Goal: Task Accomplishment & Management: Use online tool/utility

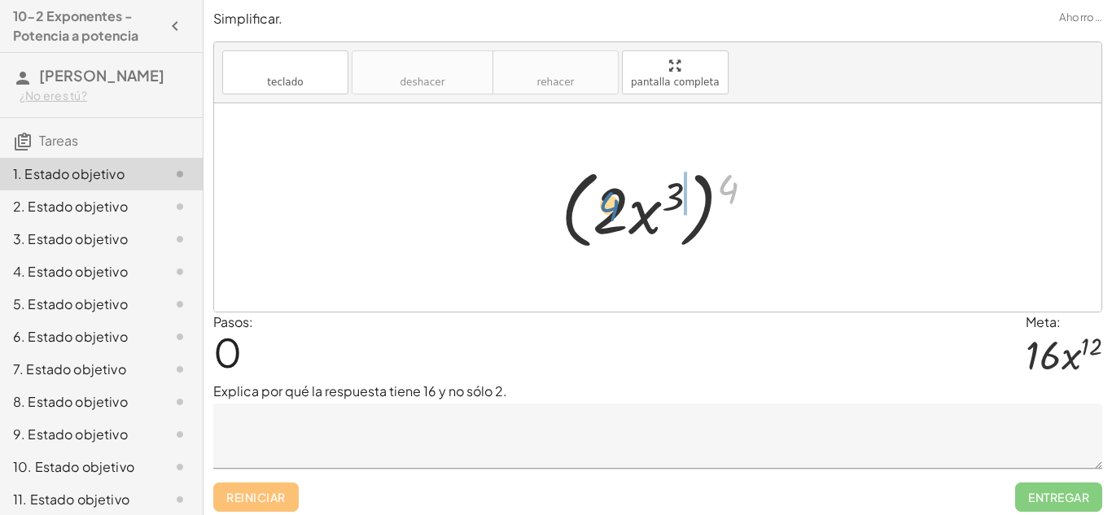
drag, startPoint x: 730, startPoint y: 197, endPoint x: 605, endPoint y: 215, distance: 125.8
click at [605, 215] on div at bounding box center [664, 208] width 222 height 94
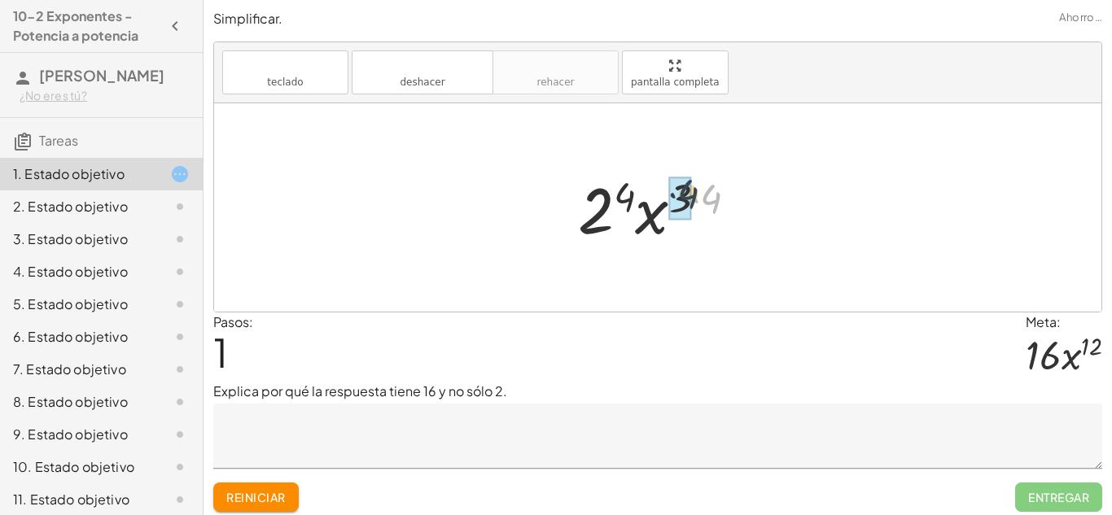
drag, startPoint x: 712, startPoint y: 208, endPoint x: 686, endPoint y: 203, distance: 26.5
click at [667, 215] on div at bounding box center [664, 208] width 170 height 84
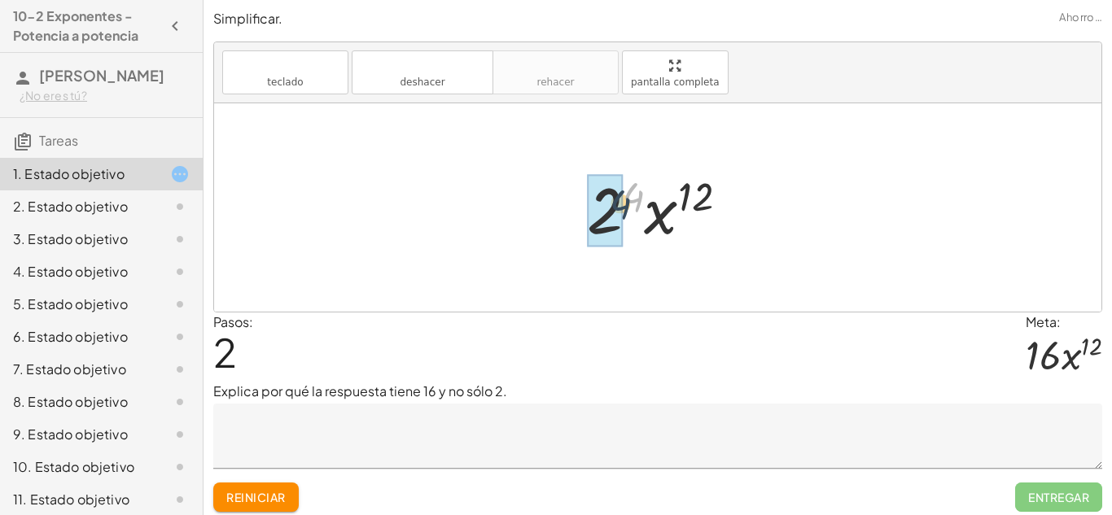
drag, startPoint x: 638, startPoint y: 203, endPoint x: 609, endPoint y: 216, distance: 32.4
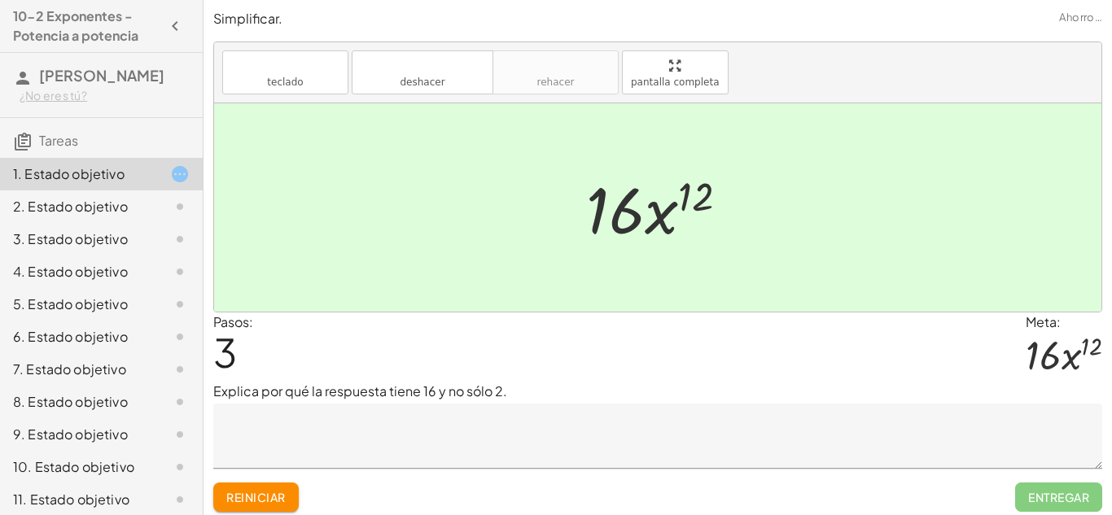
scroll to position [7, 0]
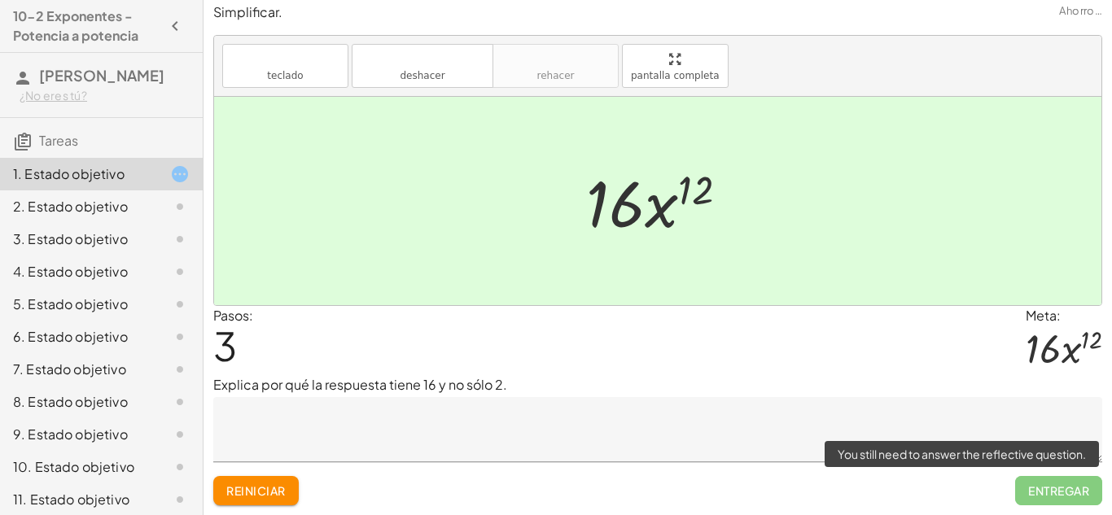
click at [1073, 500] on span "Entregar" at bounding box center [1058, 490] width 87 height 29
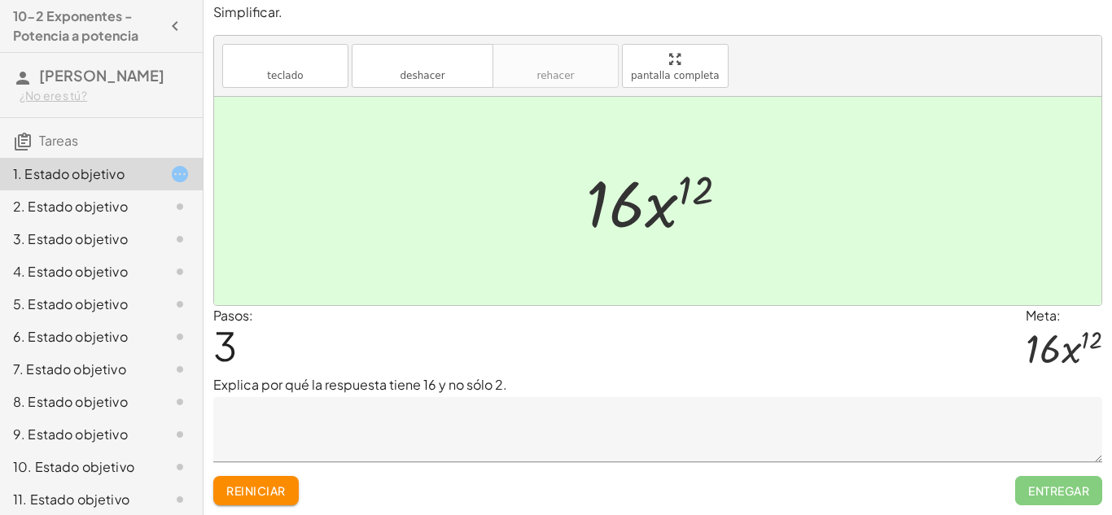
click at [151, 203] on div at bounding box center [167, 207] width 46 height 20
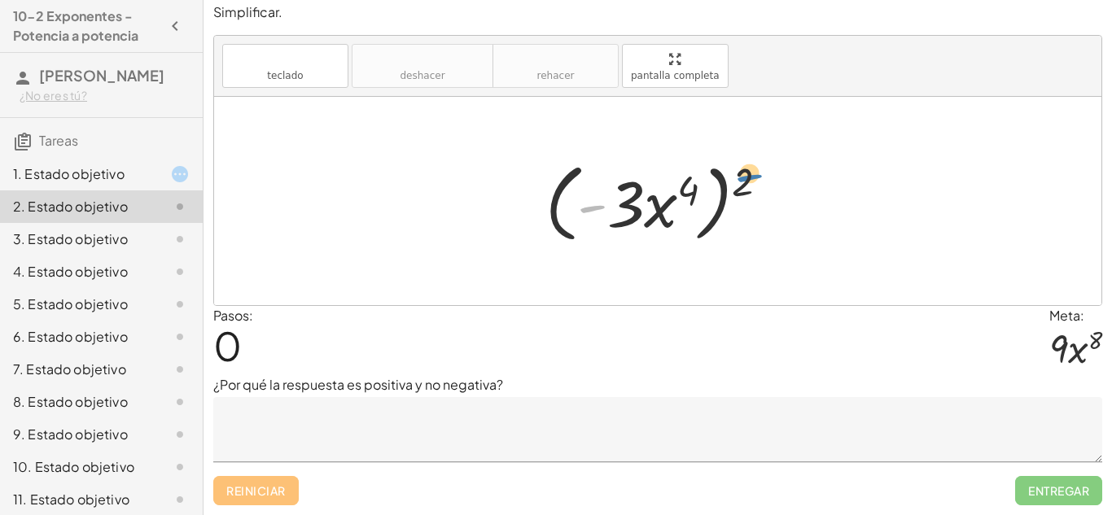
drag, startPoint x: 601, startPoint y: 216, endPoint x: 760, endPoint y: 186, distance: 162.5
click at [760, 186] on div at bounding box center [663, 202] width 252 height 94
drag, startPoint x: 750, startPoint y: 181, endPoint x: 627, endPoint y: 199, distance: 123.5
click at [627, 199] on div at bounding box center [663, 202] width 252 height 94
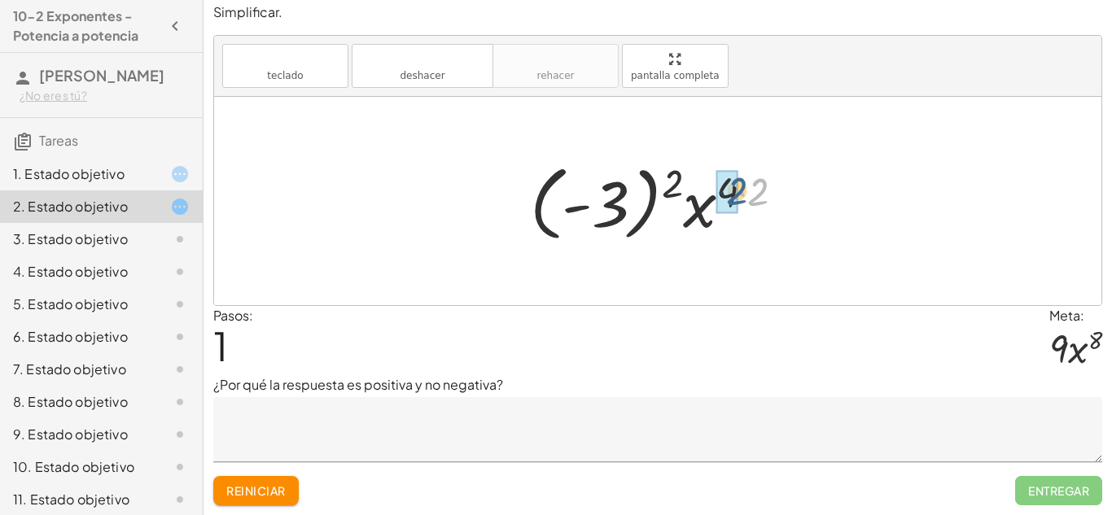
drag, startPoint x: 763, startPoint y: 194, endPoint x: 739, endPoint y: 194, distance: 23.6
click at [739, 194] on div at bounding box center [663, 201] width 283 height 90
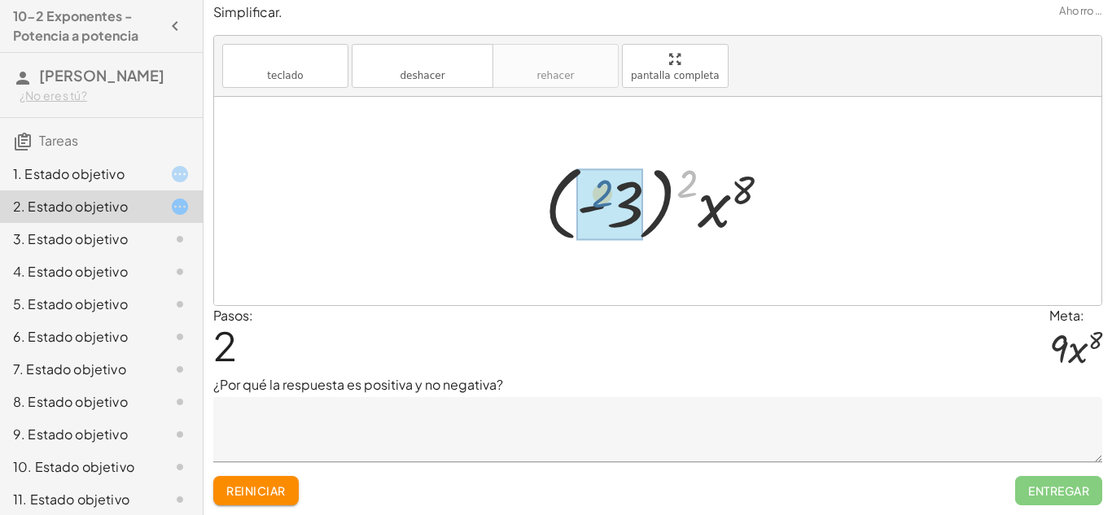
drag, startPoint x: 697, startPoint y: 186, endPoint x: 611, endPoint y: 196, distance: 86.1
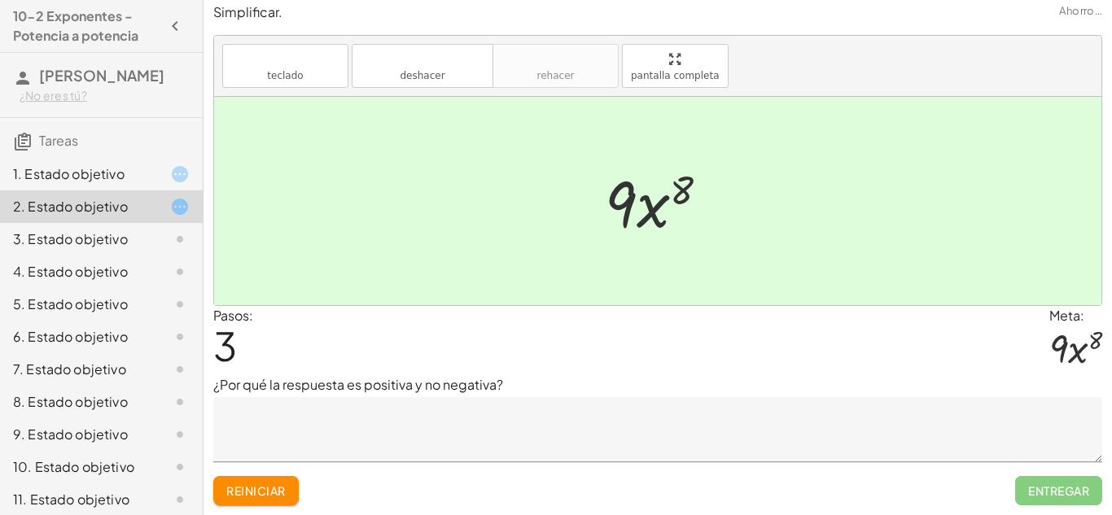
scroll to position [40, 0]
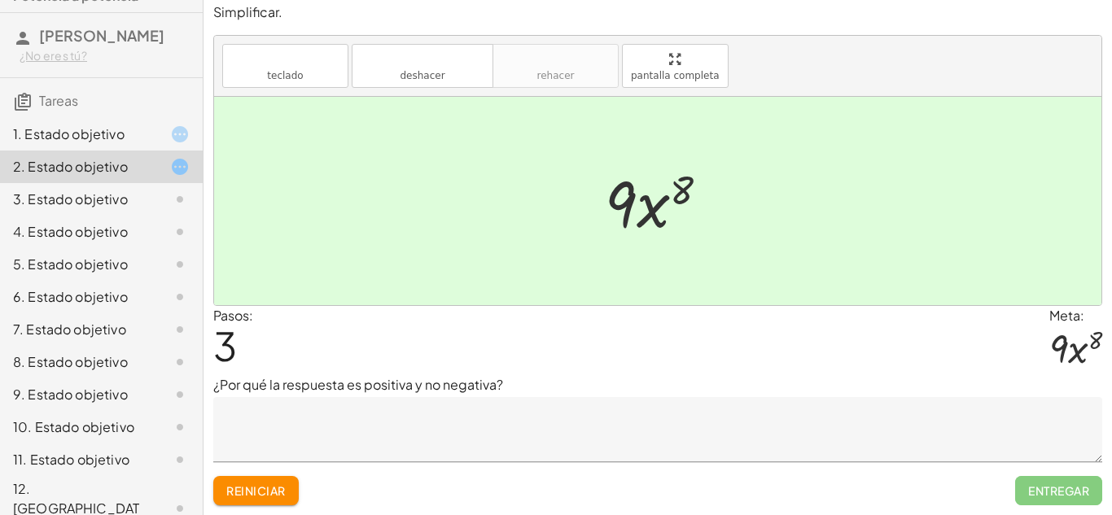
click at [103, 203] on font "3. Estado objetivo" at bounding box center [70, 198] width 115 height 17
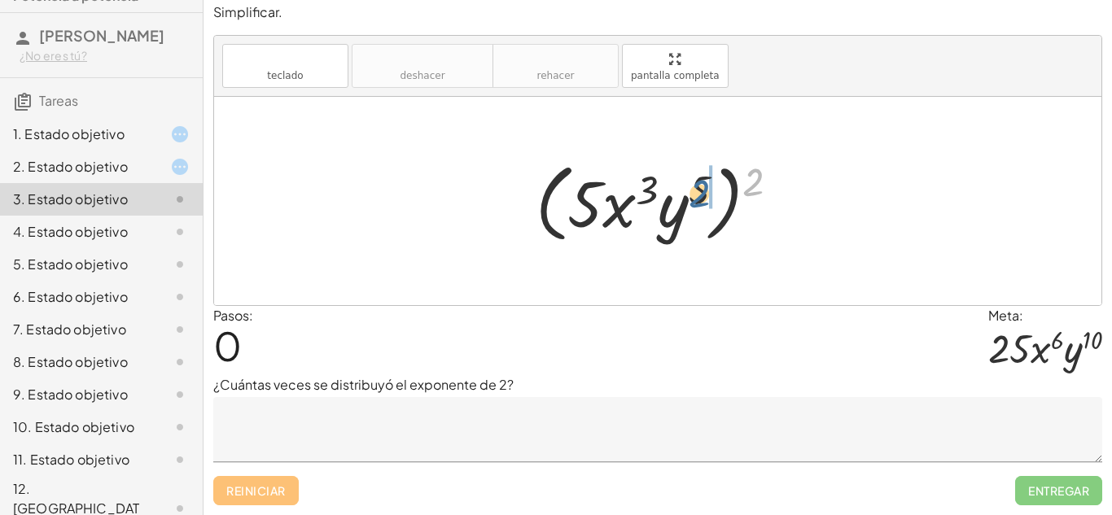
drag, startPoint x: 746, startPoint y: 178, endPoint x: 690, endPoint y: 191, distance: 57.6
click at [690, 191] on div at bounding box center [663, 202] width 273 height 94
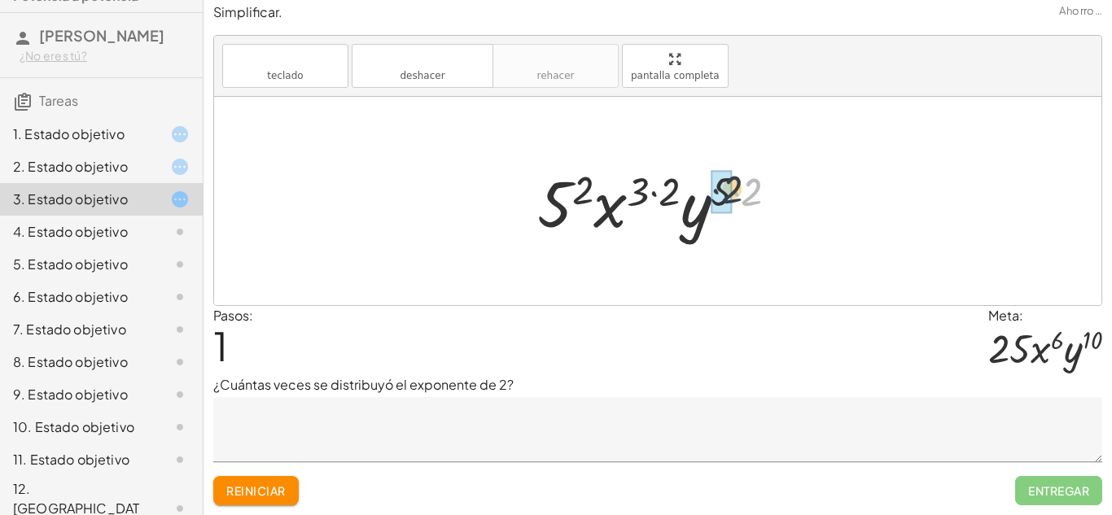
drag, startPoint x: 754, startPoint y: 184, endPoint x: 731, endPoint y: 181, distance: 23.7
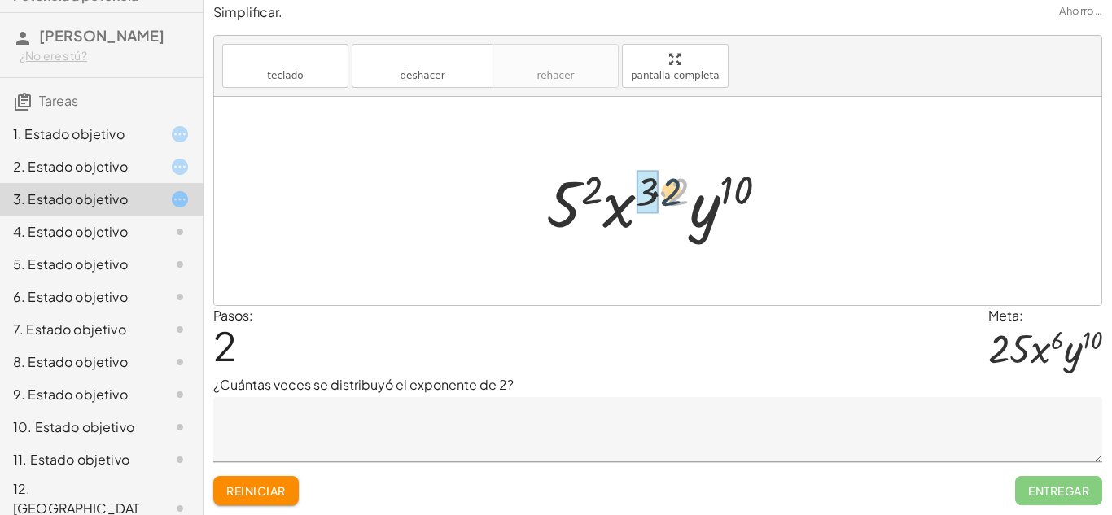
drag, startPoint x: 682, startPoint y: 186, endPoint x: 656, endPoint y: 186, distance: 26.1
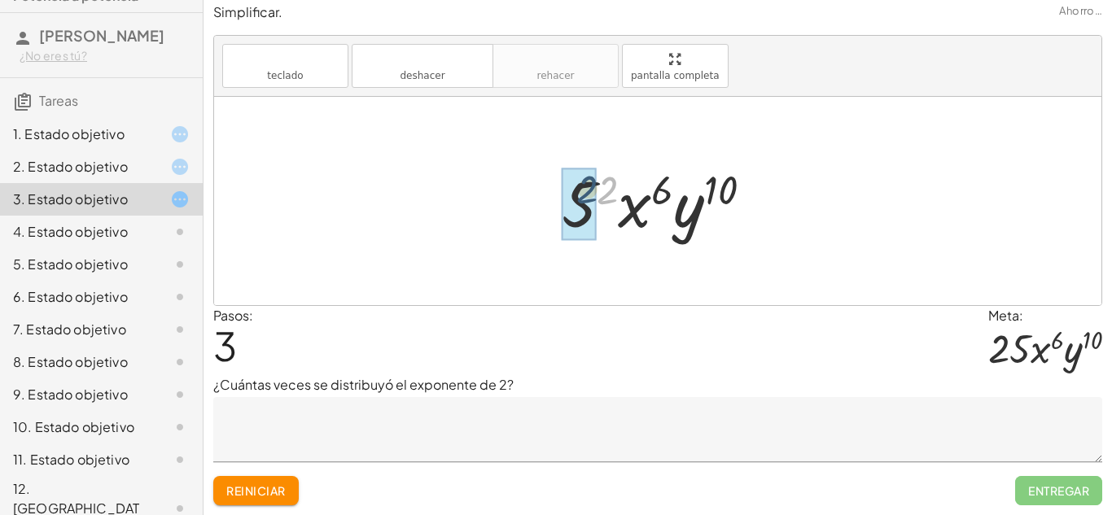
drag, startPoint x: 608, startPoint y: 190, endPoint x: 585, endPoint y: 190, distance: 22.8
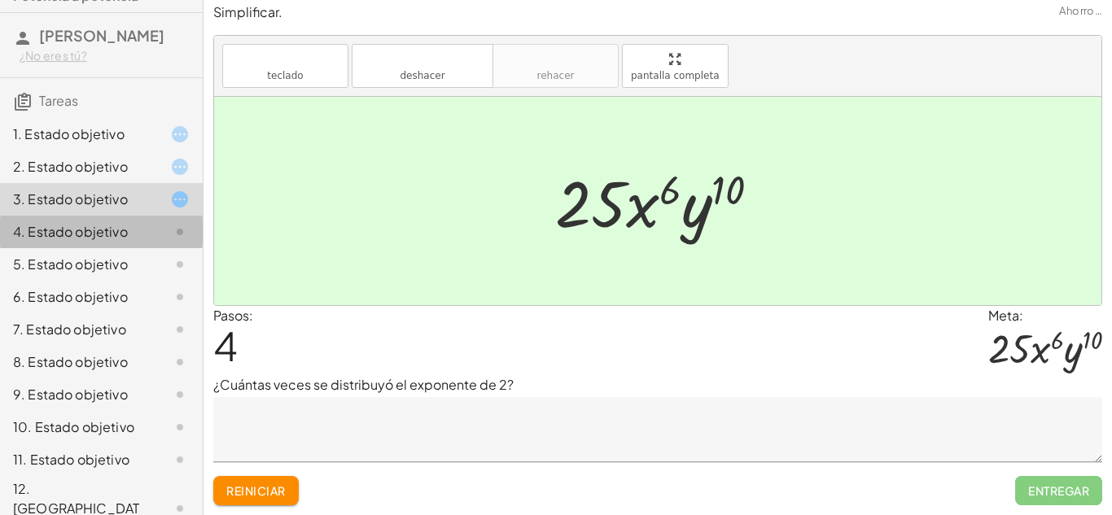
click at [114, 281] on div "4. Estado objetivo" at bounding box center [101, 297] width 203 height 33
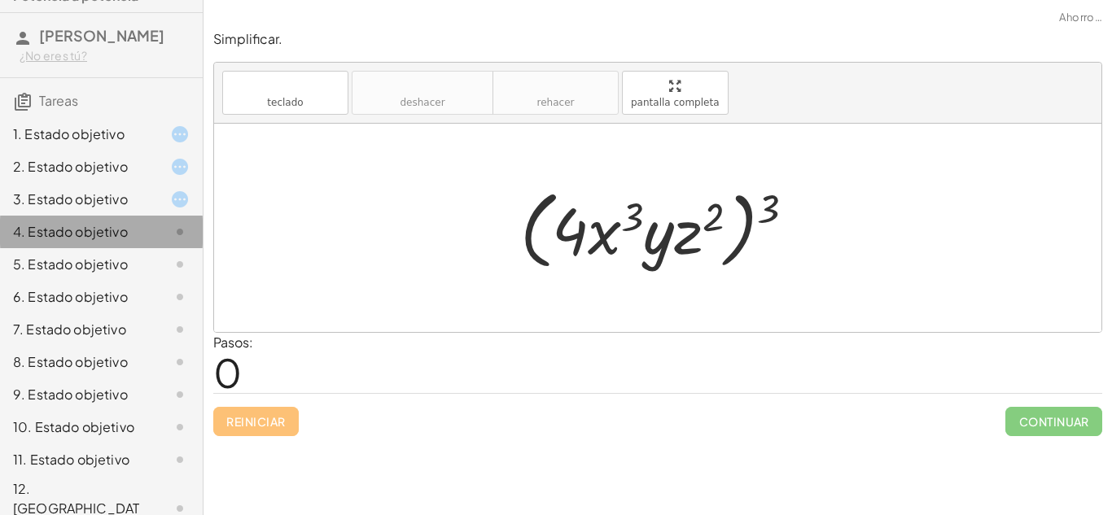
scroll to position [0, 0]
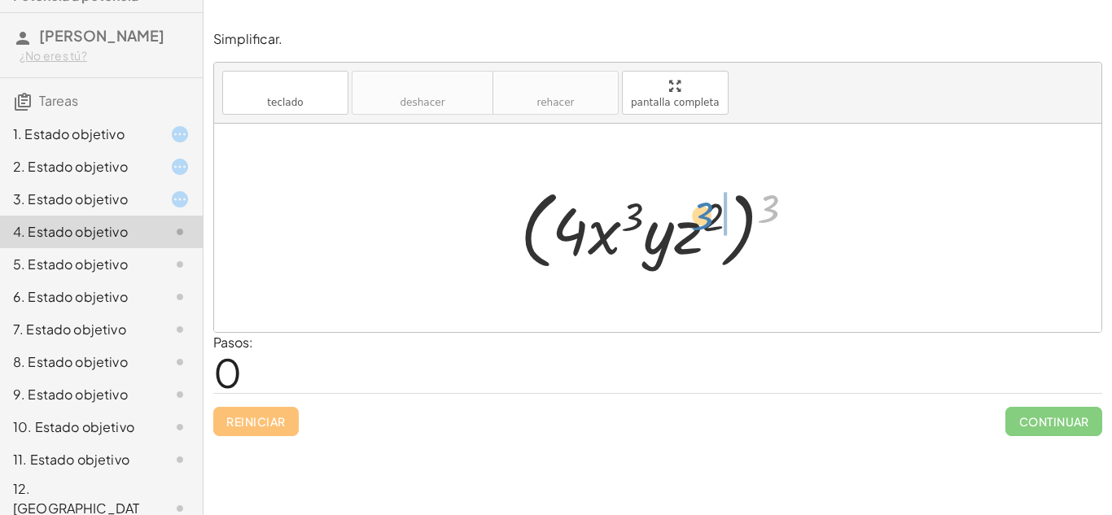
drag, startPoint x: 769, startPoint y: 202, endPoint x: 709, endPoint y: 209, distance: 60.7
click at [709, 209] on div at bounding box center [664, 228] width 304 height 94
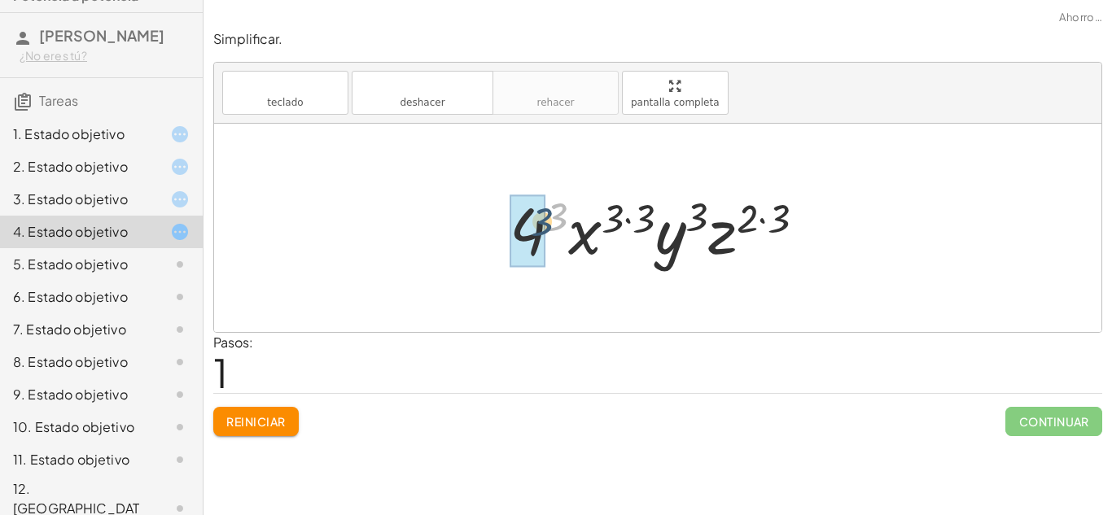
drag, startPoint x: 558, startPoint y: 211, endPoint x: 546, endPoint y: 217, distance: 13.8
click at [546, 217] on div at bounding box center [663, 228] width 325 height 84
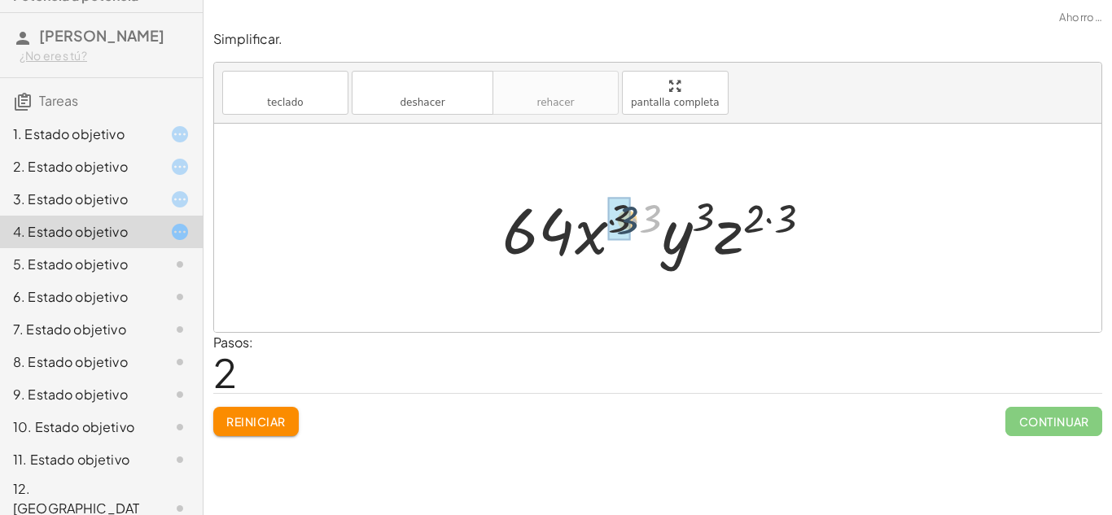
drag, startPoint x: 653, startPoint y: 216, endPoint x: 626, endPoint y: 218, distance: 27.8
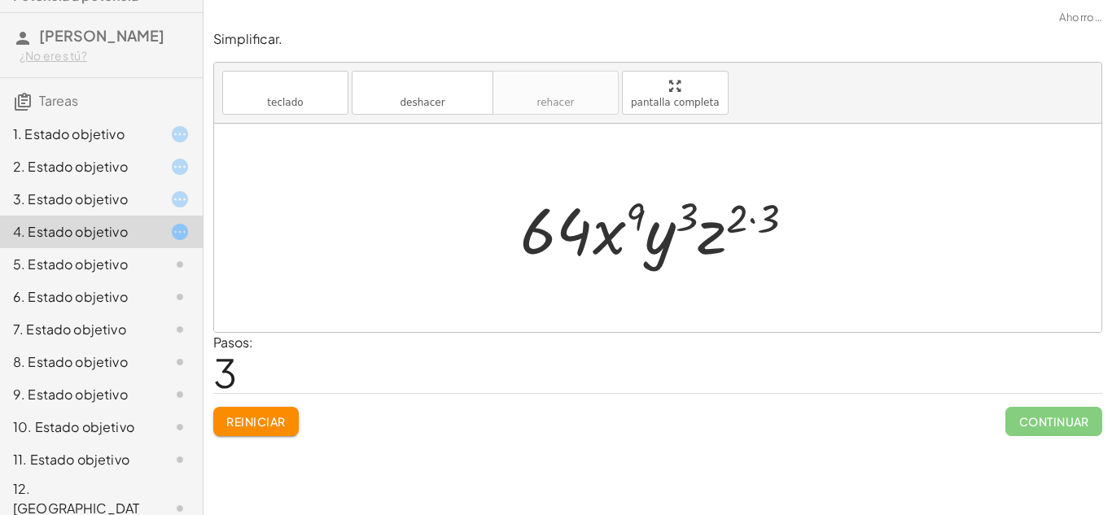
click at [758, 218] on div at bounding box center [664, 228] width 304 height 84
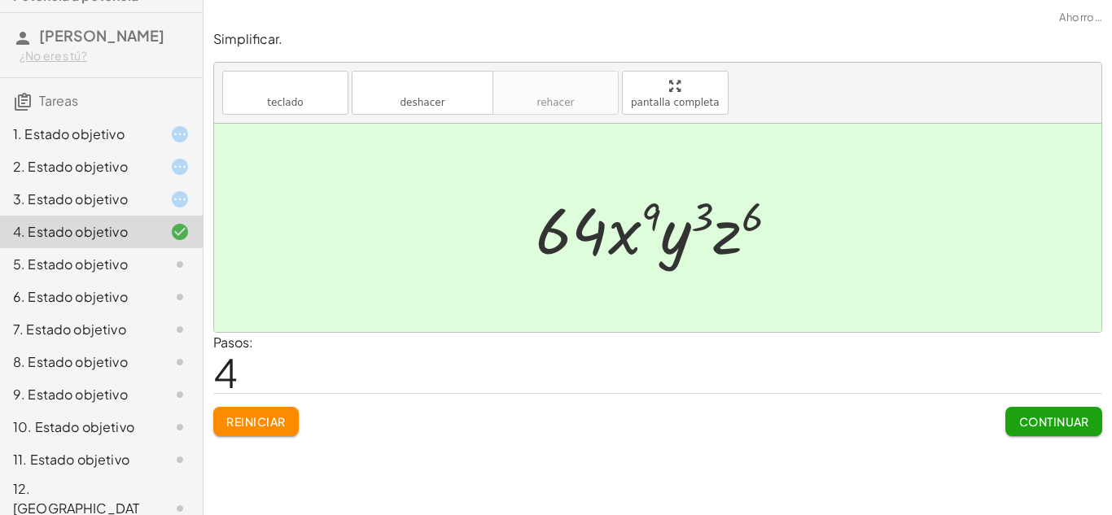
click at [1036, 415] on font "Continuar" at bounding box center [1054, 421] width 70 height 15
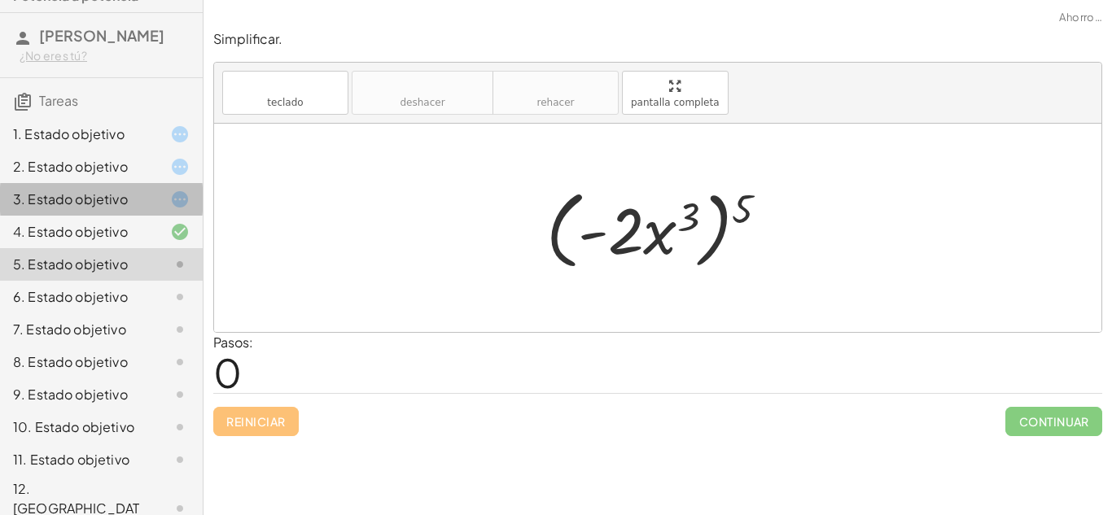
click at [124, 203] on font "3. Estado objetivo" at bounding box center [70, 198] width 115 height 17
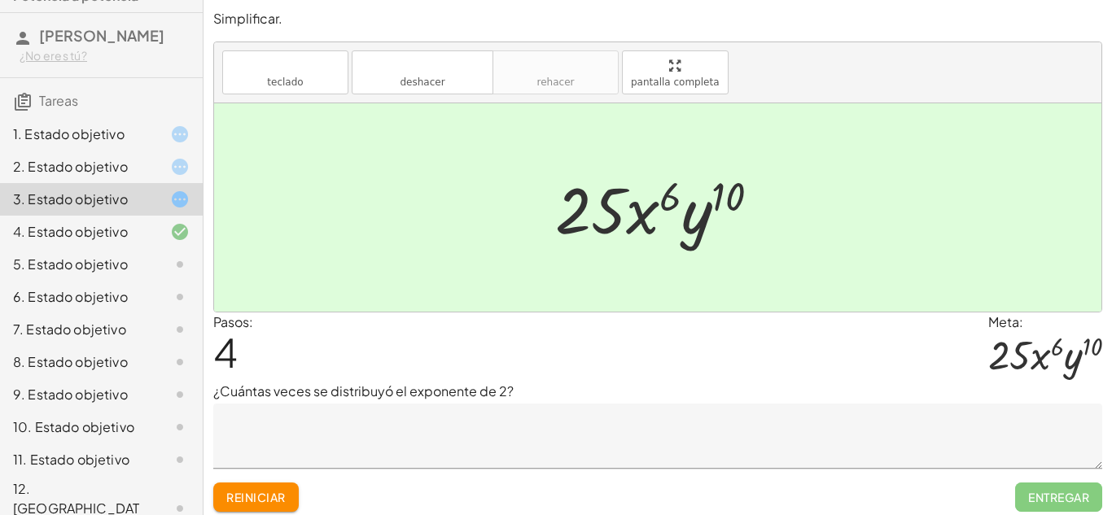
click at [153, 266] on div at bounding box center [167, 265] width 46 height 20
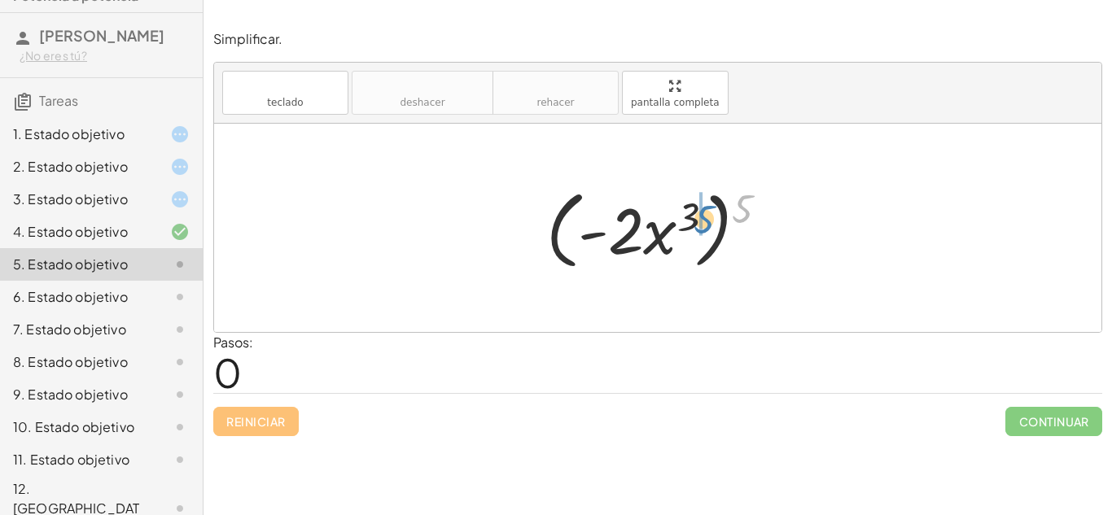
drag, startPoint x: 742, startPoint y: 209, endPoint x: 700, endPoint y: 221, distance: 43.8
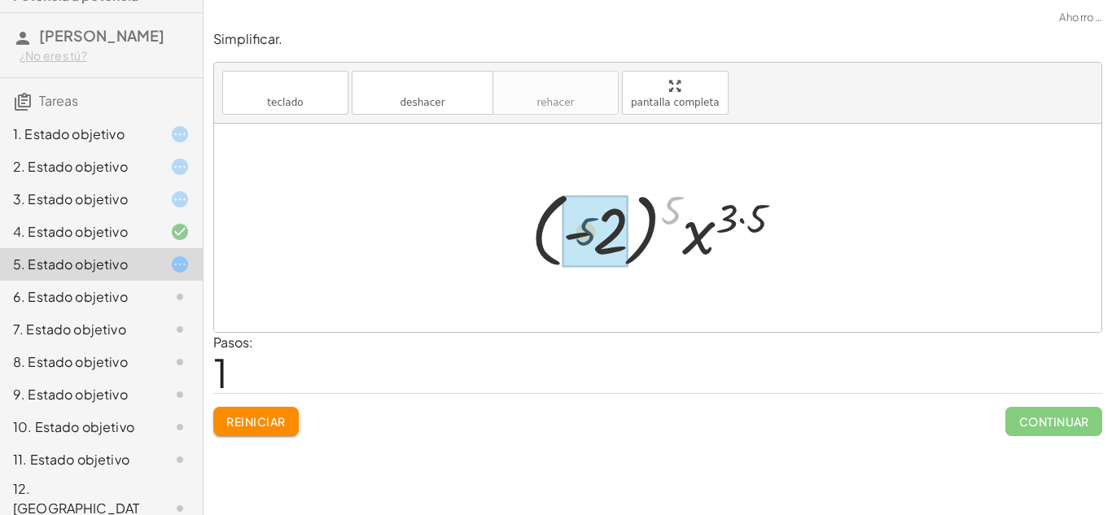
drag, startPoint x: 672, startPoint y: 206, endPoint x: 587, endPoint y: 228, distance: 88.2
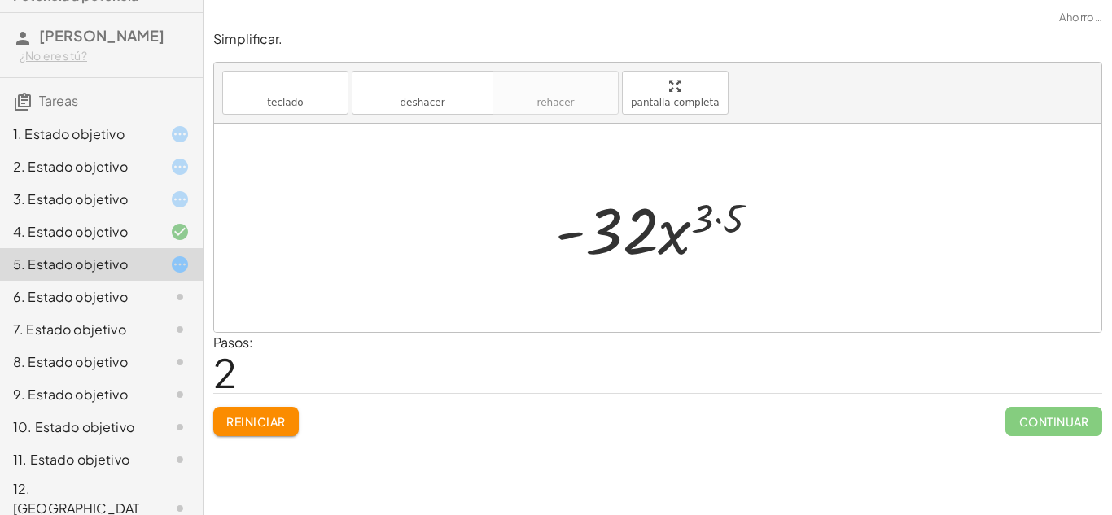
click at [719, 233] on div at bounding box center [664, 228] width 234 height 84
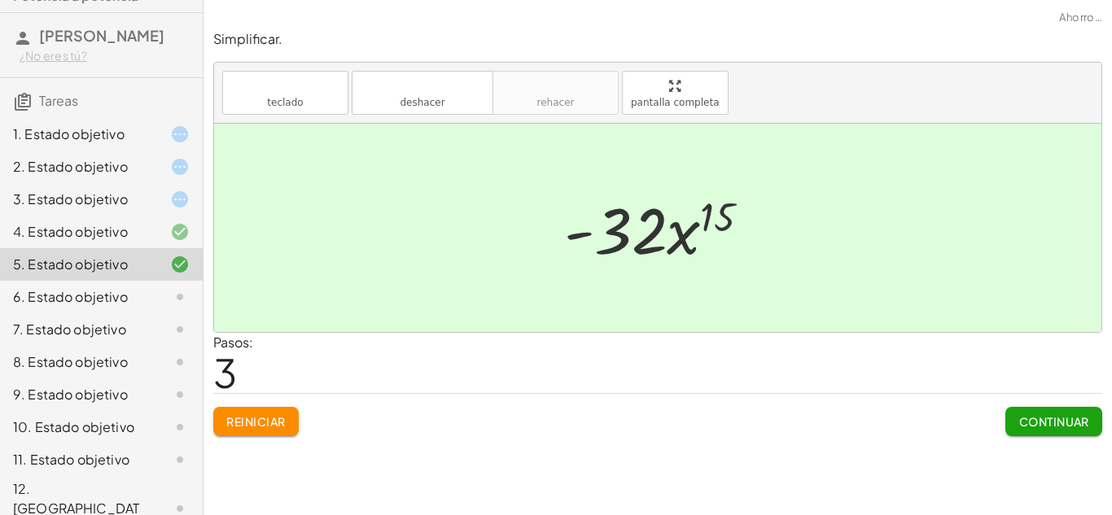
click at [1048, 432] on button "Continuar" at bounding box center [1053, 421] width 97 height 29
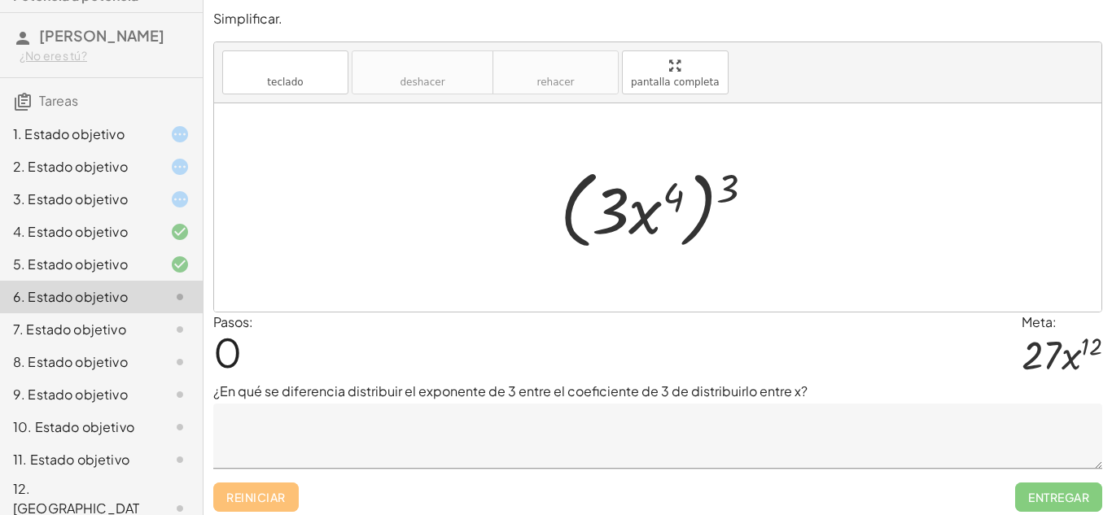
click at [90, 183] on div "1. Estado objetivo" at bounding box center [101, 199] width 203 height 33
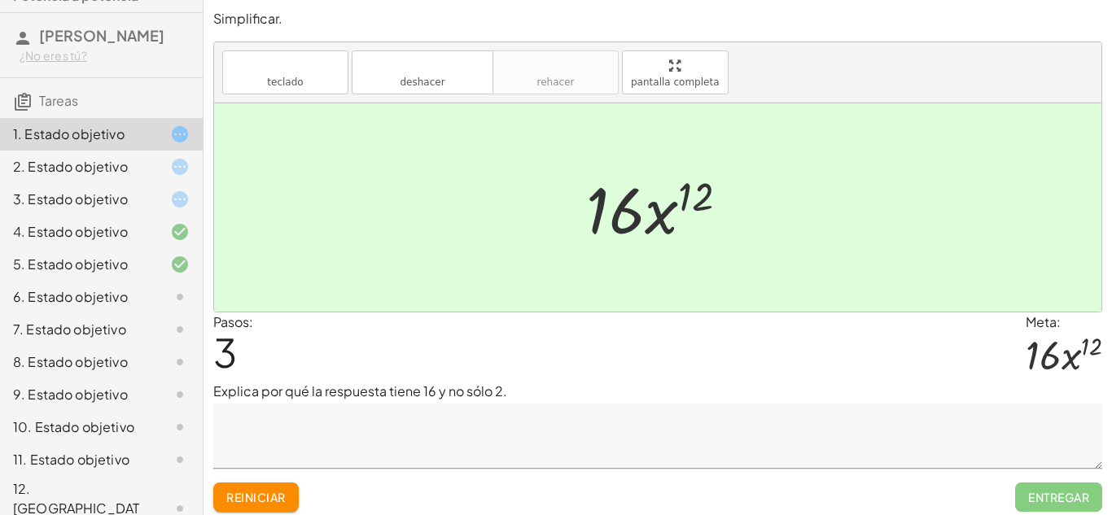
click at [242, 488] on button "Reiniciar" at bounding box center [255, 497] width 85 height 29
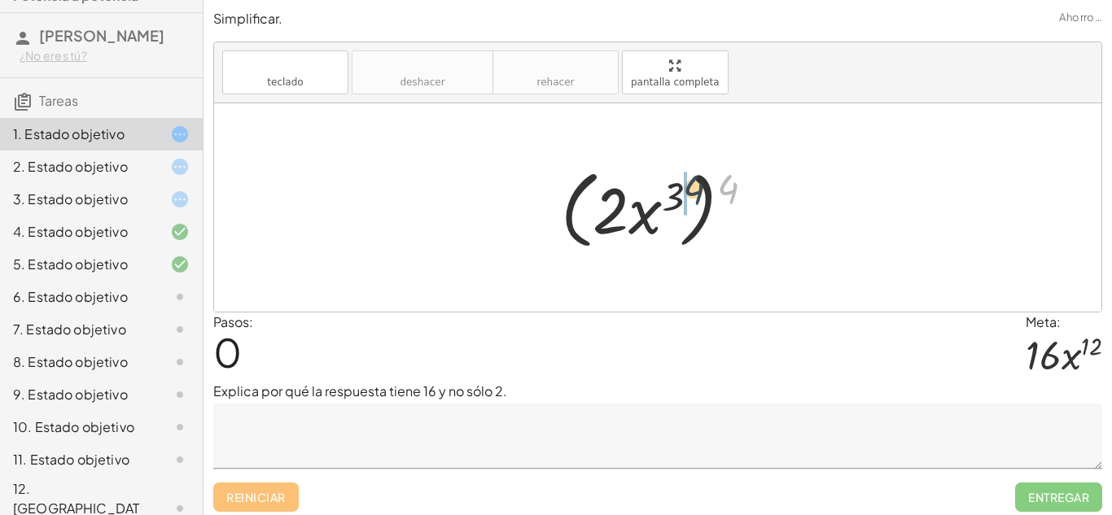
drag, startPoint x: 732, startPoint y: 195, endPoint x: 691, endPoint y: 197, distance: 41.5
click at [691, 197] on div at bounding box center [664, 208] width 222 height 94
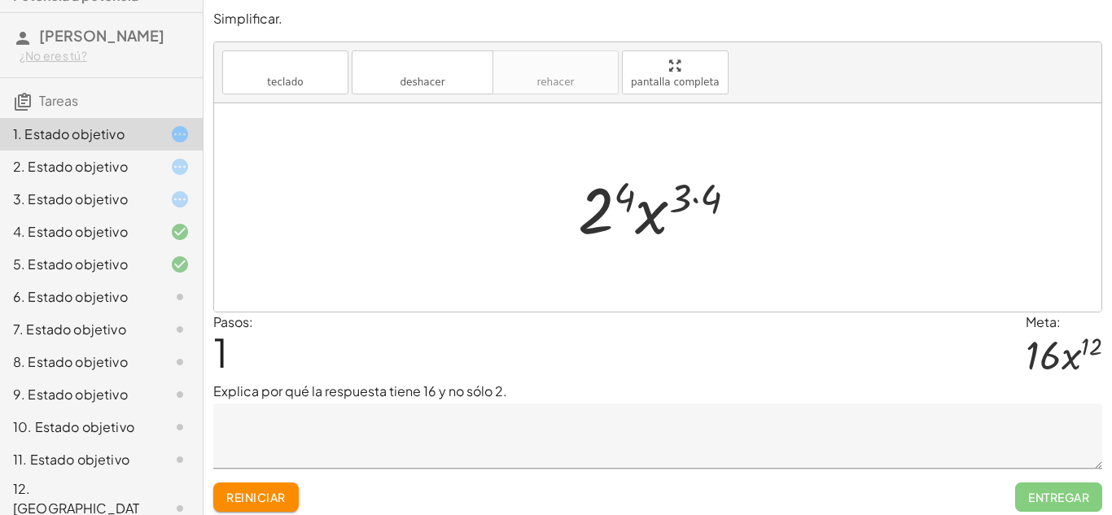
click at [255, 488] on button "Reiniciar" at bounding box center [255, 497] width 85 height 29
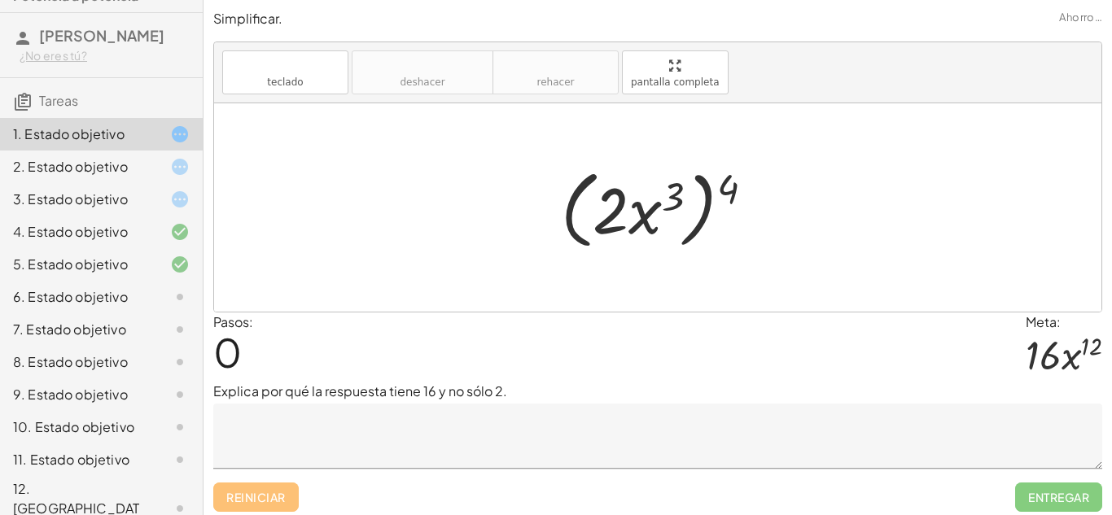
click at [401, 417] on textarea at bounding box center [657, 436] width 889 height 65
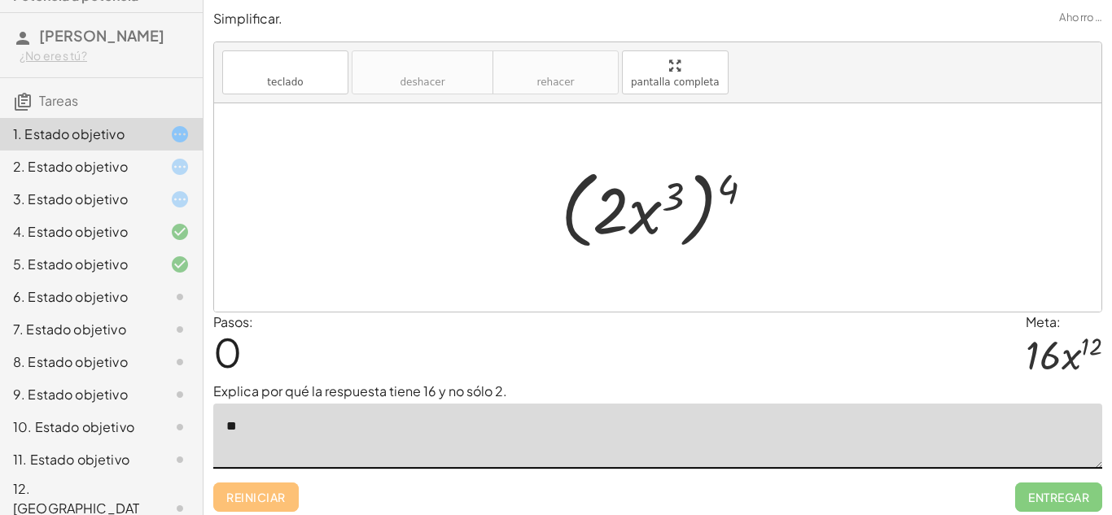
type textarea "*"
paste textarea "**********"
click at [543, 428] on textarea "**********" at bounding box center [657, 436] width 889 height 65
type textarea "**********"
click at [649, 482] on div "Reiniciar Entregar" at bounding box center [657, 490] width 889 height 43
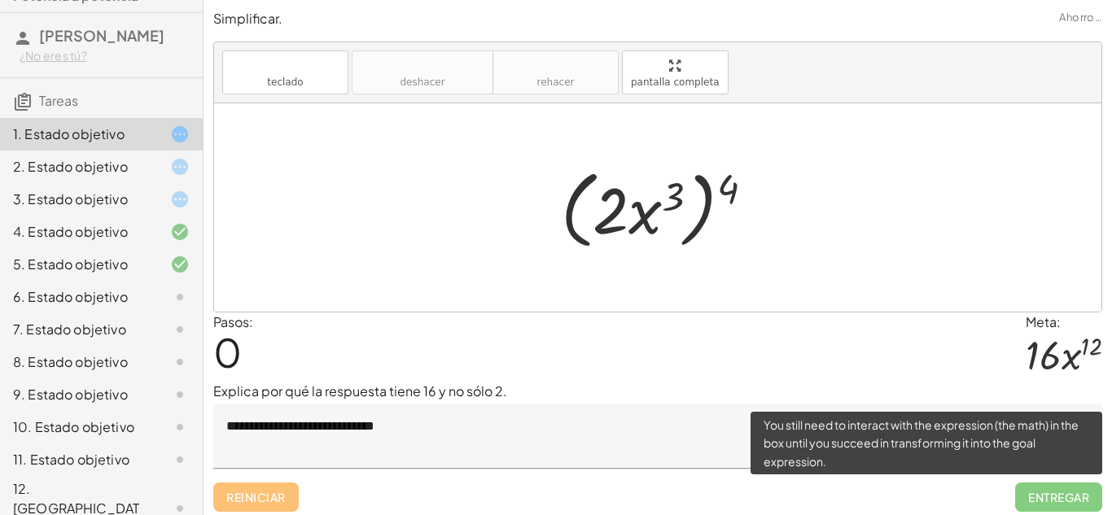
click at [1082, 503] on span "Entregar" at bounding box center [1058, 497] width 87 height 29
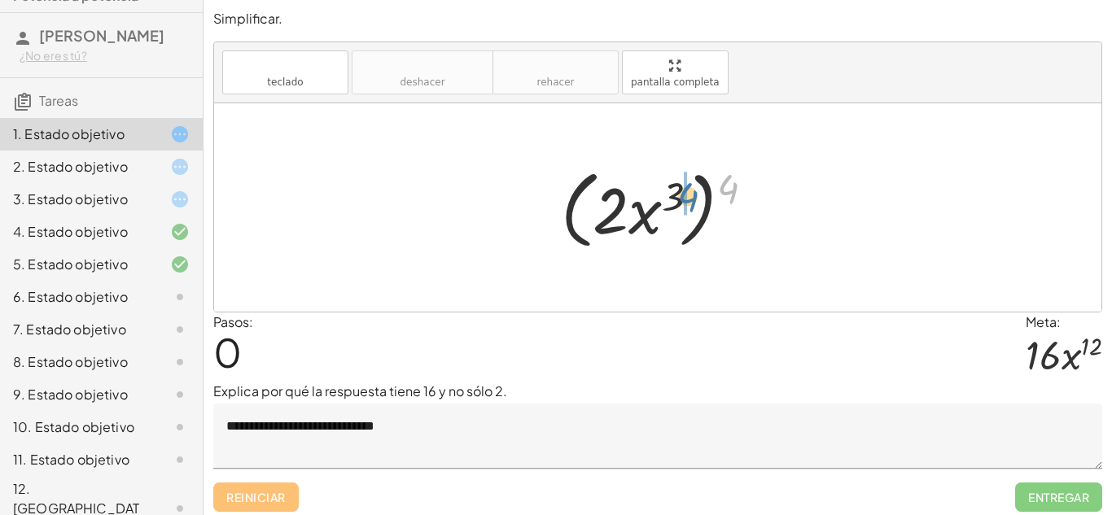
drag, startPoint x: 721, startPoint y: 185, endPoint x: 680, endPoint y: 193, distance: 41.5
click at [680, 193] on div at bounding box center [664, 208] width 222 height 94
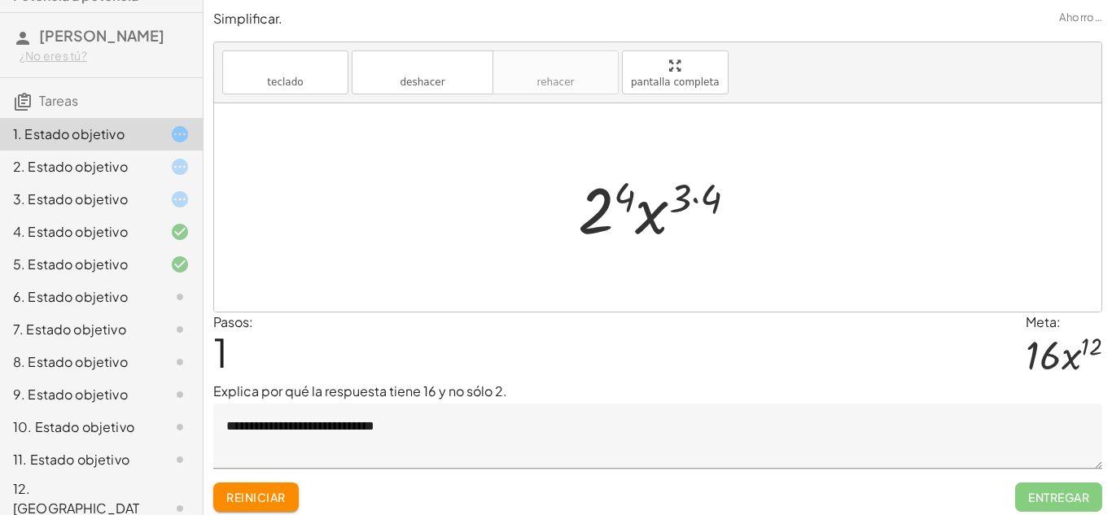
click at [595, 208] on div at bounding box center [664, 208] width 189 height 84
click at [688, 194] on div at bounding box center [664, 208] width 190 height 84
click at [702, 202] on div at bounding box center [664, 208] width 190 height 84
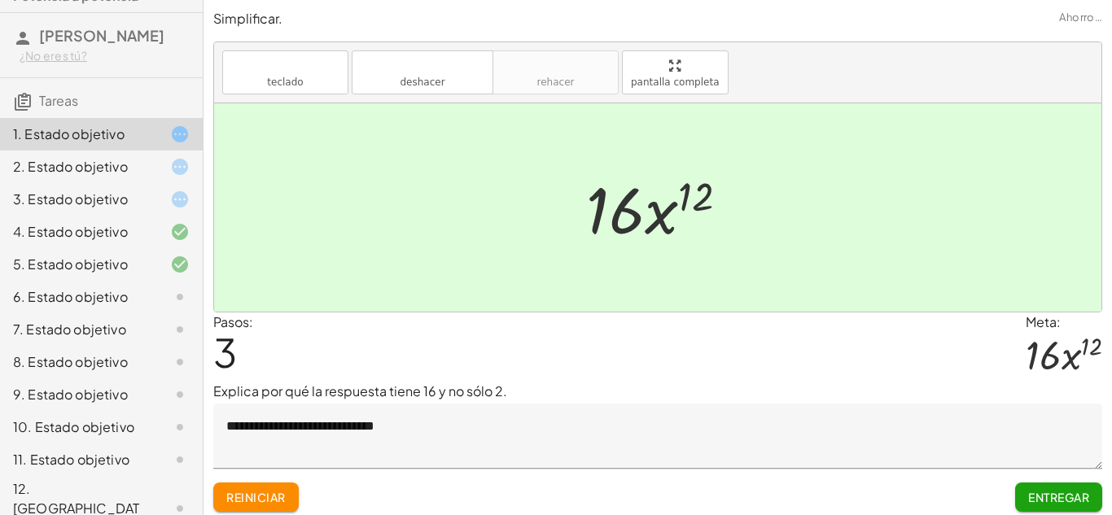
click at [1028, 491] on font "Entregar" at bounding box center [1058, 497] width 61 height 15
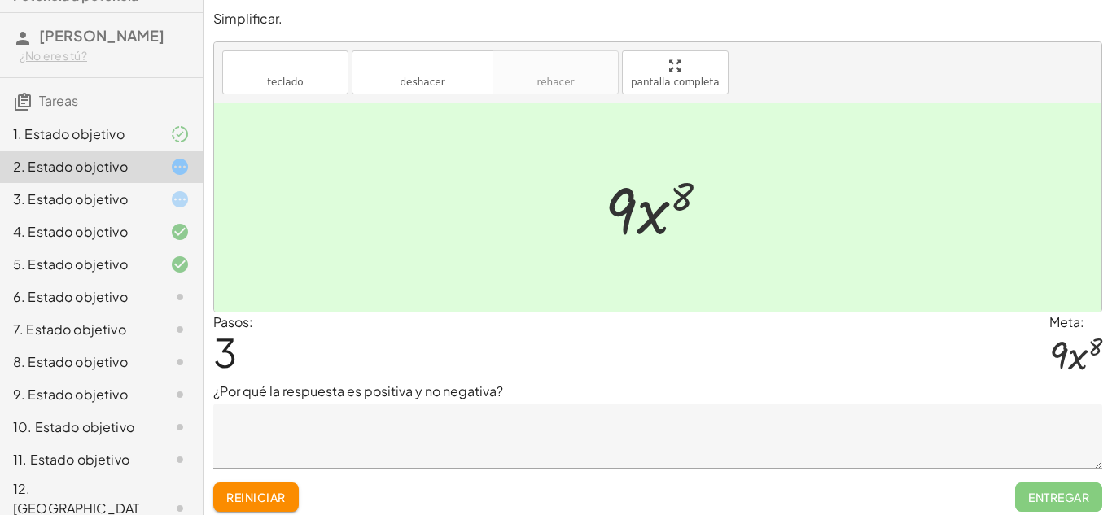
click at [427, 416] on textarea at bounding box center [657, 436] width 889 height 65
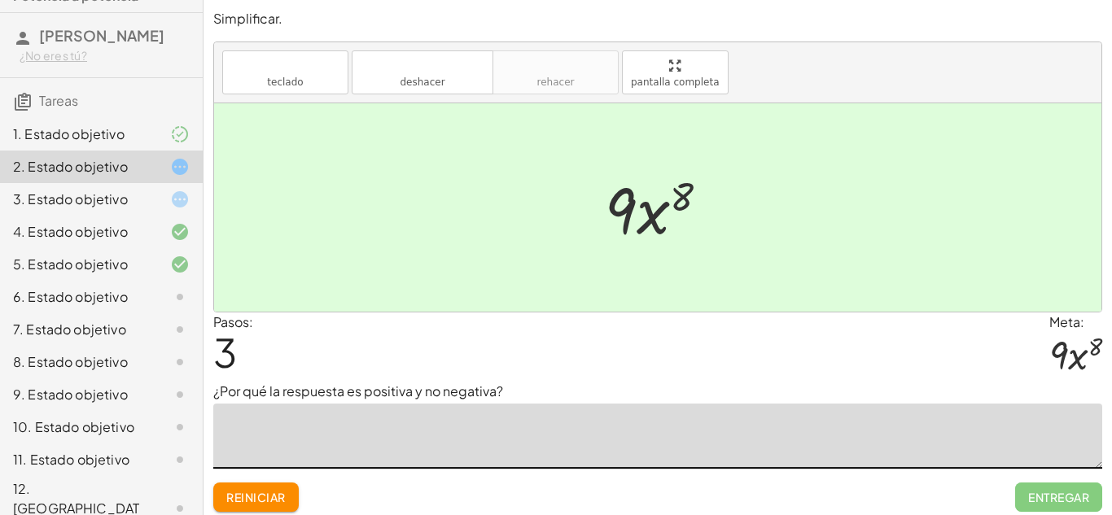
click at [269, 500] on font "Reiniciar" at bounding box center [255, 497] width 59 height 15
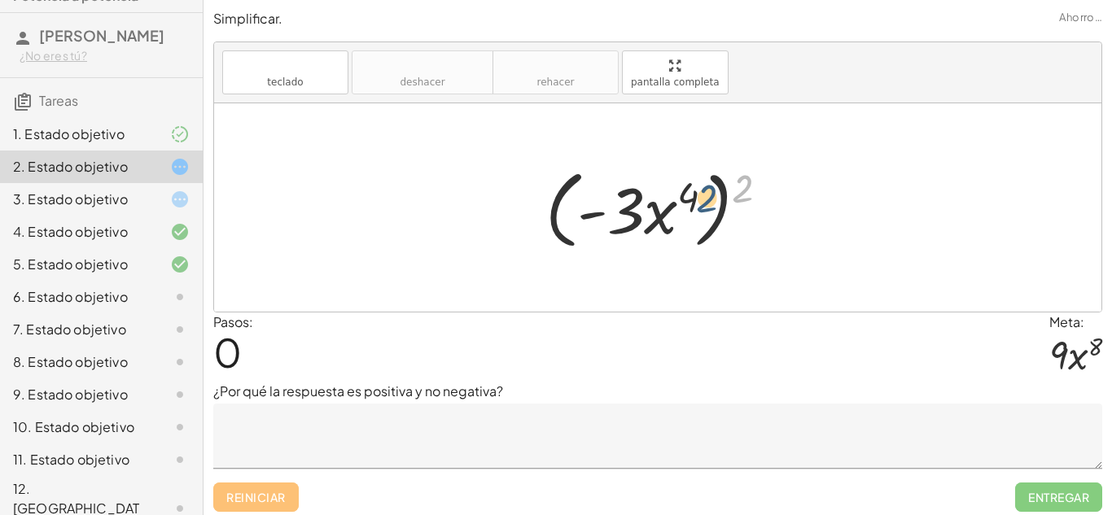
drag, startPoint x: 738, startPoint y: 176, endPoint x: 697, endPoint y: 186, distance: 42.0
click at [697, 186] on div at bounding box center [663, 208] width 252 height 94
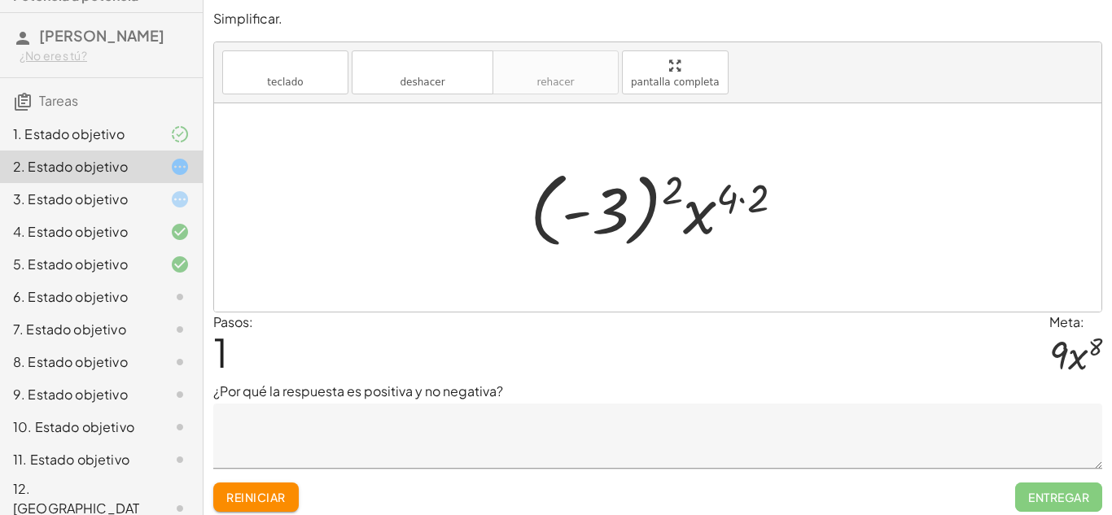
click at [739, 202] on div at bounding box center [663, 208] width 283 height 90
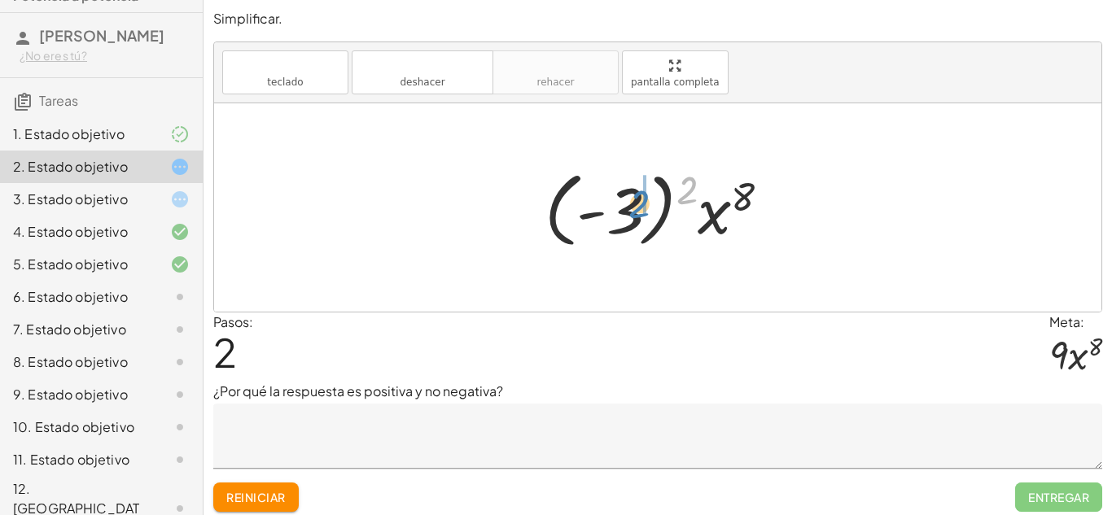
drag, startPoint x: 694, startPoint y: 191, endPoint x: 647, endPoint y: 205, distance: 49.2
click at [647, 205] on div at bounding box center [663, 208] width 255 height 90
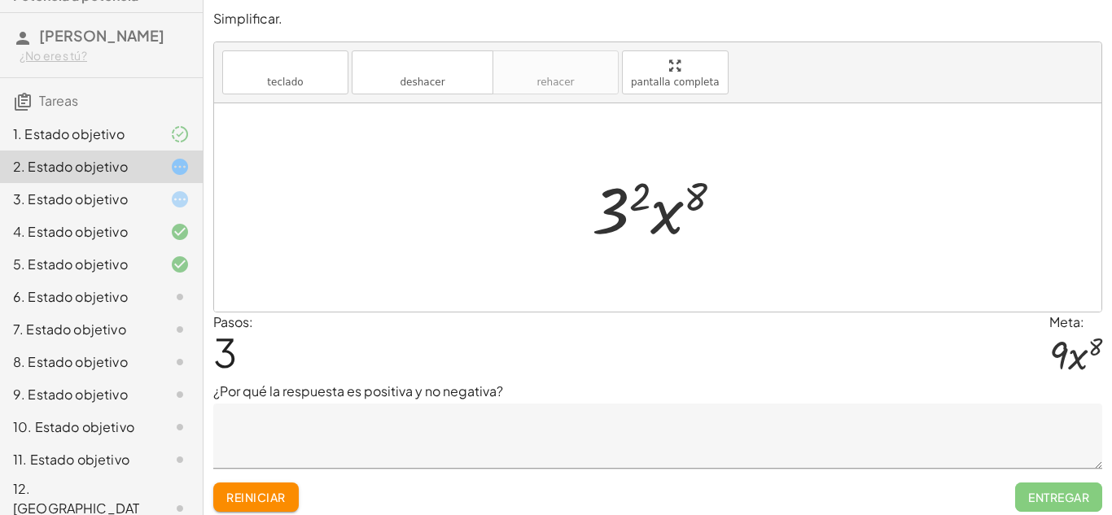
click at [641, 194] on div at bounding box center [664, 208] width 160 height 84
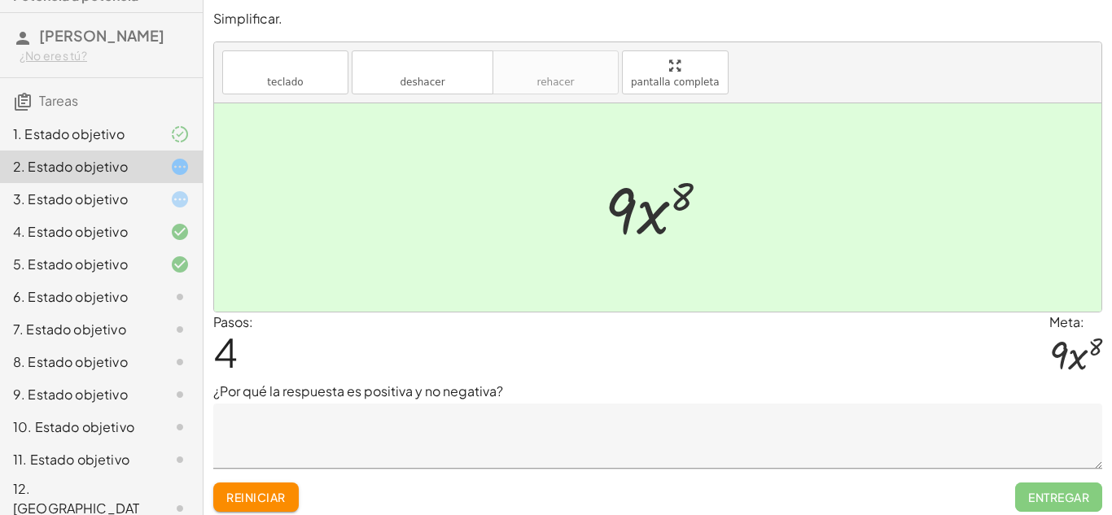
click at [286, 499] on button "Reiniciar" at bounding box center [255, 497] width 85 height 29
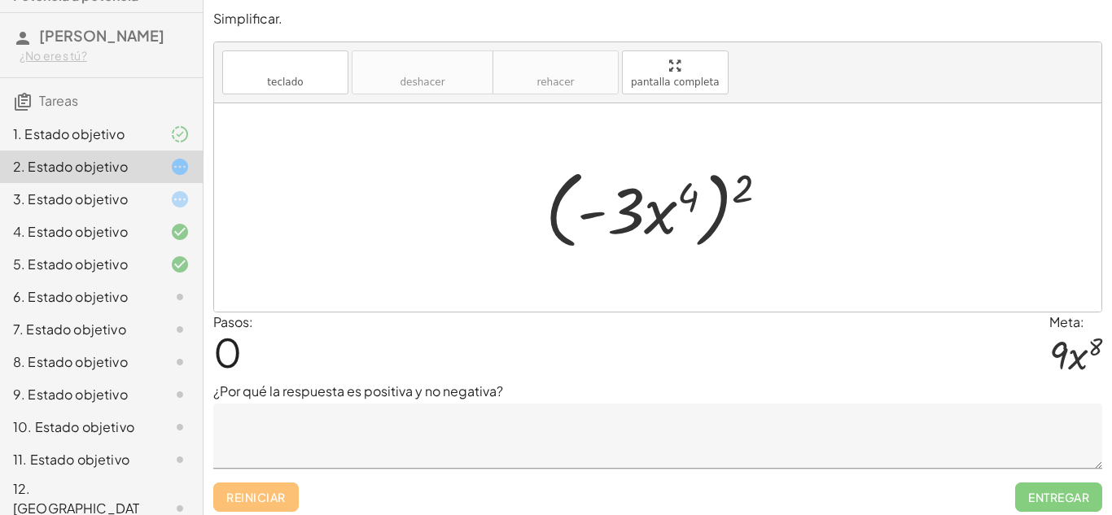
click at [111, 192] on font "3. Estado objetivo" at bounding box center [70, 198] width 115 height 17
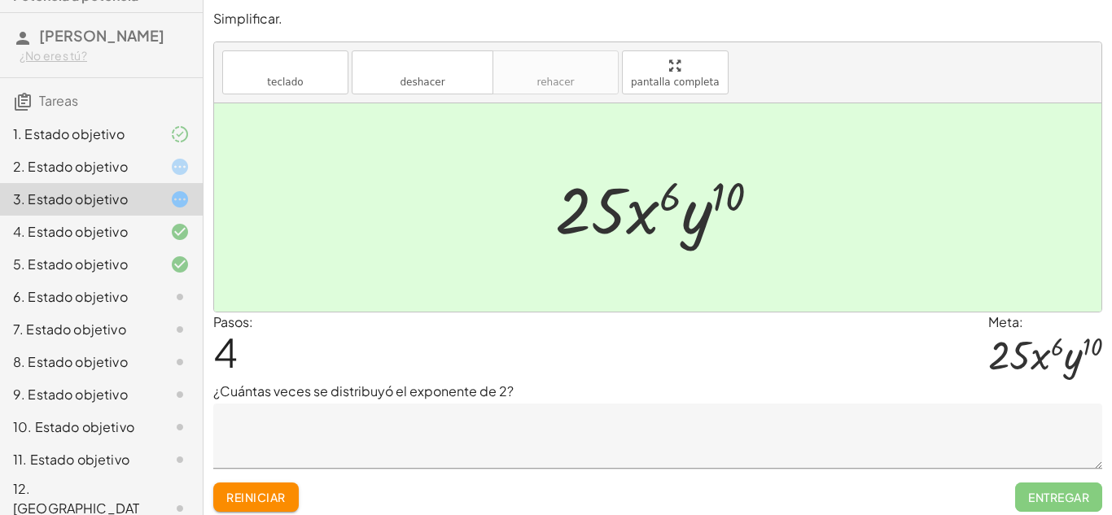
click at [242, 491] on font "Reiniciar" at bounding box center [255, 497] width 59 height 15
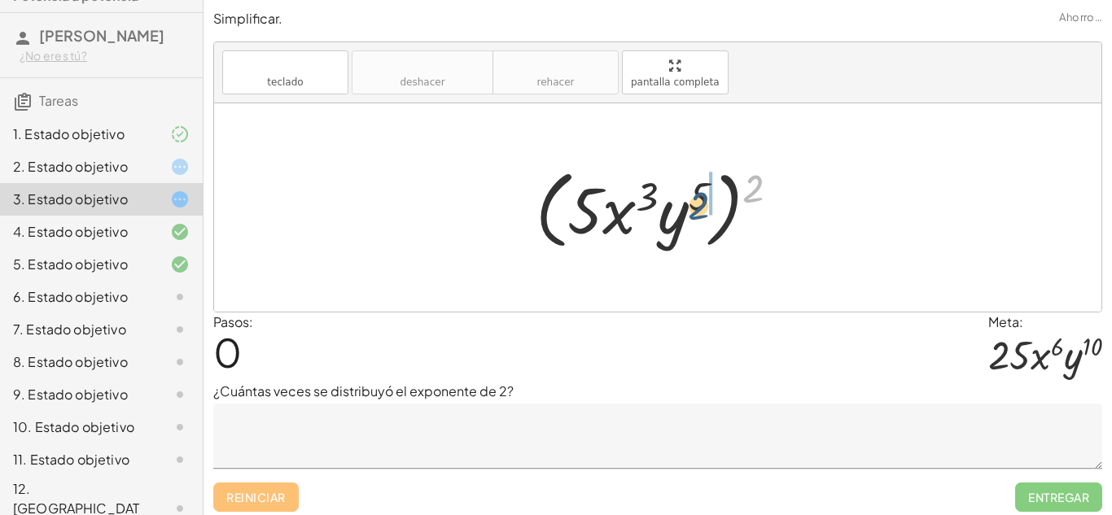
drag, startPoint x: 772, startPoint y: 167, endPoint x: 715, endPoint y: 185, distance: 58.9
click at [715, 185] on div at bounding box center [663, 208] width 273 height 94
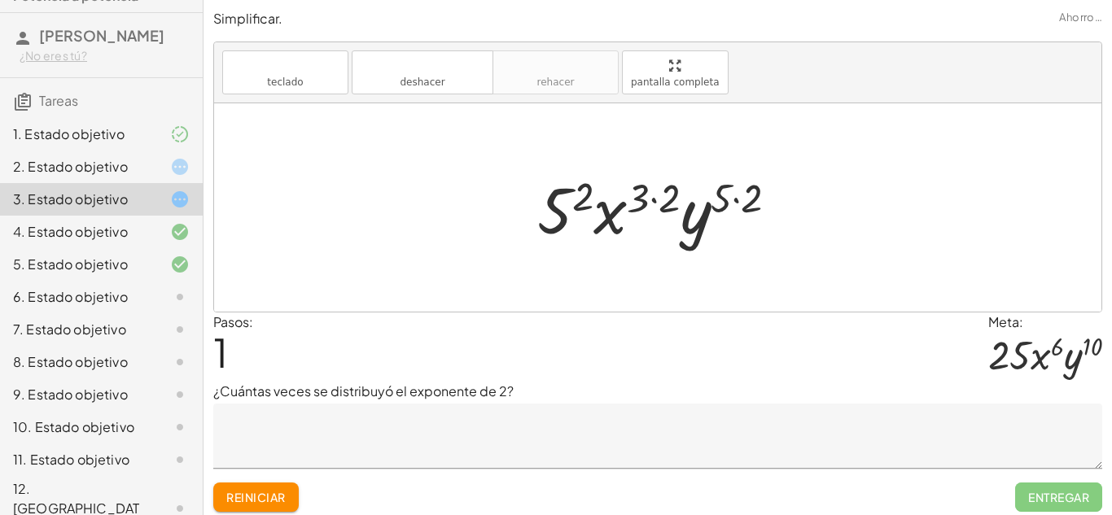
click at [459, 416] on textarea at bounding box center [657, 436] width 889 height 65
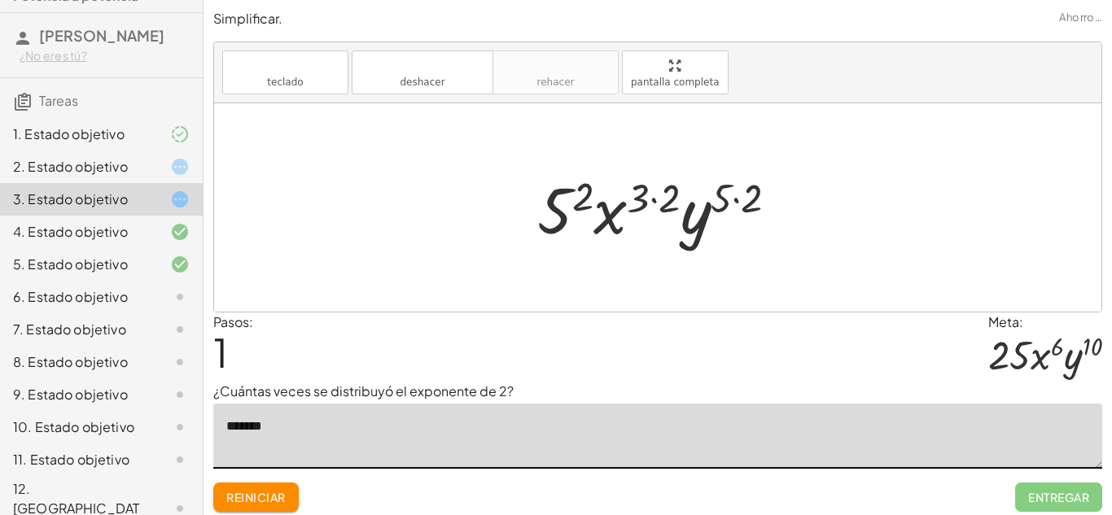
type textarea "********"
click at [744, 216] on div at bounding box center [664, 208] width 270 height 84
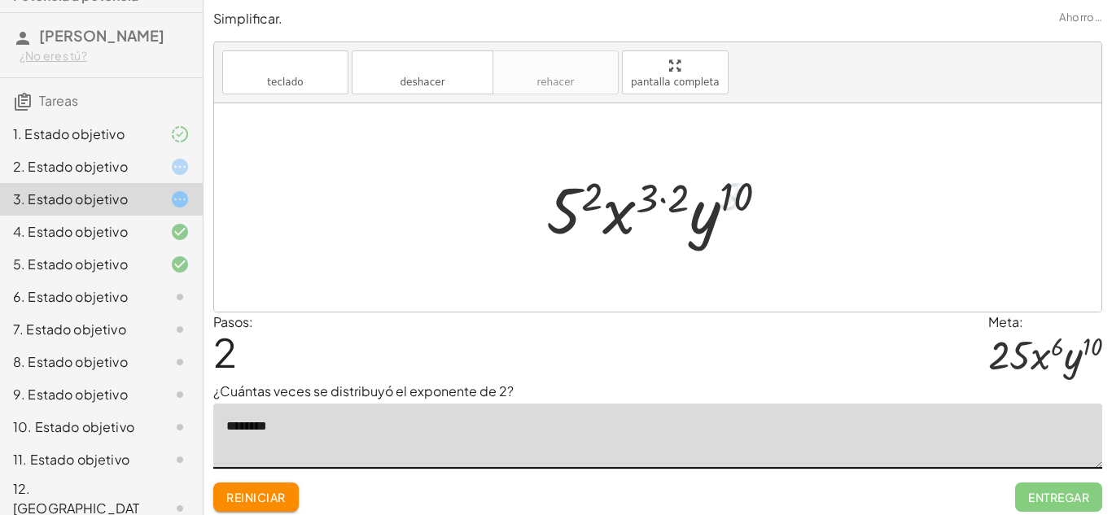
click at [676, 205] on div at bounding box center [663, 208] width 251 height 84
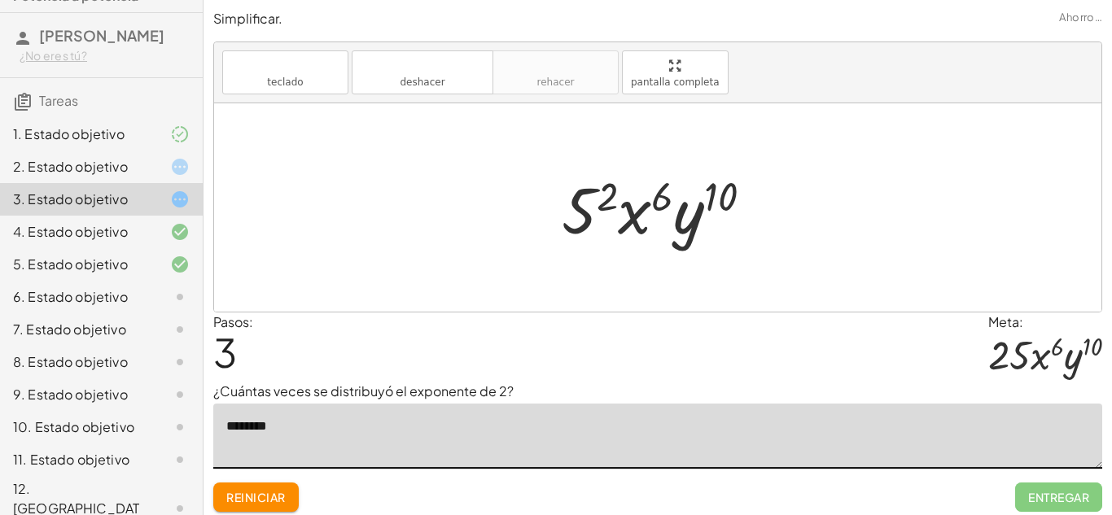
click at [597, 195] on div at bounding box center [663, 208] width 220 height 84
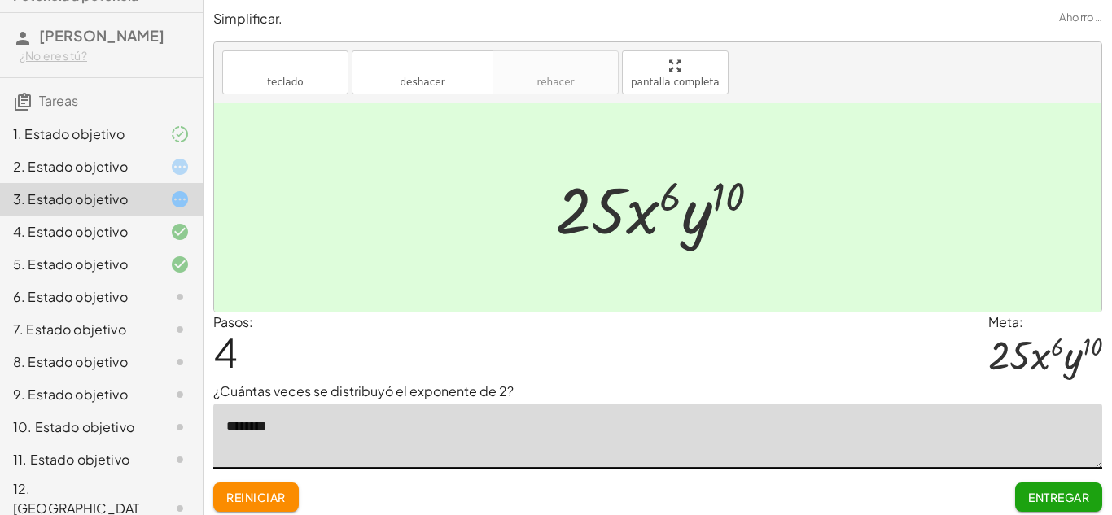
click at [1080, 486] on button "Entregar" at bounding box center [1058, 497] width 87 height 29
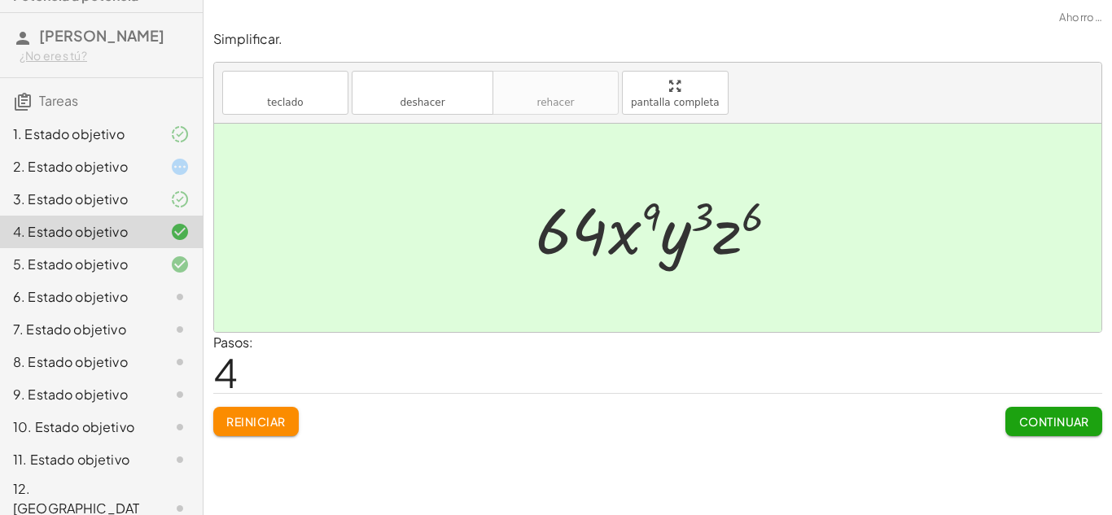
click at [154, 272] on div at bounding box center [167, 265] width 46 height 20
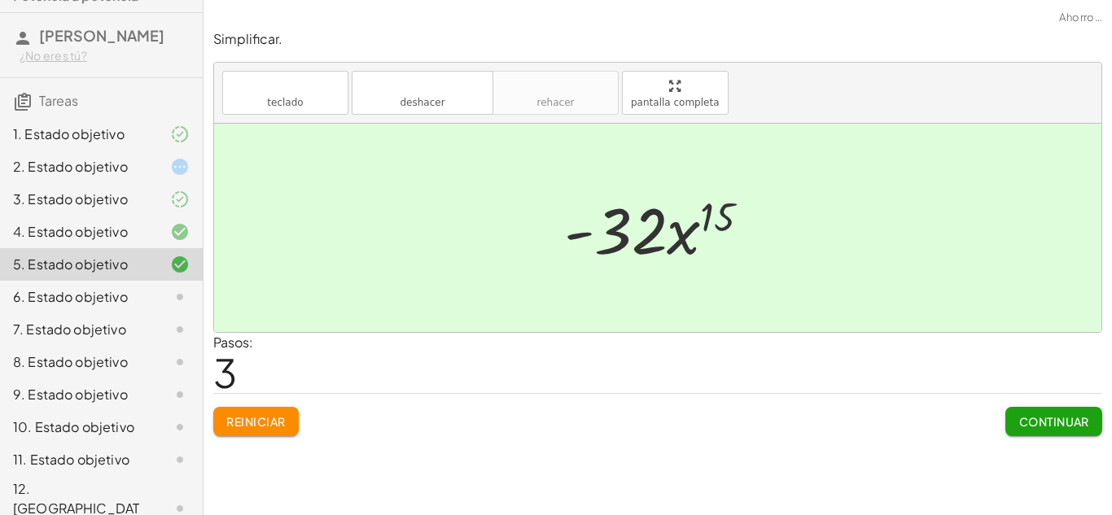
click at [1067, 427] on font "Continuar" at bounding box center [1054, 421] width 70 height 15
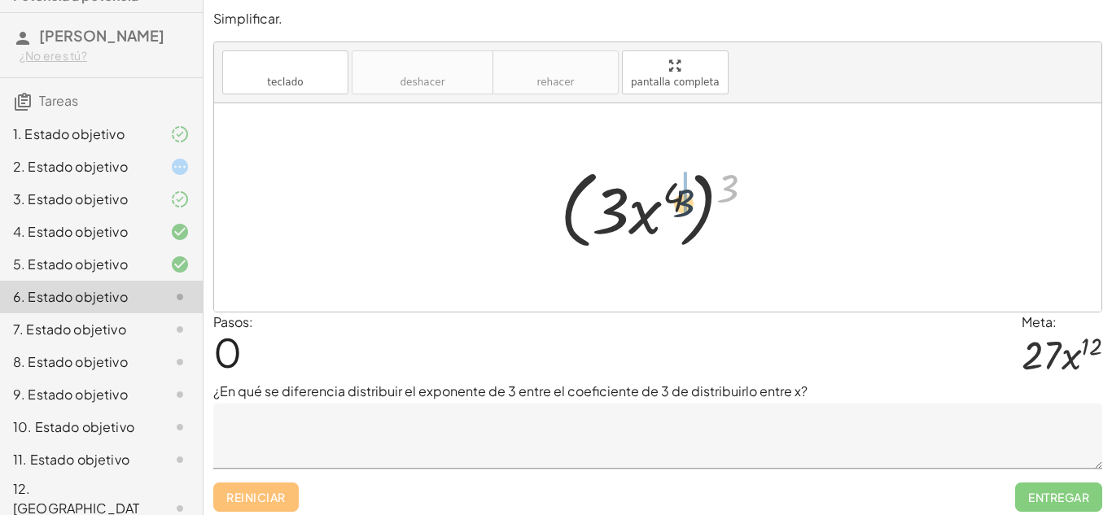
drag, startPoint x: 732, startPoint y: 176, endPoint x: 678, endPoint y: 193, distance: 57.1
click at [678, 193] on div at bounding box center [664, 208] width 224 height 94
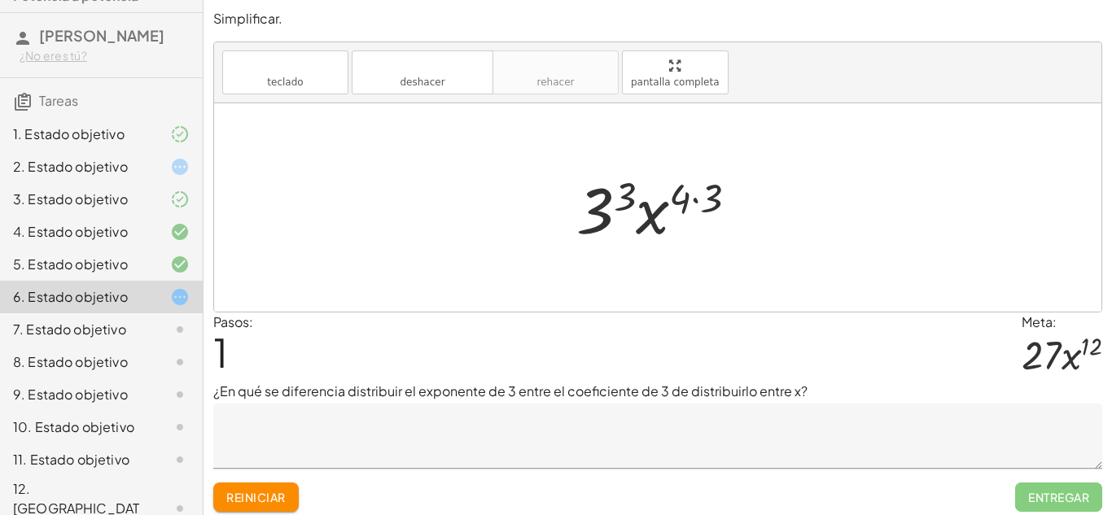
click at [425, 410] on textarea at bounding box center [657, 436] width 889 height 65
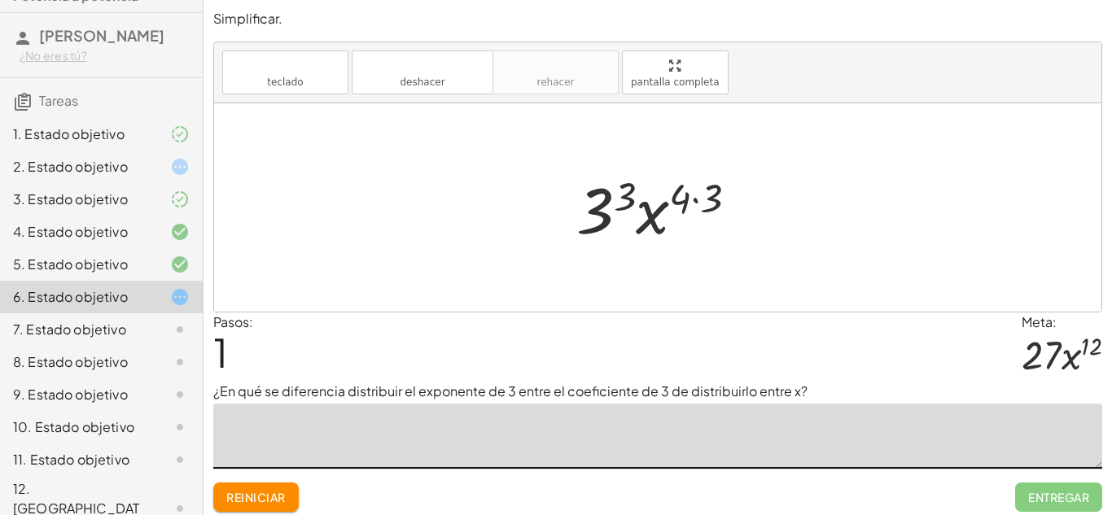
paste textarea "**********"
type textarea "**********"
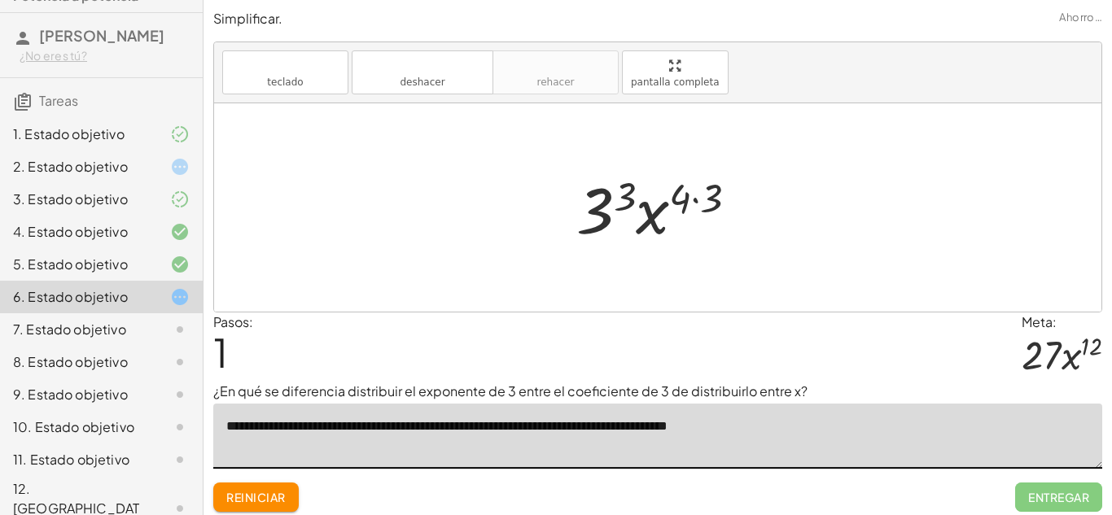
click at [684, 186] on div at bounding box center [663, 208] width 190 height 84
click at [730, 201] on div at bounding box center [663, 208] width 190 height 84
click at [641, 202] on div at bounding box center [663, 208] width 173 height 84
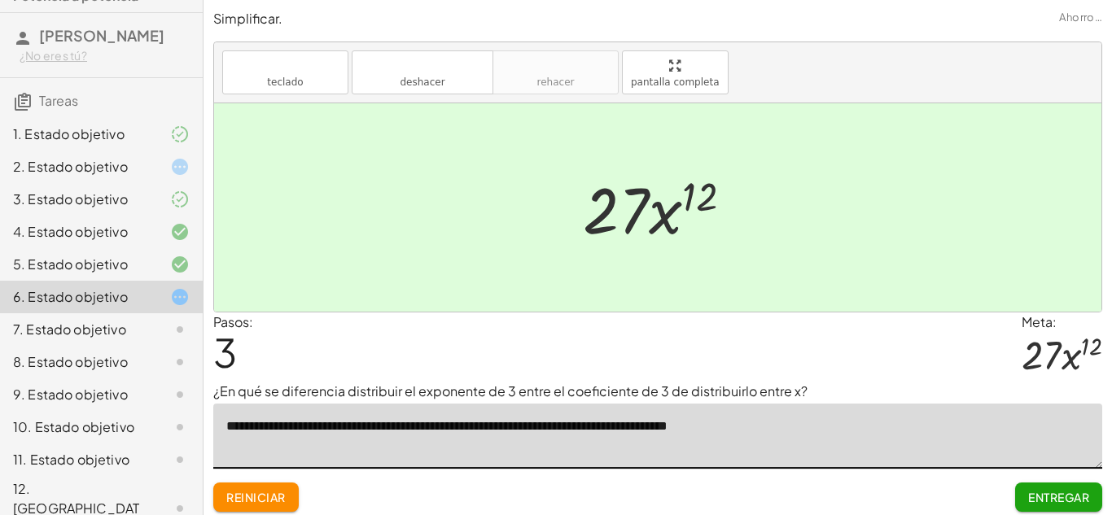
click at [1032, 493] on font "Entregar" at bounding box center [1058, 497] width 61 height 15
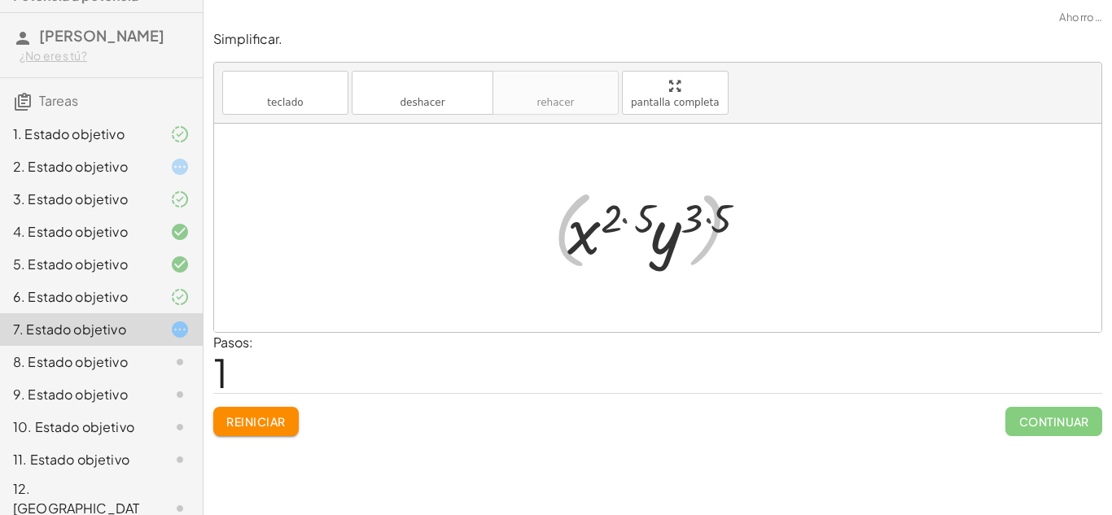
click at [692, 218] on div at bounding box center [663, 228] width 213 height 84
click at [643, 221] on div at bounding box center [663, 228] width 213 height 84
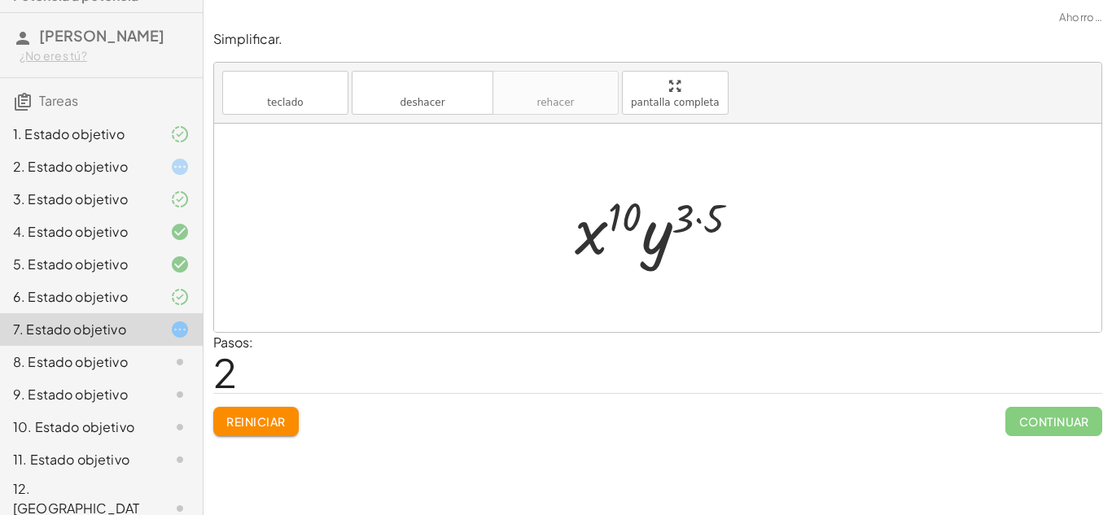
click at [701, 214] on div at bounding box center [663, 228] width 195 height 84
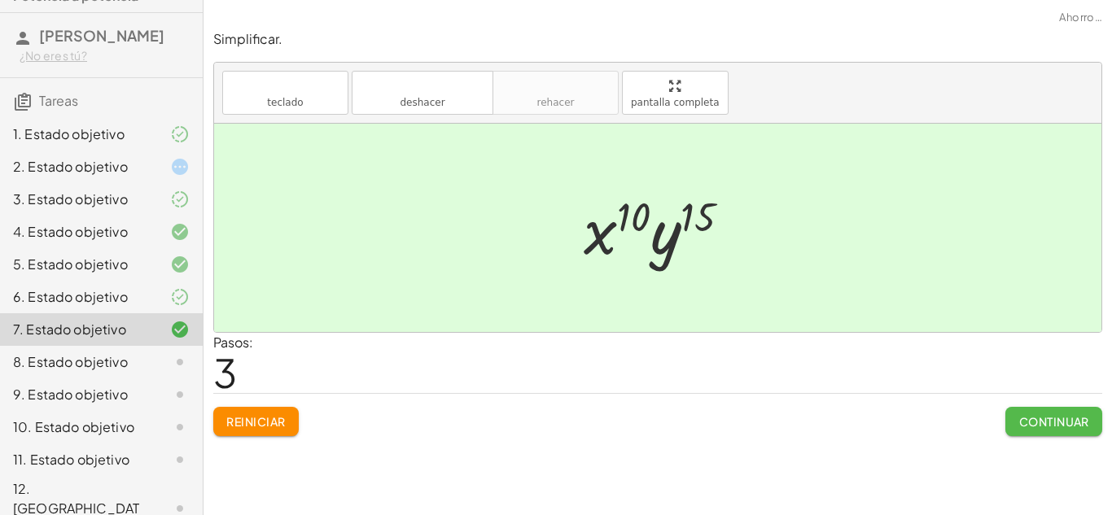
click at [1039, 430] on button "Continuar" at bounding box center [1053, 421] width 97 height 29
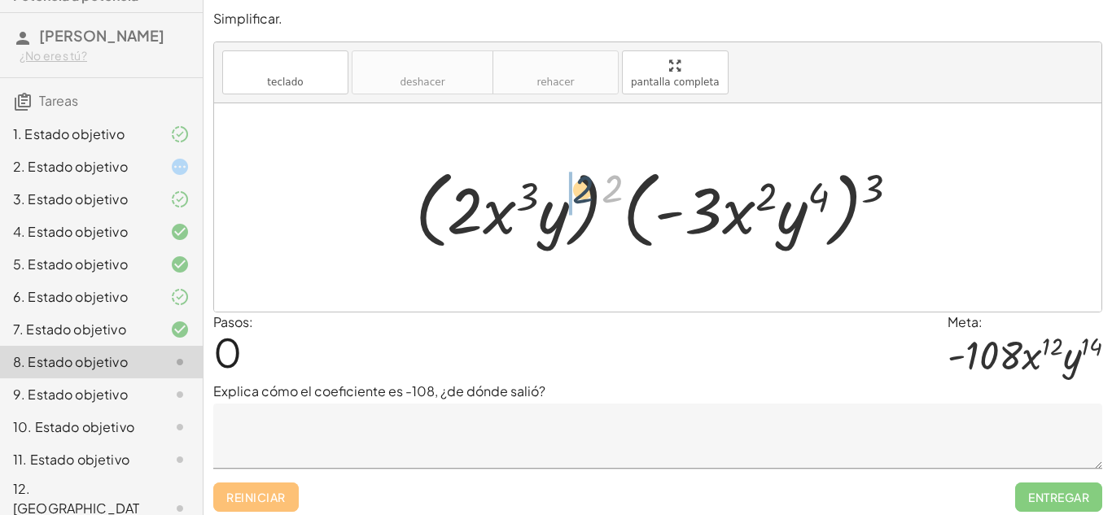
drag, startPoint x: 608, startPoint y: 183, endPoint x: 534, endPoint y: 186, distance: 74.1
click at [534, 186] on div at bounding box center [664, 208] width 514 height 94
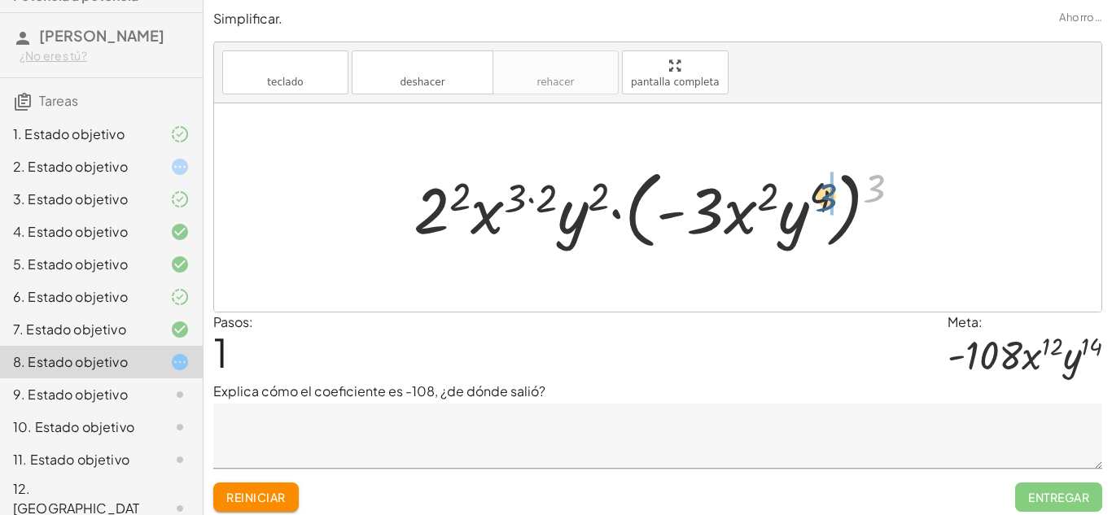
drag, startPoint x: 876, startPoint y: 175, endPoint x: 813, endPoint y: 193, distance: 66.0
click at [813, 193] on div at bounding box center [663, 208] width 517 height 94
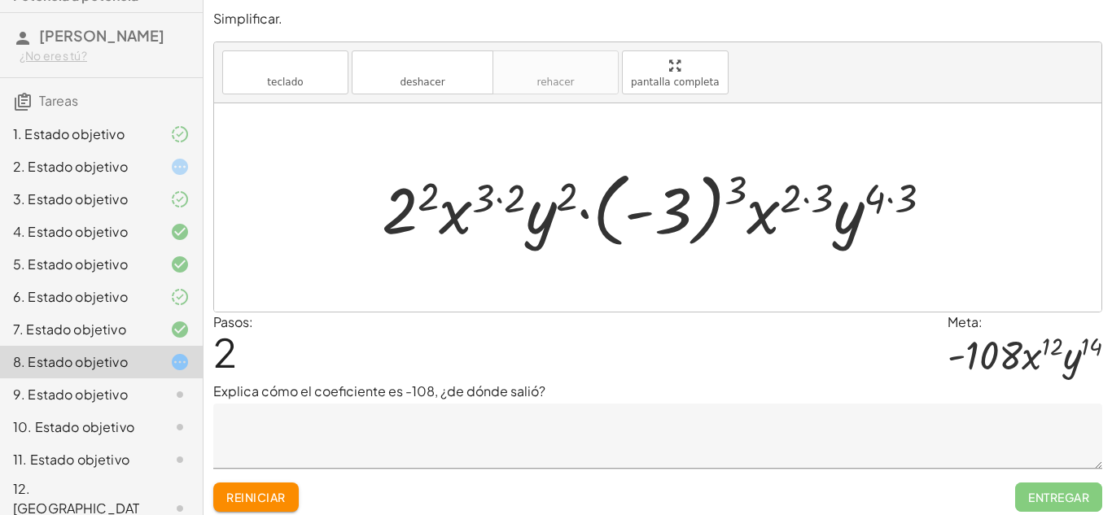
click at [269, 488] on button "Reiniciar" at bounding box center [255, 497] width 85 height 29
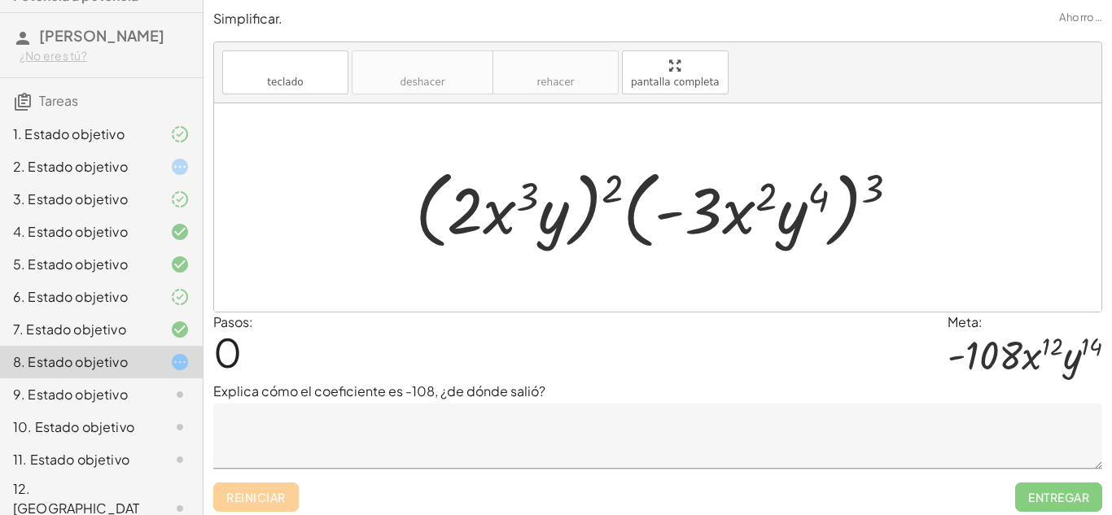
click at [269, 488] on div "Reiniciar Entregar" at bounding box center [657, 490] width 889 height 43
click at [657, 355] on div "Pasos: 0 Meta: · - 108 · x 12 · y 14" at bounding box center [657, 348] width 889 height 70
drag, startPoint x: 614, startPoint y: 181, endPoint x: 573, endPoint y: 194, distance: 42.5
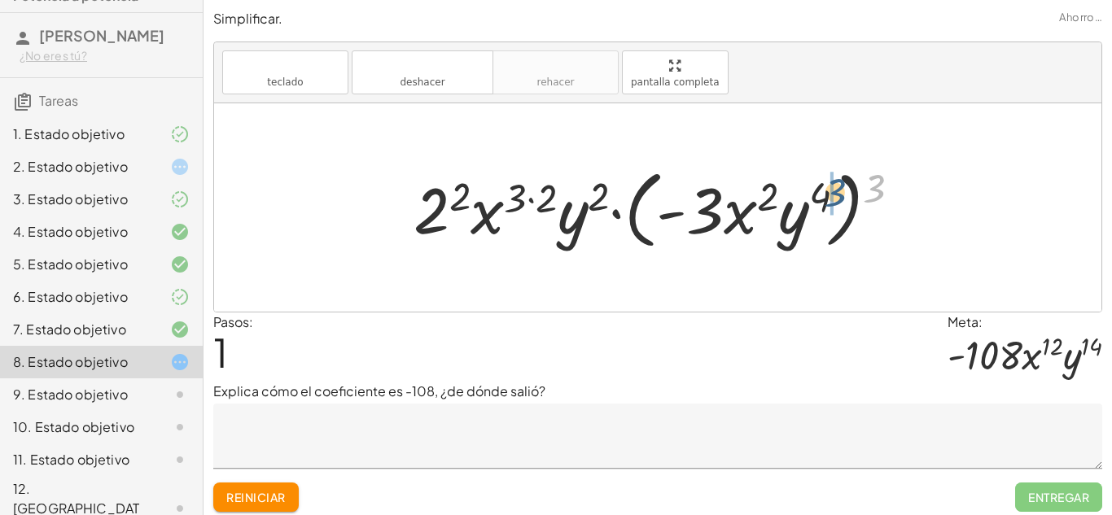
drag, startPoint x: 877, startPoint y: 183, endPoint x: 837, endPoint y: 188, distance: 41.0
click at [837, 188] on div at bounding box center [663, 208] width 517 height 94
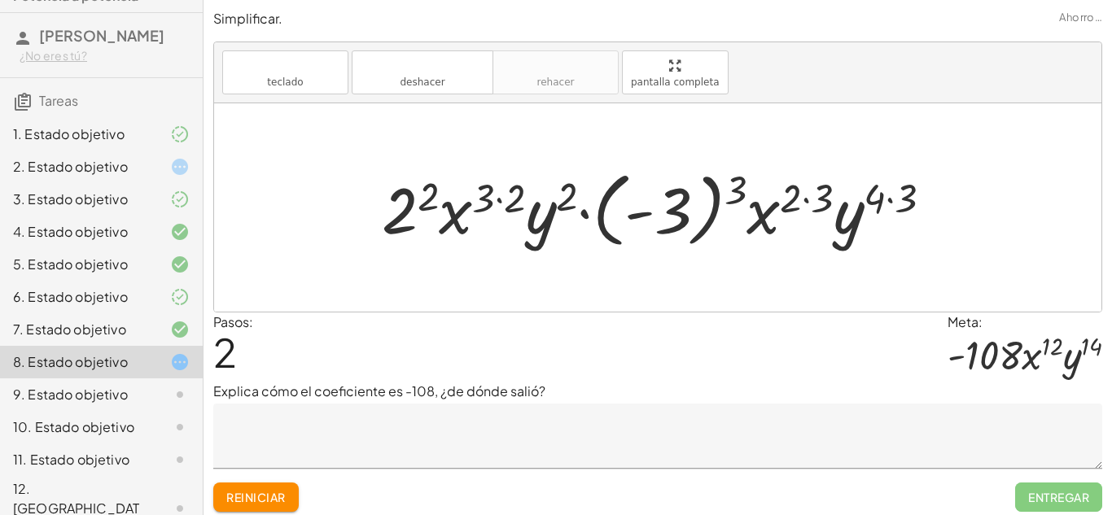
click at [539, 426] on textarea at bounding box center [657, 436] width 889 height 65
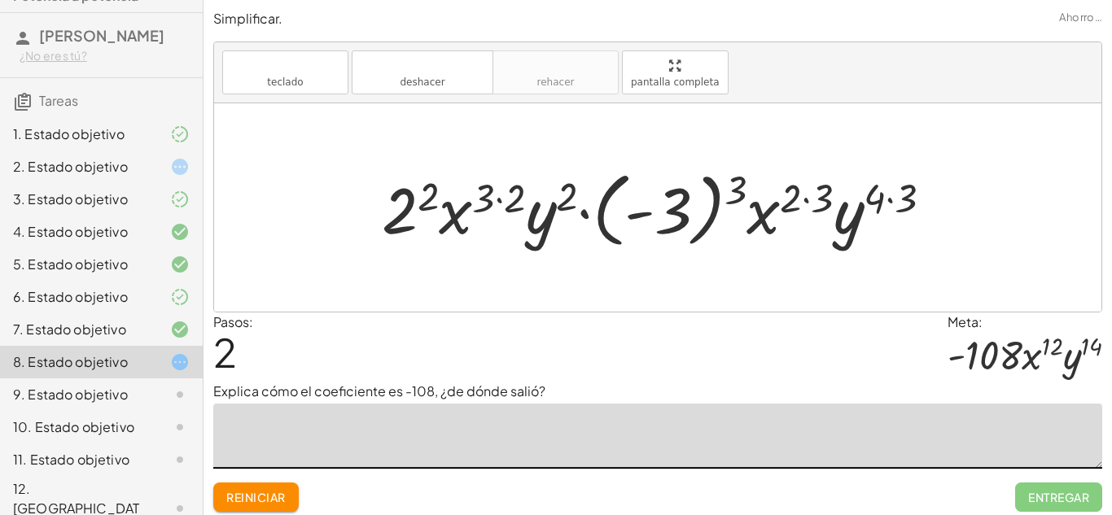
click at [120, 295] on font "6. Estado objetivo" at bounding box center [70, 296] width 115 height 17
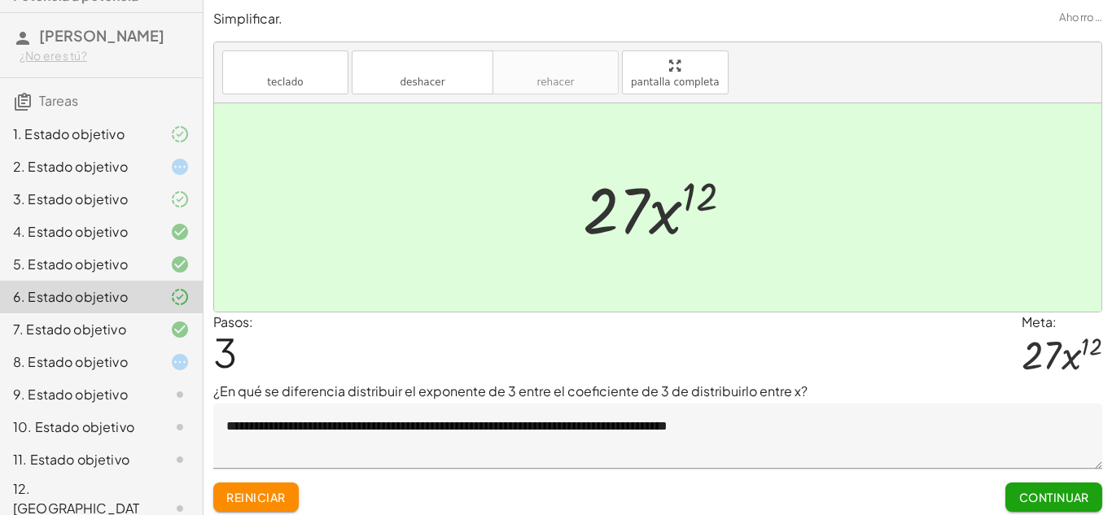
click at [108, 333] on font "7. Estado objetivo" at bounding box center [69, 329] width 113 height 17
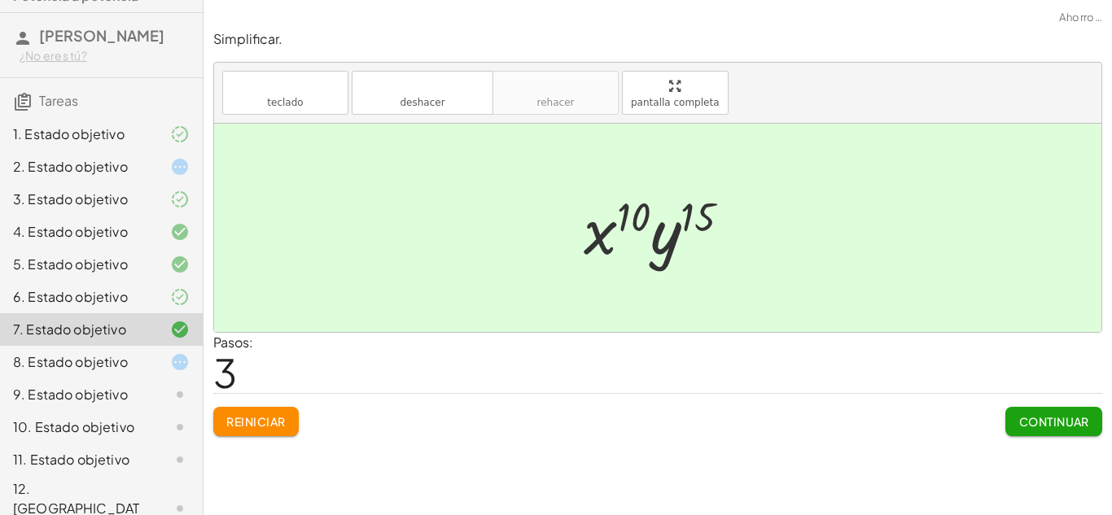
click at [107, 360] on font "8. Estado objetivo" at bounding box center [70, 361] width 115 height 17
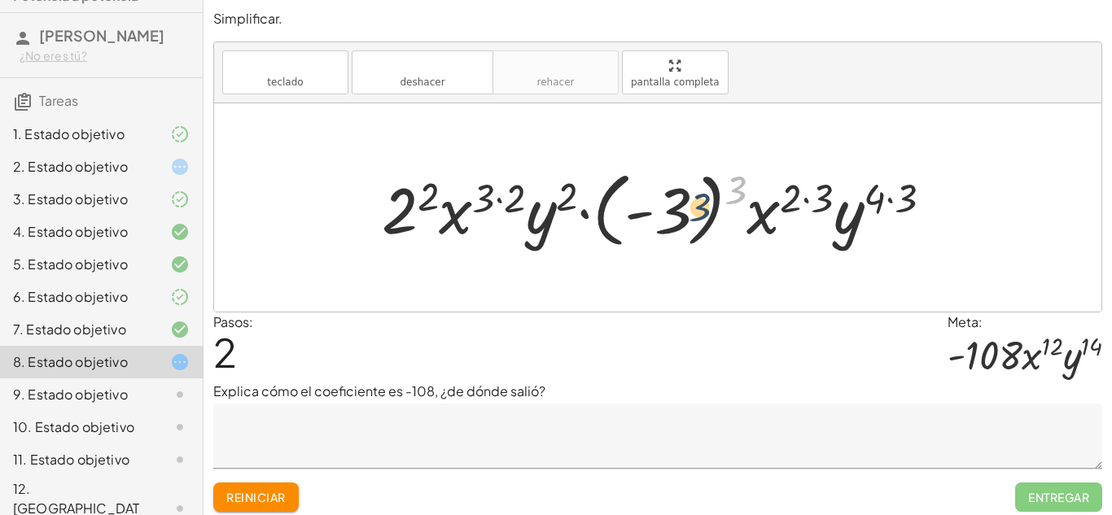
drag, startPoint x: 737, startPoint y: 181, endPoint x: 697, endPoint y: 200, distance: 44.4
click at [697, 200] on div at bounding box center [663, 208] width 579 height 90
drag, startPoint x: 728, startPoint y: 193, endPoint x: 652, endPoint y: 215, distance: 79.6
click at [652, 215] on div at bounding box center [663, 208] width 579 height 90
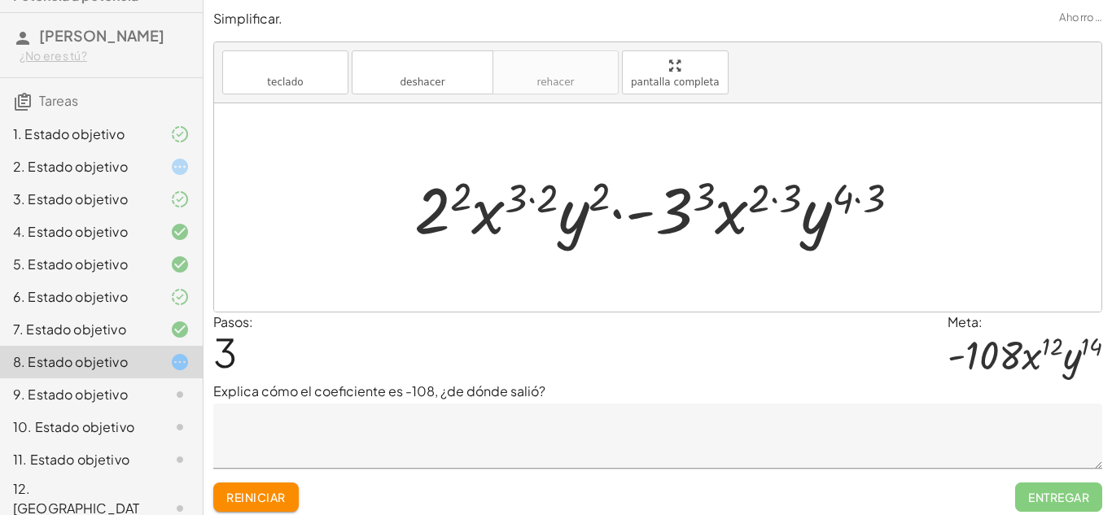
click at [847, 191] on div at bounding box center [663, 208] width 515 height 84
click at [785, 196] on div at bounding box center [663, 208] width 515 height 84
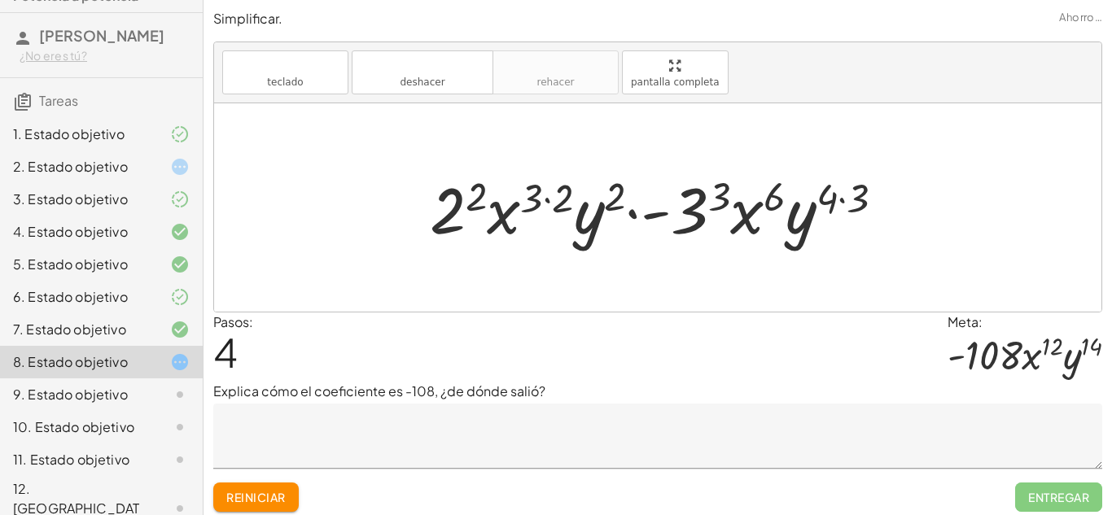
click at [841, 195] on div at bounding box center [664, 208] width 484 height 84
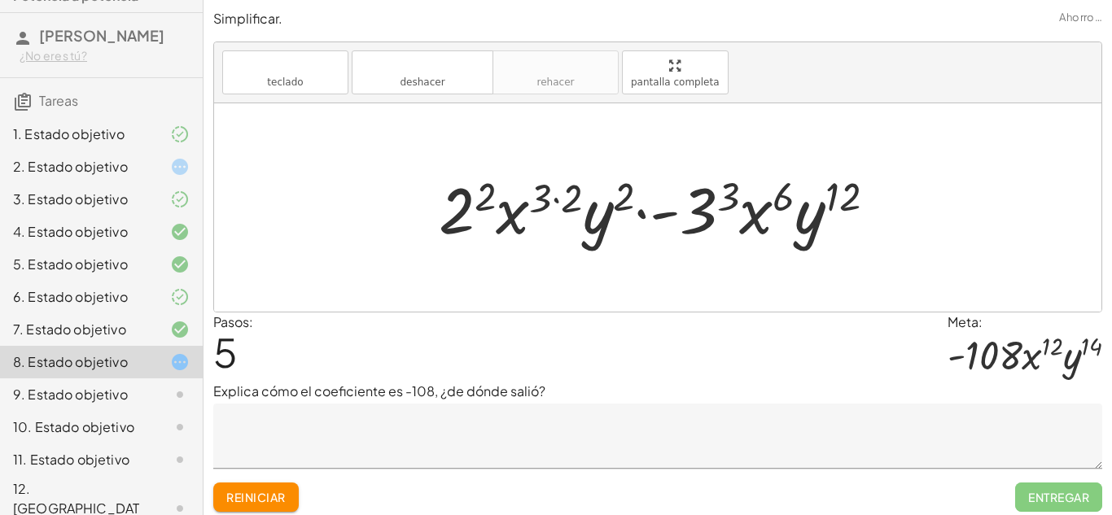
click at [605, 200] on div at bounding box center [664, 208] width 466 height 84
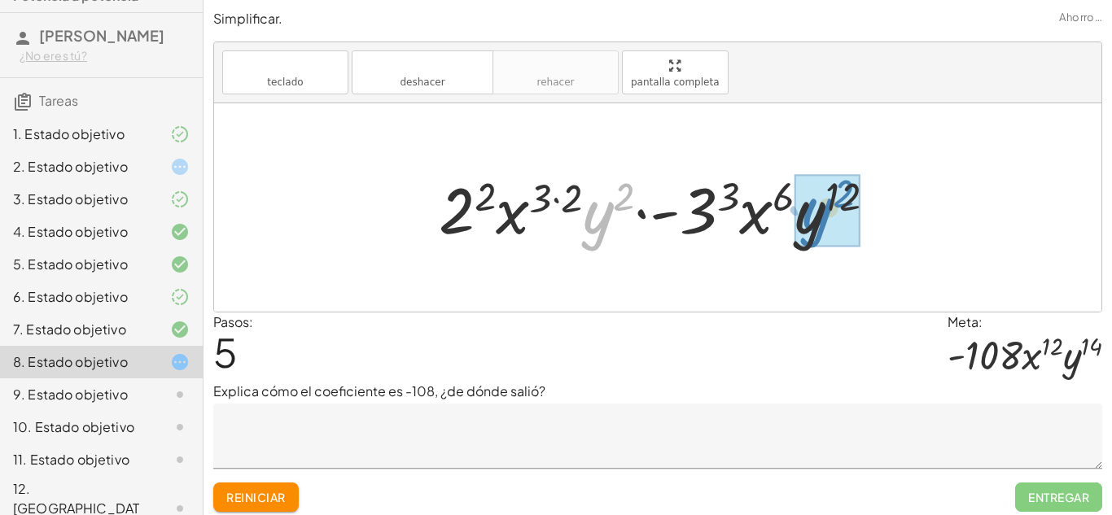
drag, startPoint x: 599, startPoint y: 224, endPoint x: 819, endPoint y: 222, distance: 219.7
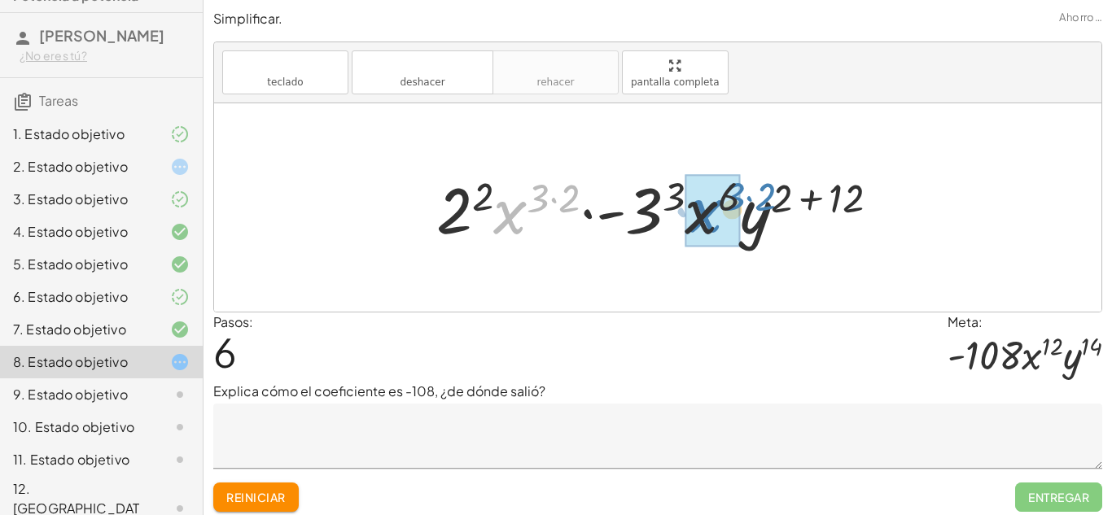
drag, startPoint x: 504, startPoint y: 218, endPoint x: 699, endPoint y: 216, distance: 195.3
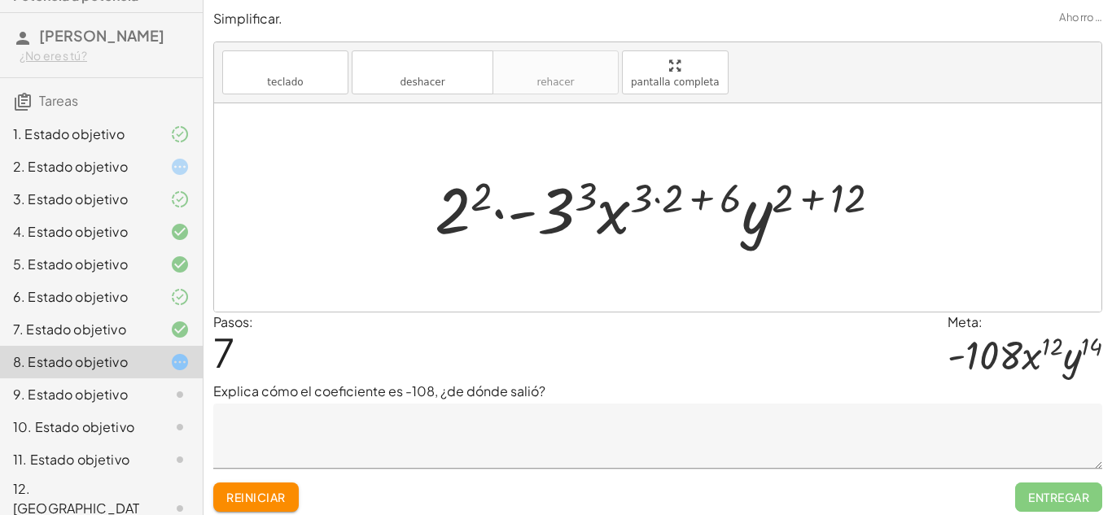
click at [637, 202] on div at bounding box center [663, 208] width 474 height 84
click at [649, 192] on div at bounding box center [663, 208] width 474 height 84
drag, startPoint x: 666, startPoint y: 198, endPoint x: 645, endPoint y: 196, distance: 20.4
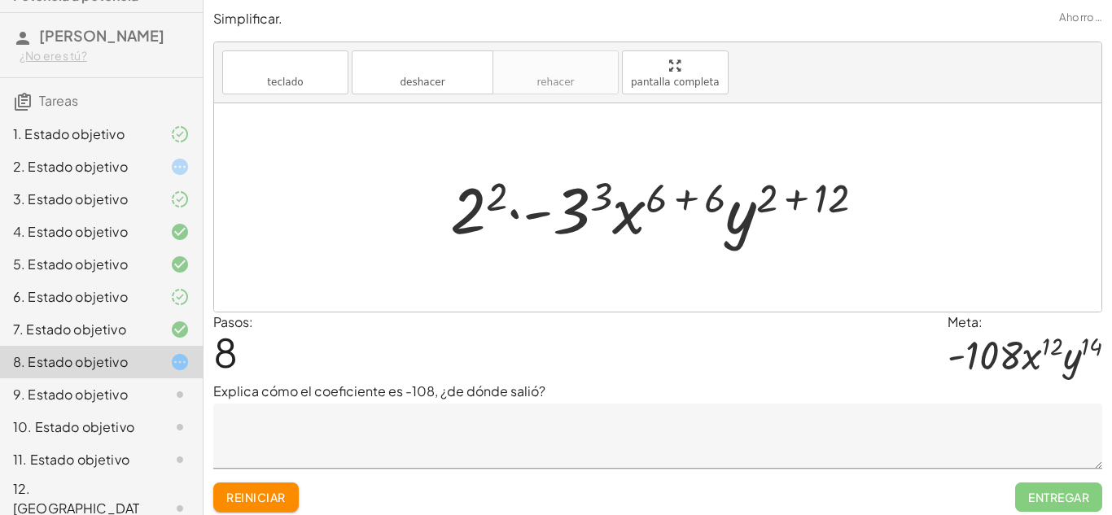
click at [708, 198] on div at bounding box center [664, 208] width 444 height 84
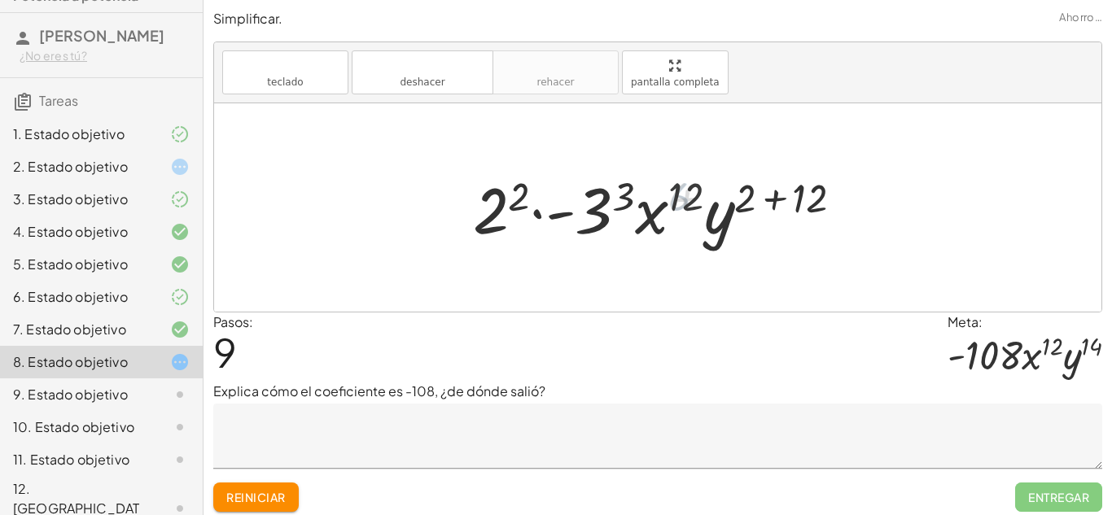
click at [774, 193] on div at bounding box center [664, 208] width 399 height 84
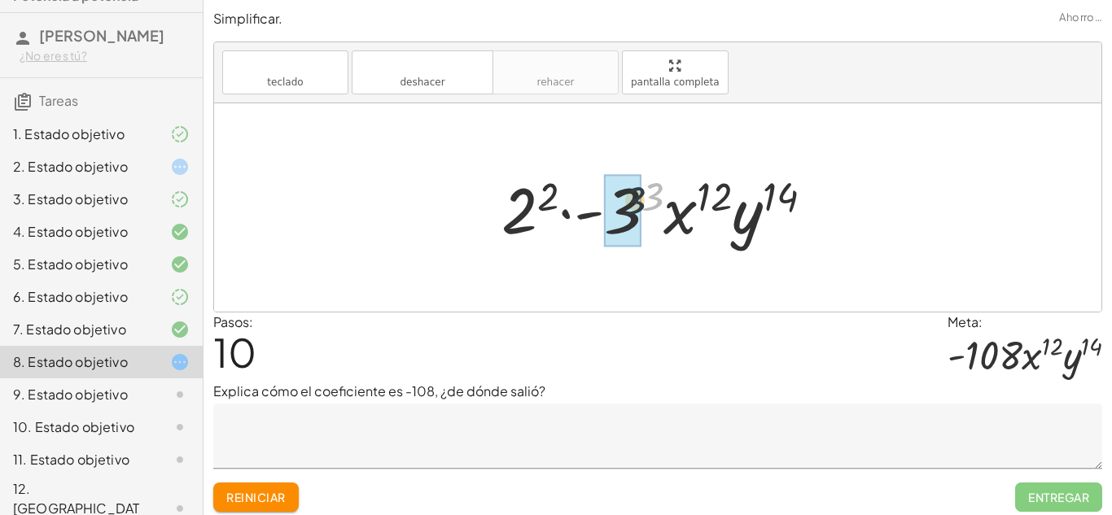
drag, startPoint x: 653, startPoint y: 200, endPoint x: 632, endPoint y: 206, distance: 21.9
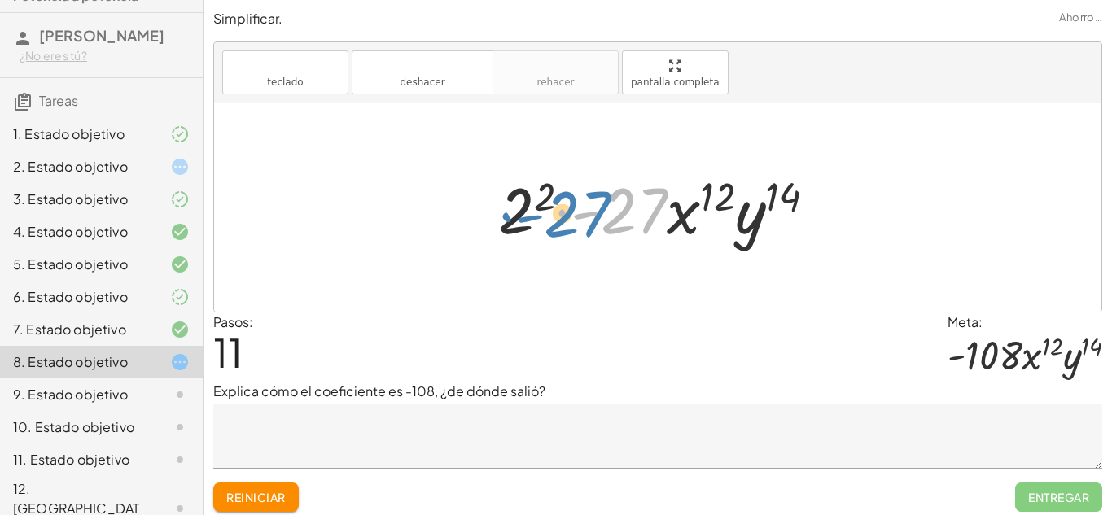
drag, startPoint x: 623, startPoint y: 212, endPoint x: 591, endPoint y: 208, distance: 32.0
click at [591, 208] on div at bounding box center [663, 208] width 347 height 84
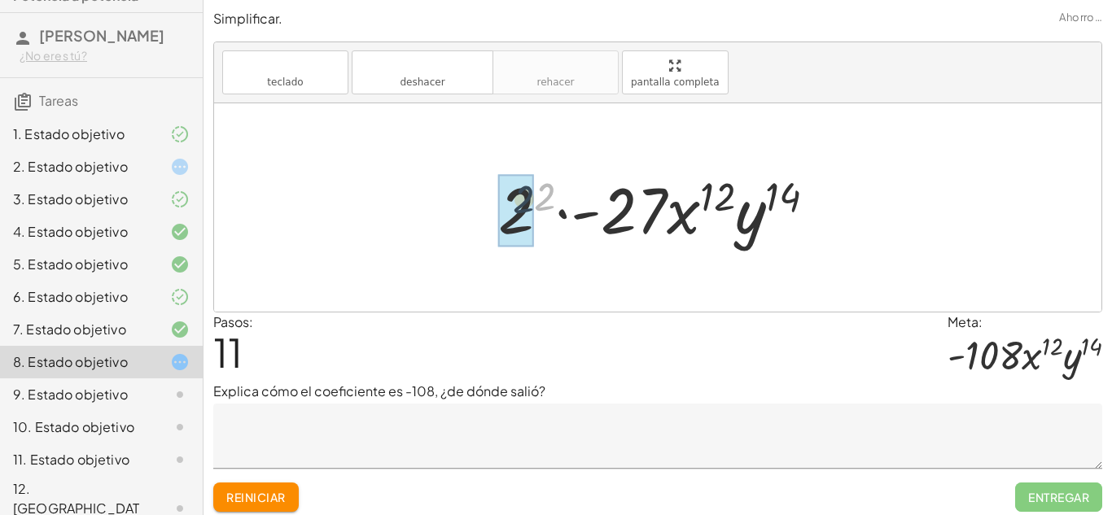
drag, startPoint x: 549, startPoint y: 197, endPoint x: 527, endPoint y: 200, distance: 23.0
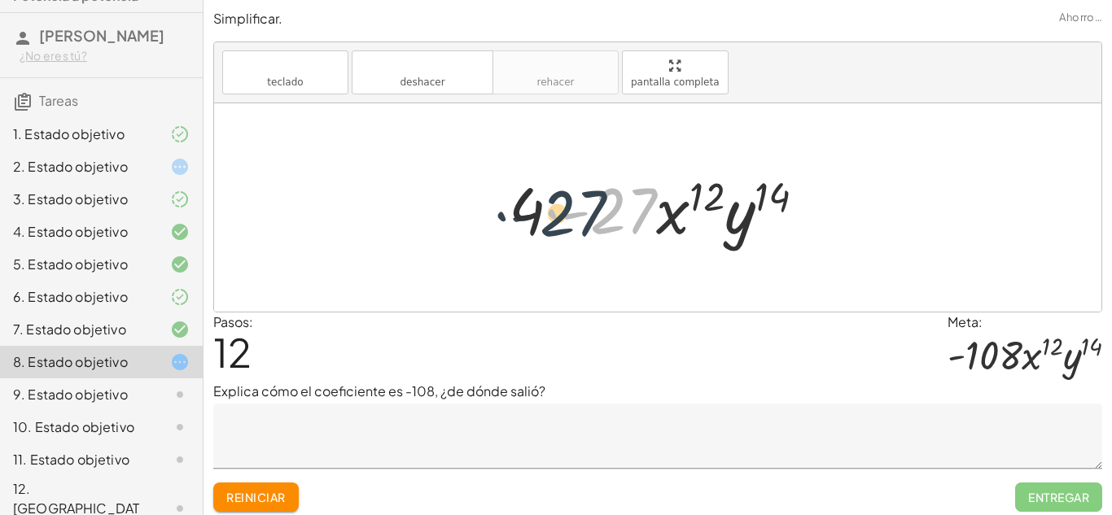
drag, startPoint x: 549, startPoint y: 216, endPoint x: 540, endPoint y: 216, distance: 9.8
click at [540, 216] on div at bounding box center [663, 208] width 326 height 84
drag, startPoint x: 623, startPoint y: 210, endPoint x: 553, endPoint y: 206, distance: 69.3
click at [553, 206] on div at bounding box center [663, 208] width 326 height 84
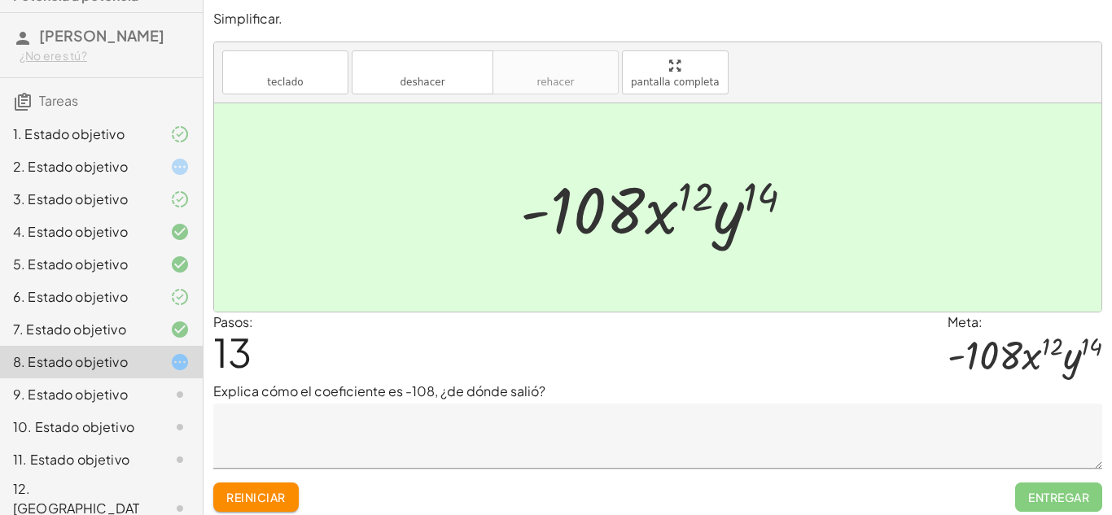
click at [277, 493] on font "Reiniciar" at bounding box center [255, 497] width 59 height 15
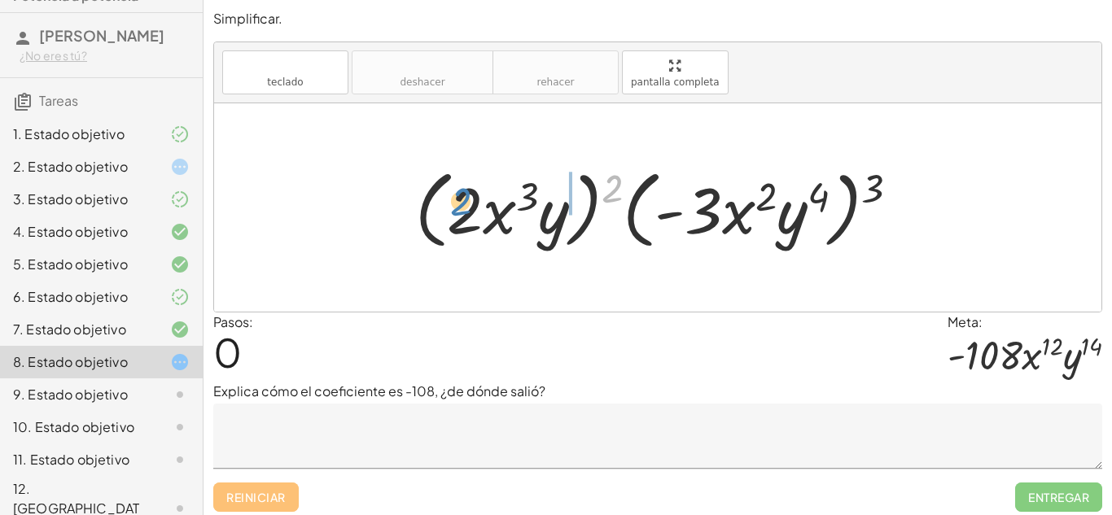
drag, startPoint x: 607, startPoint y: 185, endPoint x: 456, endPoint y: 198, distance: 151.9
click at [456, 198] on div at bounding box center [664, 208] width 514 height 94
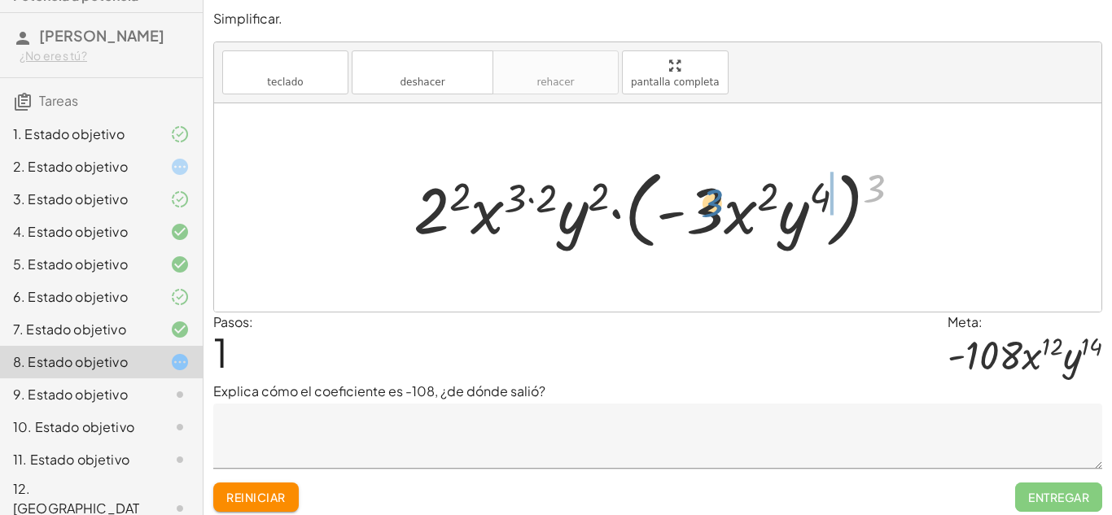
drag, startPoint x: 888, startPoint y: 177, endPoint x: 723, endPoint y: 192, distance: 165.9
click at [723, 192] on div at bounding box center [663, 208] width 517 height 94
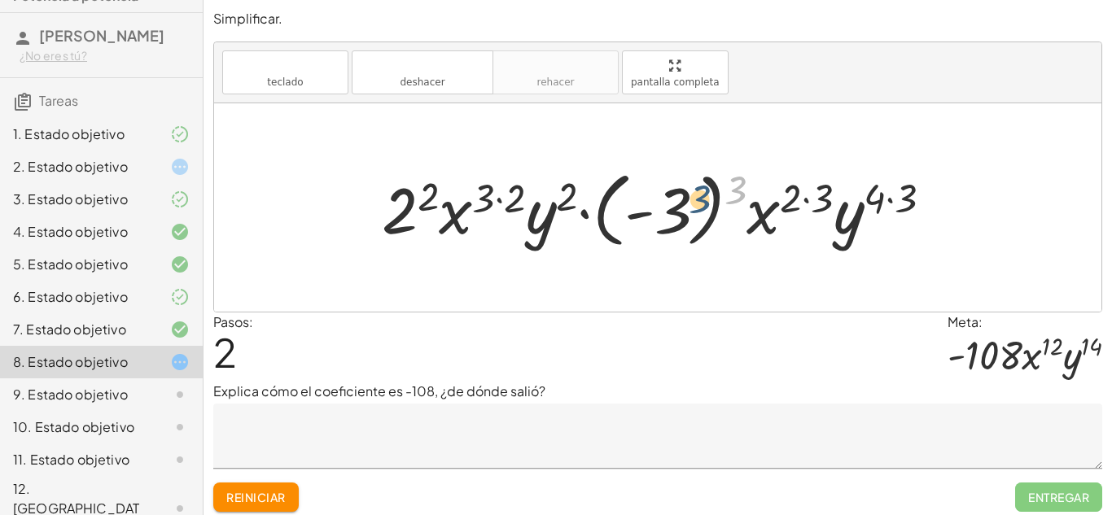
drag, startPoint x: 736, startPoint y: 186, endPoint x: 697, endPoint y: 195, distance: 39.5
click at [697, 195] on div at bounding box center [663, 208] width 579 height 90
drag, startPoint x: 729, startPoint y: 190, endPoint x: 647, endPoint y: 217, distance: 86.7
click at [647, 217] on div at bounding box center [663, 208] width 579 height 90
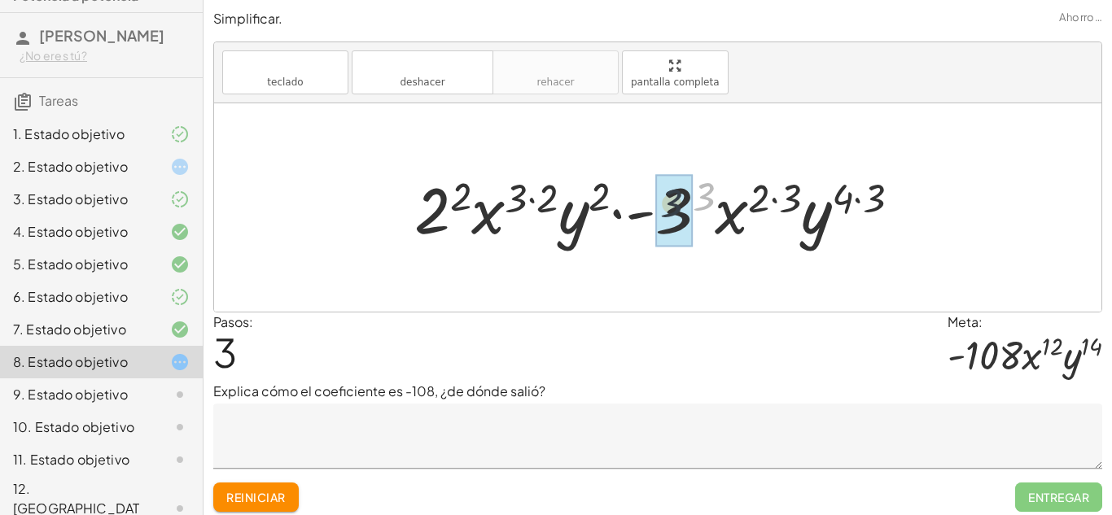
drag, startPoint x: 698, startPoint y: 196, endPoint x: 658, endPoint y: 205, distance: 40.9
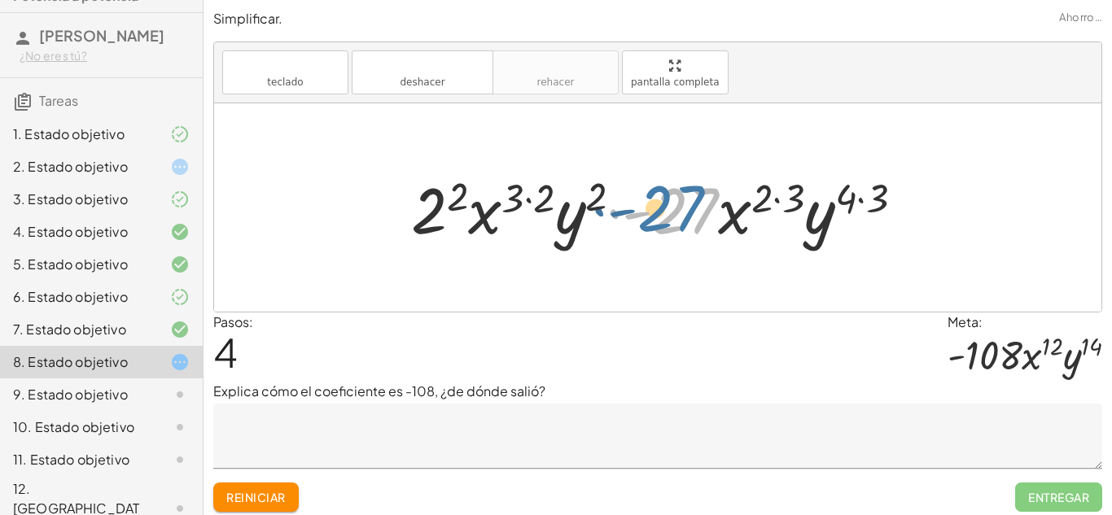
drag, startPoint x: 686, startPoint y: 212, endPoint x: 672, endPoint y: 210, distance: 14.0
click at [672, 210] on div at bounding box center [664, 208] width 522 height 84
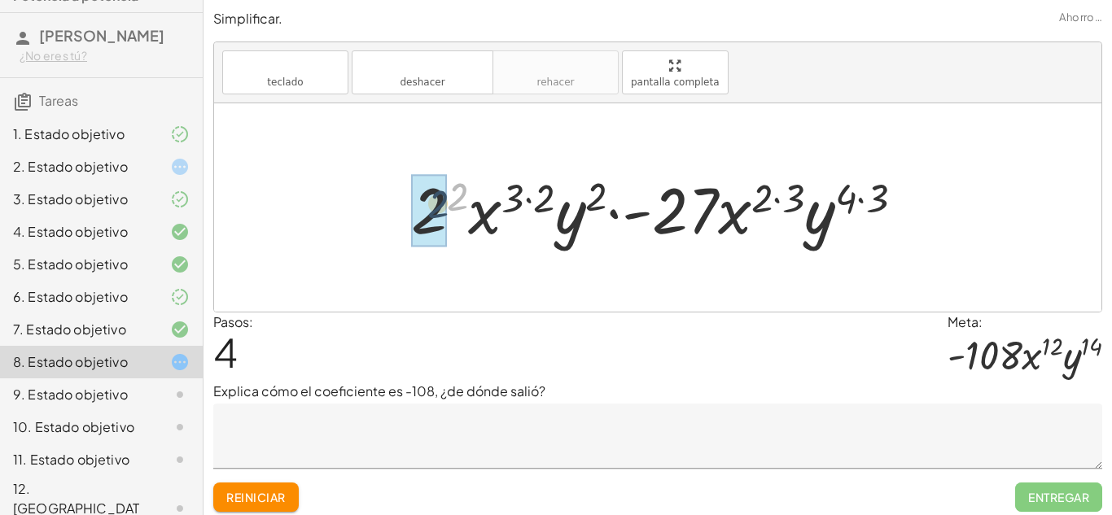
drag, startPoint x: 461, startPoint y: 198, endPoint x: 445, endPoint y: 204, distance: 16.8
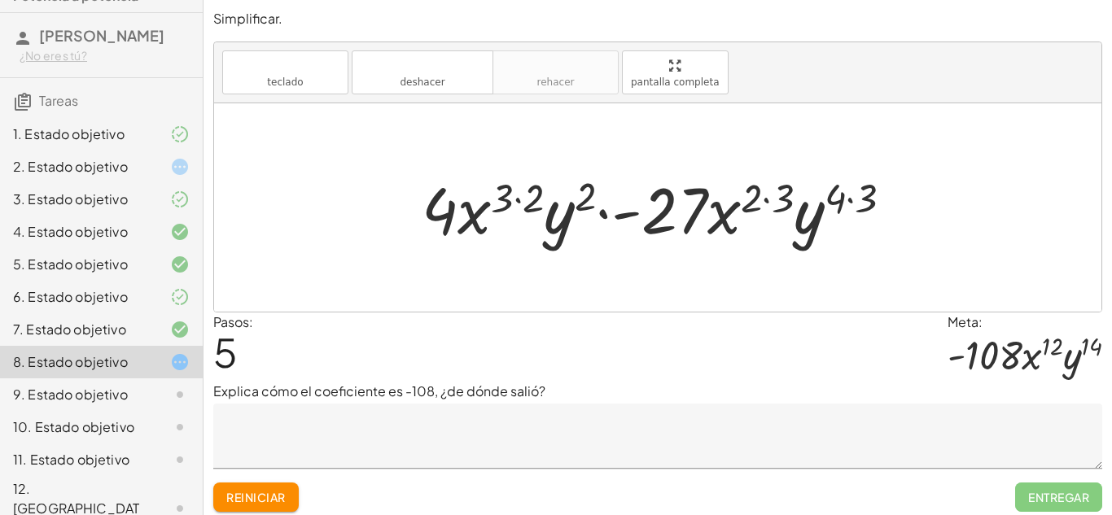
click at [361, 420] on textarea at bounding box center [657, 436] width 889 height 65
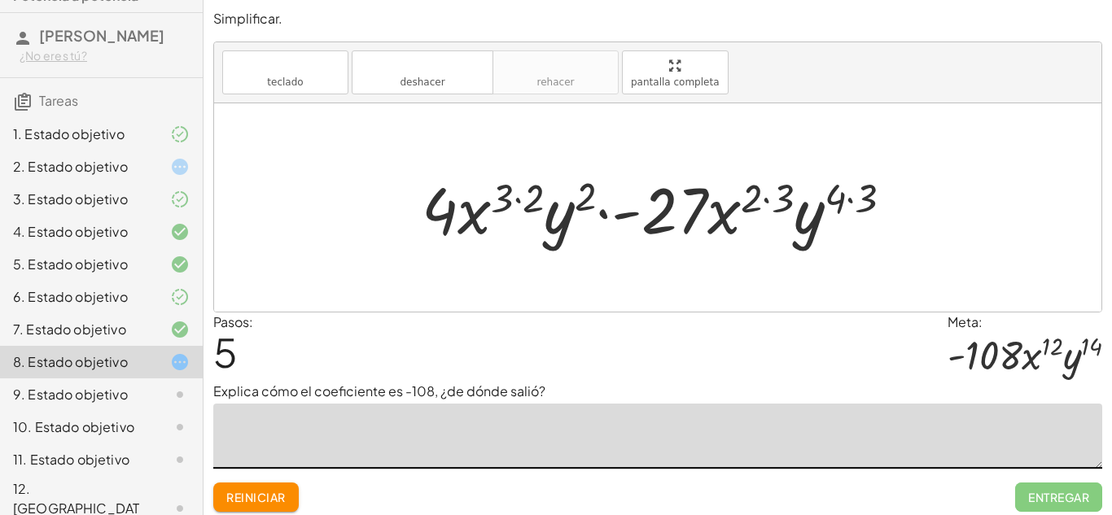
paste textarea "**********"
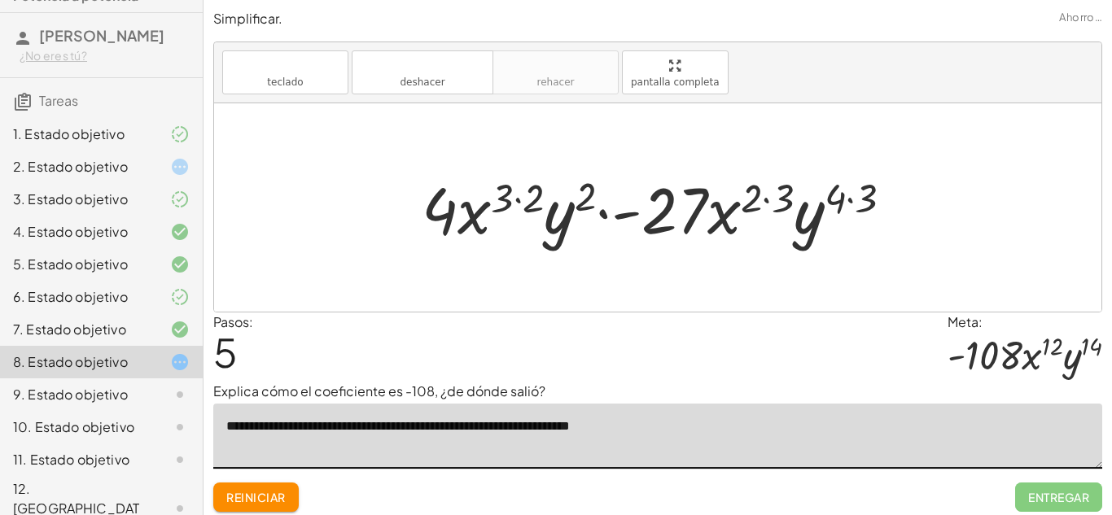
click at [750, 202] on div at bounding box center [663, 208] width 500 height 84
click at [854, 189] on div at bounding box center [663, 208] width 500 height 84
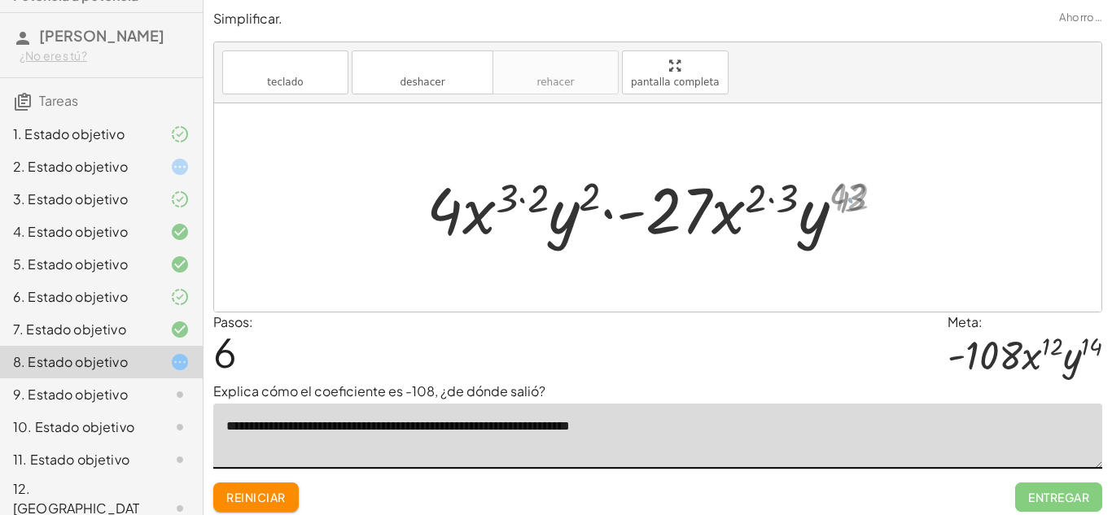
click at [773, 199] on div at bounding box center [663, 208] width 483 height 84
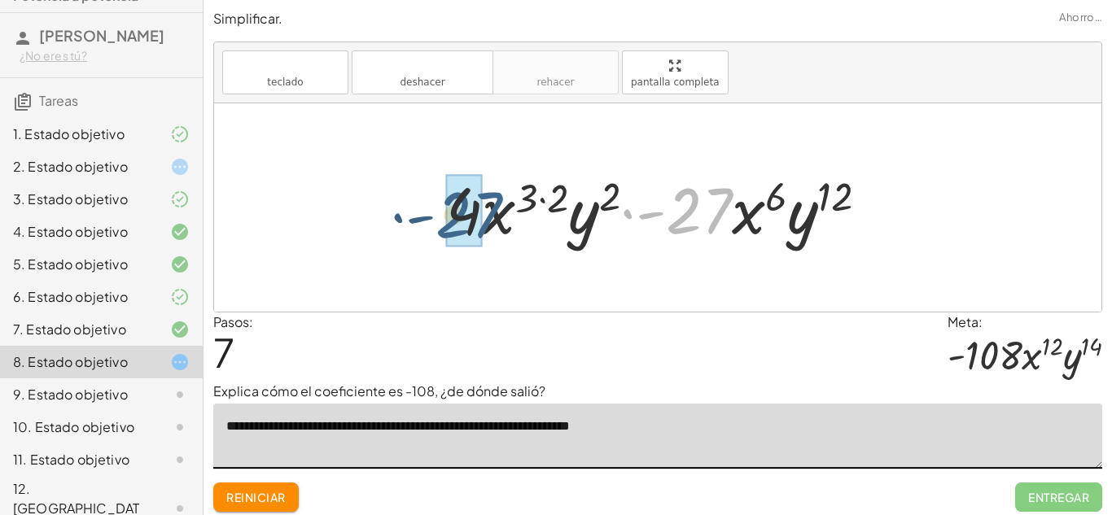
drag, startPoint x: 702, startPoint y: 206, endPoint x: 474, endPoint y: 210, distance: 227.9
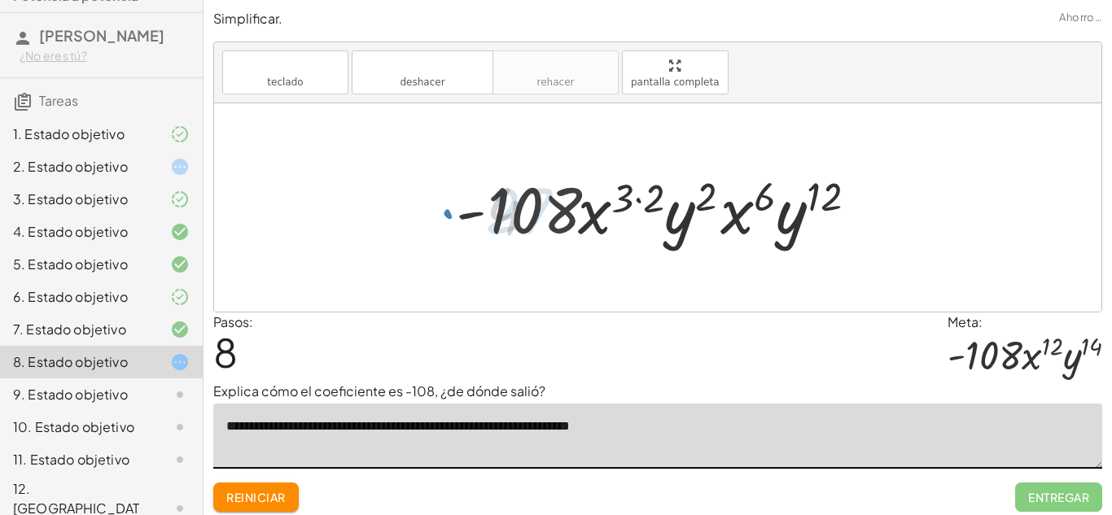
click at [651, 192] on div at bounding box center [663, 208] width 428 height 84
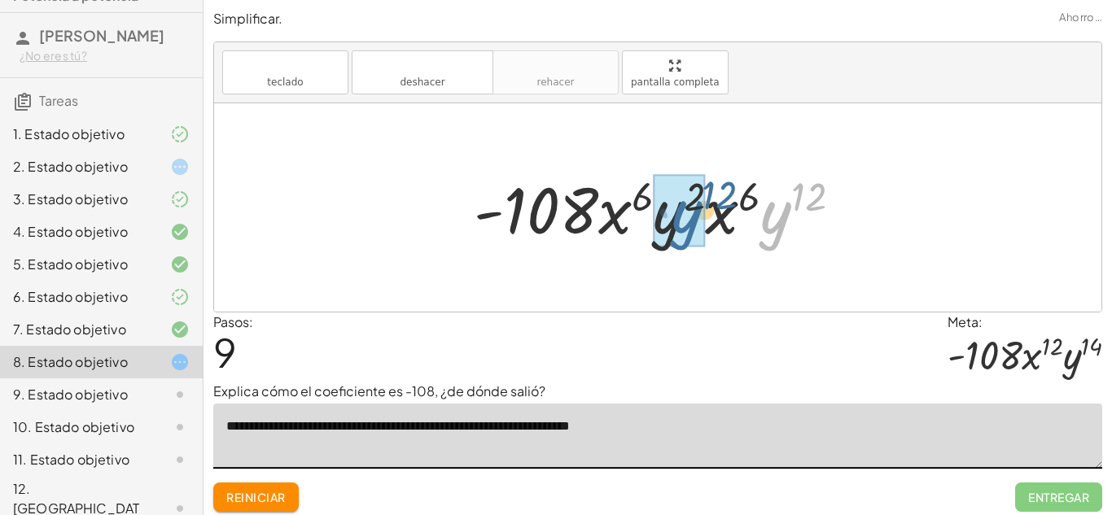
drag, startPoint x: 777, startPoint y: 216, endPoint x: 672, endPoint y: 217, distance: 105.0
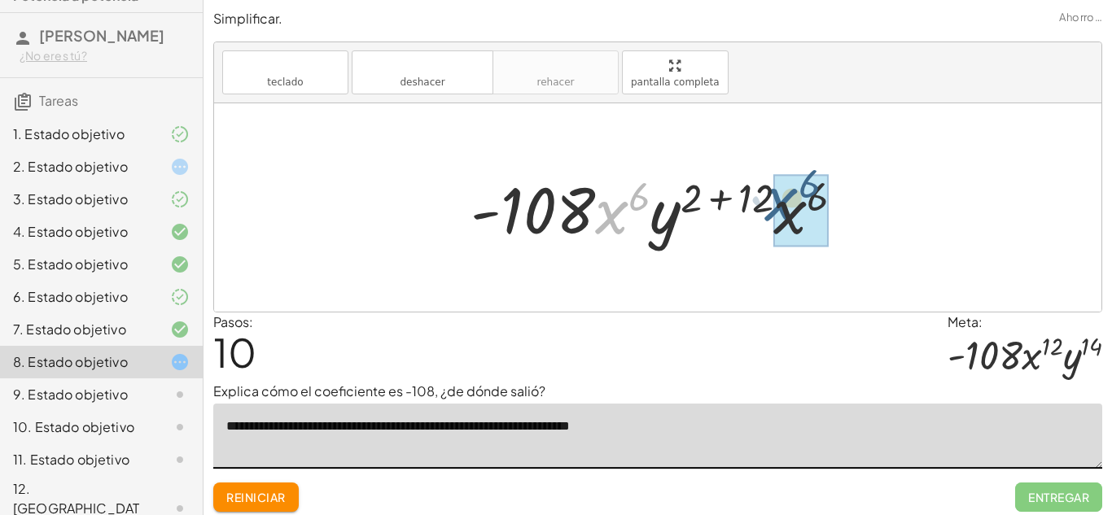
drag, startPoint x: 622, startPoint y: 223, endPoint x: 794, endPoint y: 212, distance: 172.9
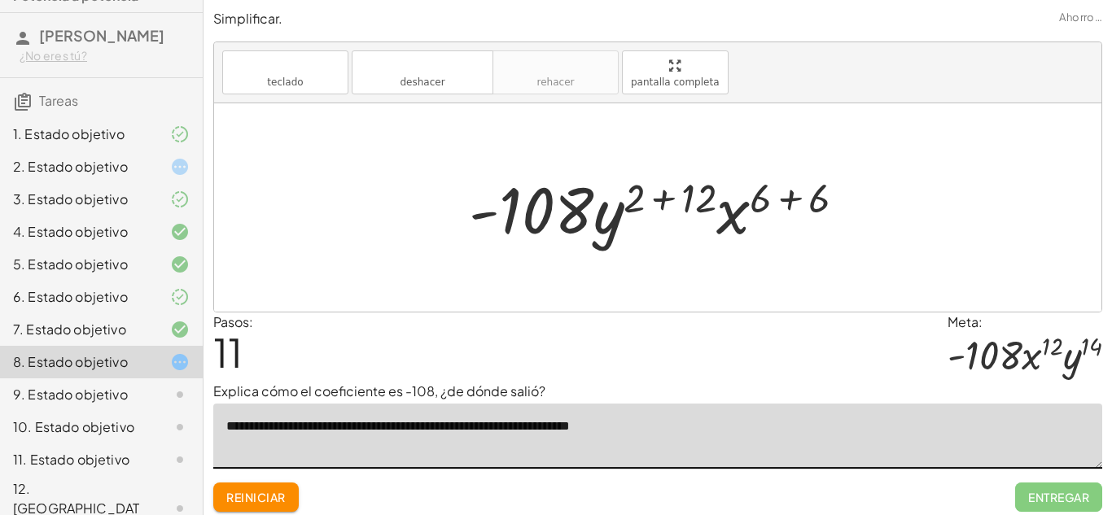
click at [671, 194] on div at bounding box center [664, 208] width 406 height 84
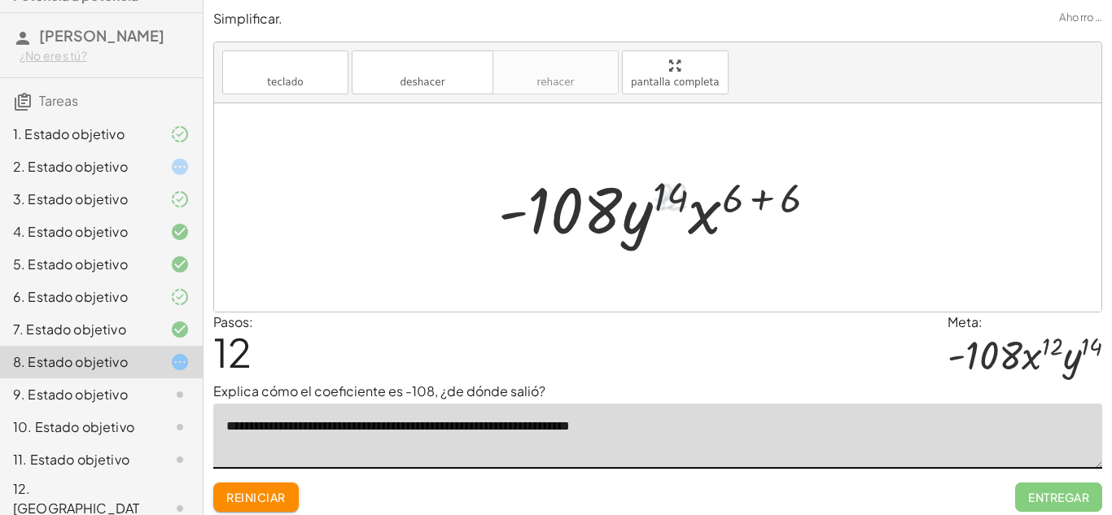
click at [765, 201] on div at bounding box center [664, 208] width 348 height 84
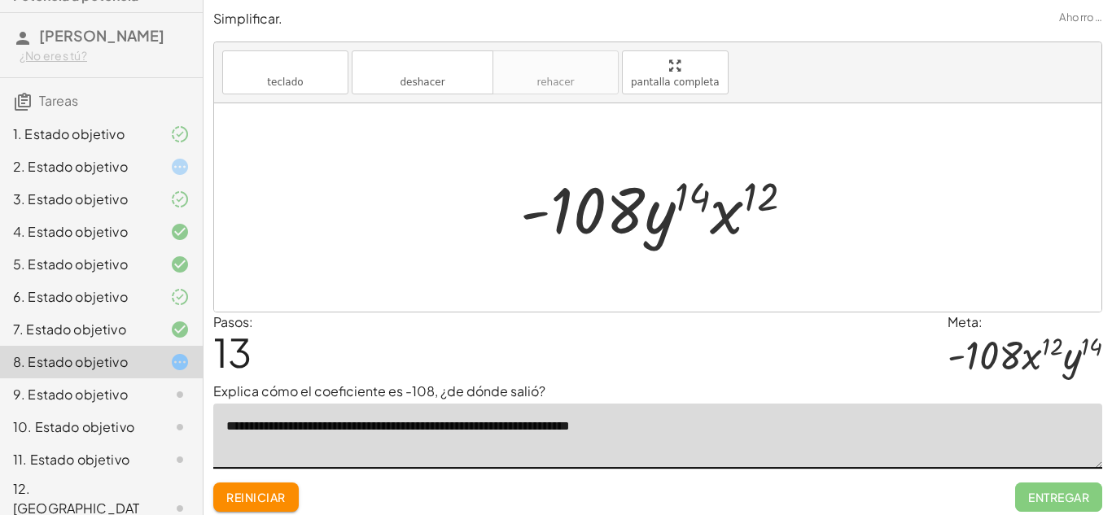
scroll to position [7, 0]
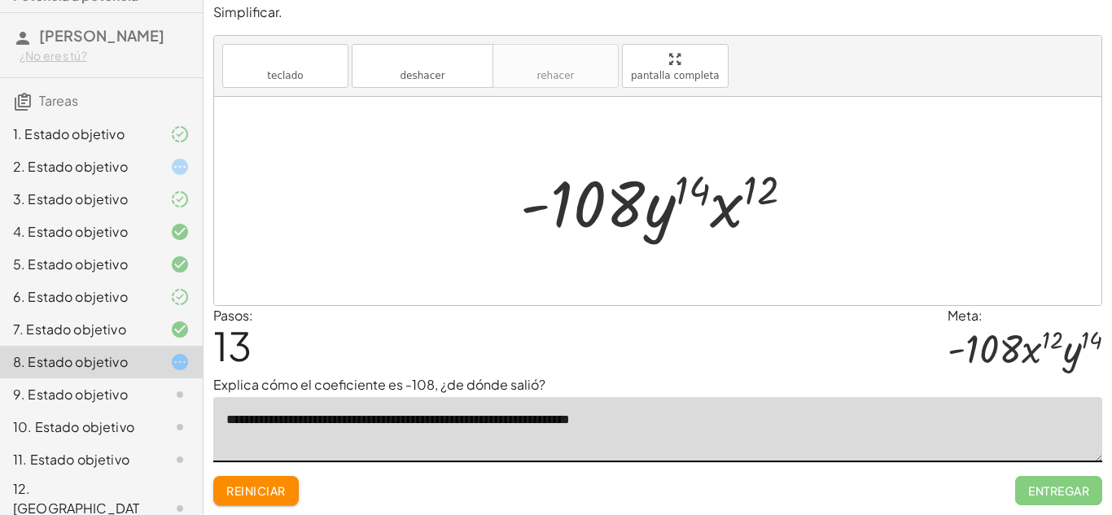
type textarea "**********"
click at [1064, 481] on span "Entregar" at bounding box center [1058, 490] width 87 height 29
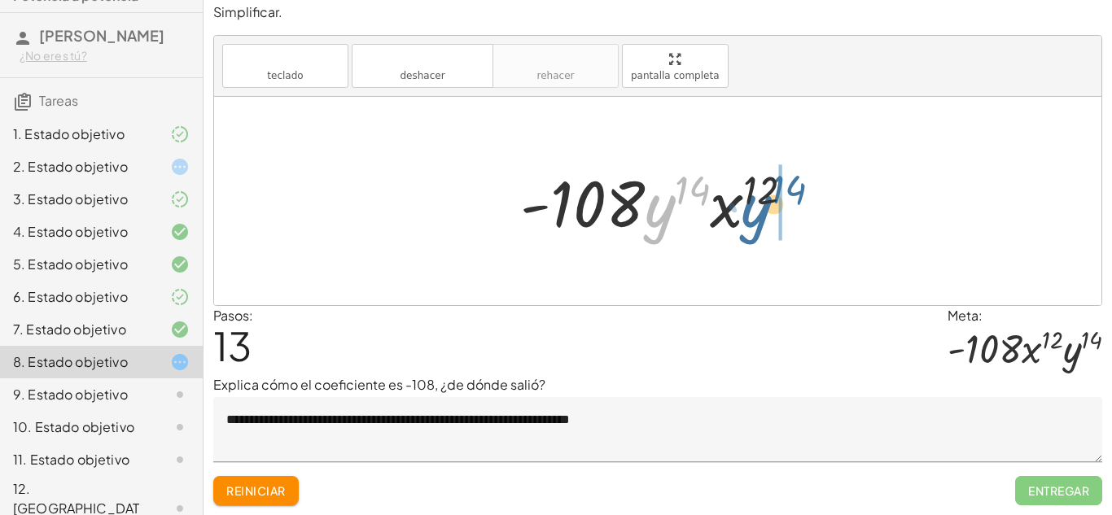
drag, startPoint x: 653, startPoint y: 216, endPoint x: 753, endPoint y: 217, distance: 100.1
click at [753, 217] on div at bounding box center [663, 202] width 303 height 84
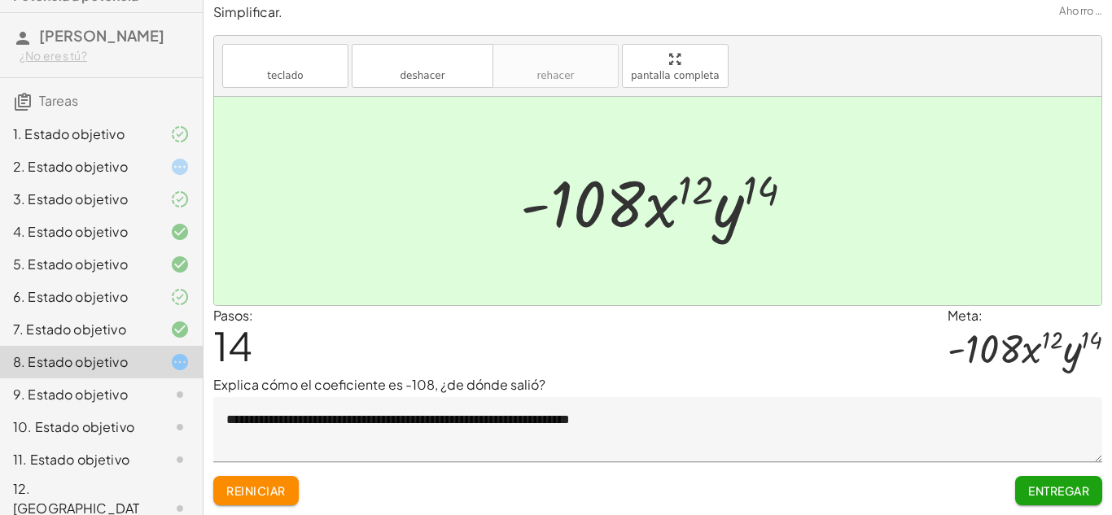
click at [1044, 501] on button "Entregar" at bounding box center [1058, 490] width 87 height 29
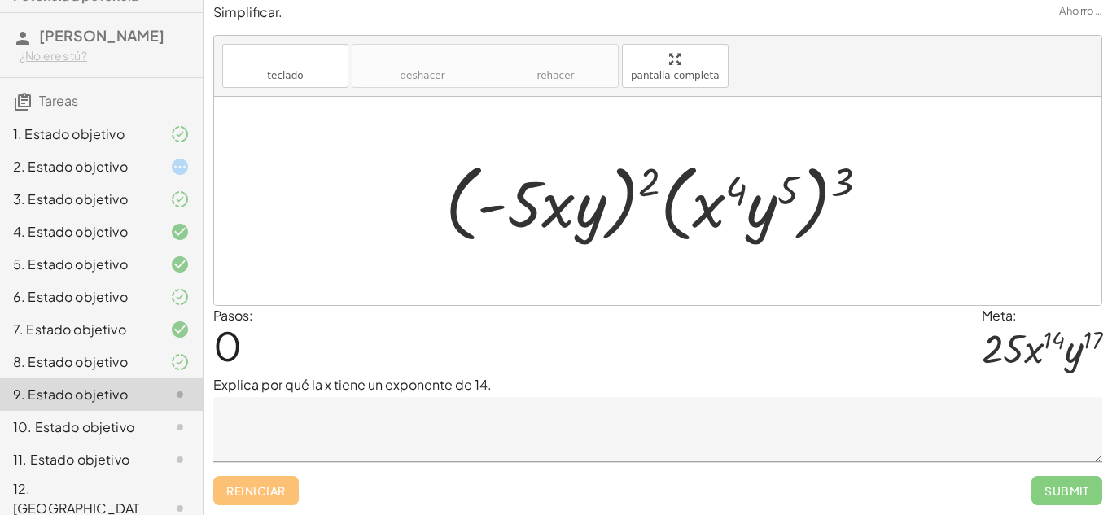
click at [80, 298] on font "6. Estado objetivo" at bounding box center [70, 296] width 115 height 17
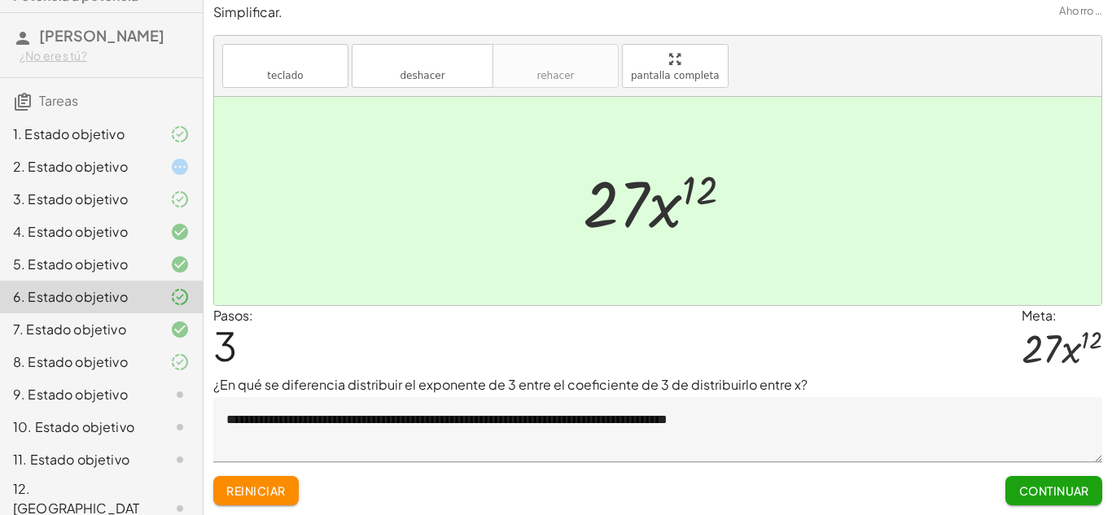
click at [96, 196] on font "3. Estado objetivo" at bounding box center [70, 198] width 115 height 17
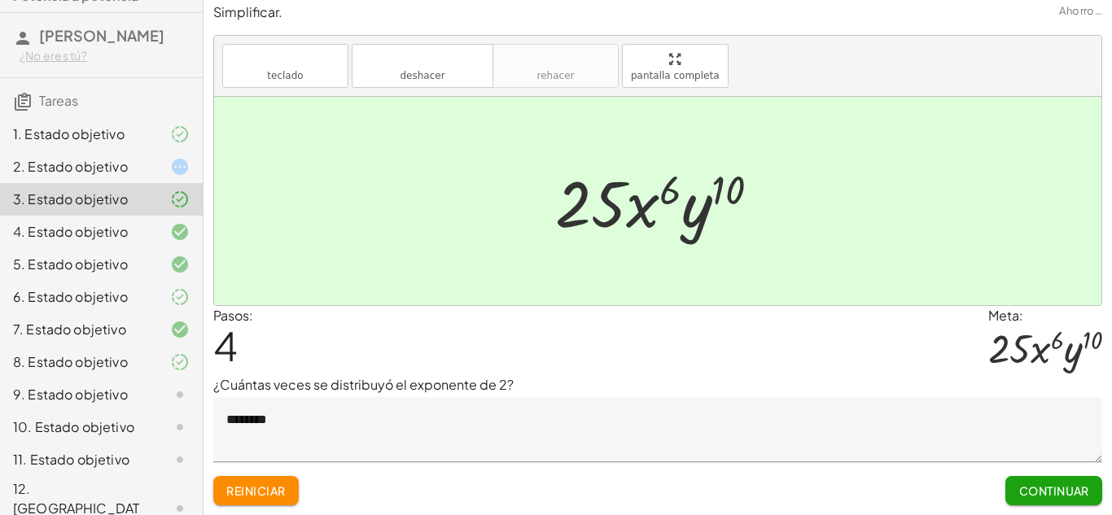
scroll to position [0, 0]
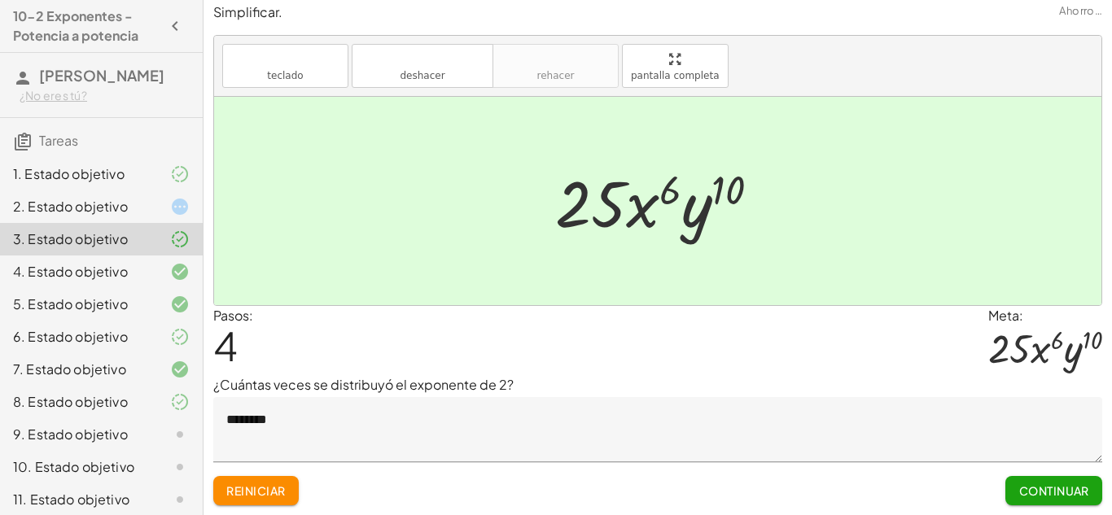
click at [120, 211] on font "2. Estado objetivo" at bounding box center [70, 206] width 115 height 17
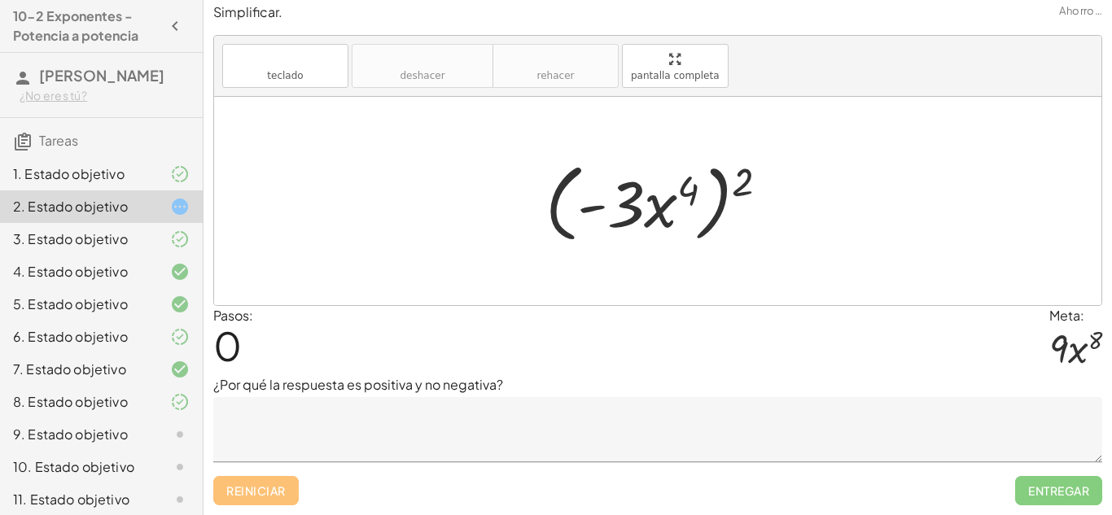
scroll to position [40, 0]
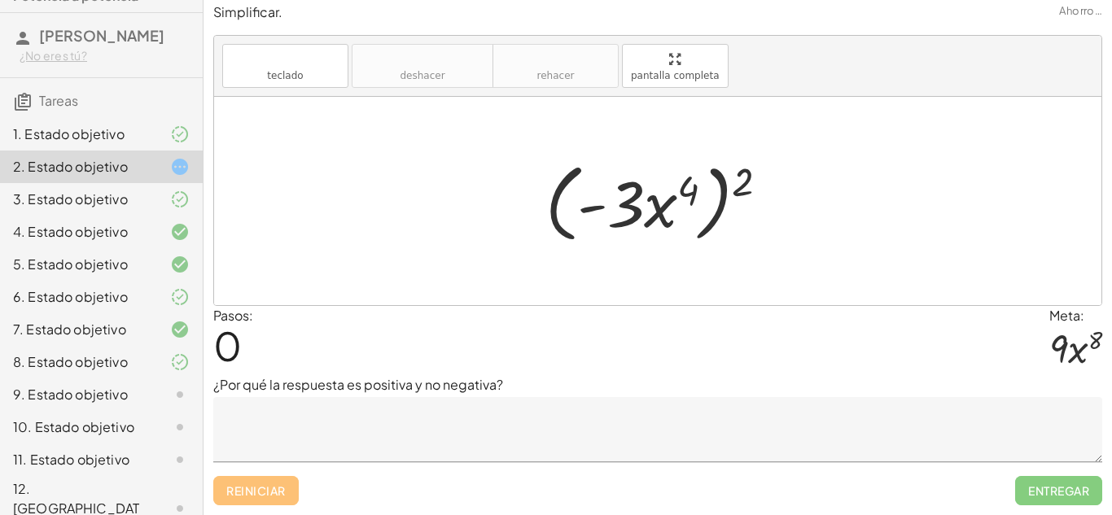
click at [133, 386] on div "9. Estado objetivo" at bounding box center [78, 395] width 131 height 20
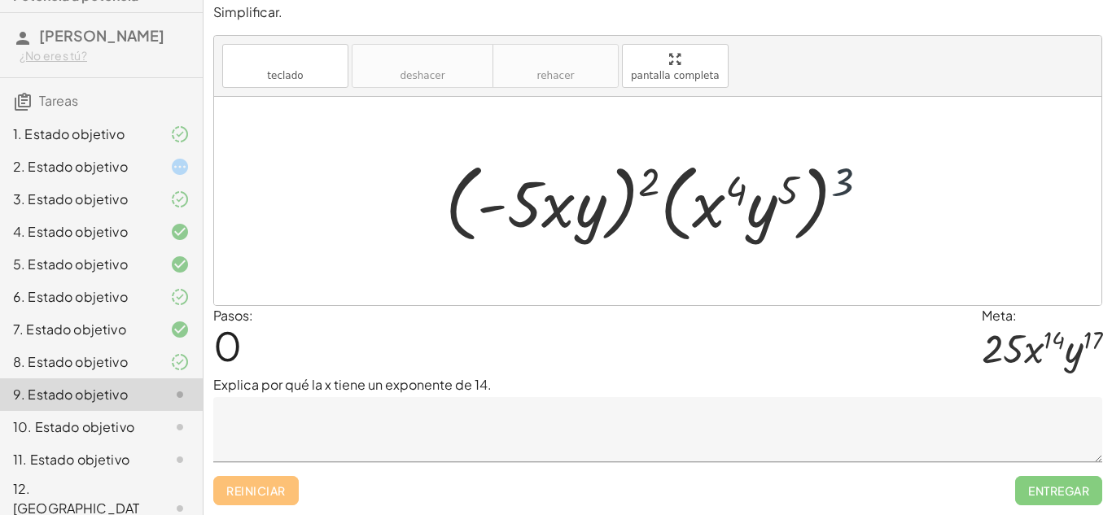
click at [842, 175] on div at bounding box center [663, 202] width 452 height 94
click at [111, 169] on font "2. Estado objetivo" at bounding box center [70, 166] width 115 height 17
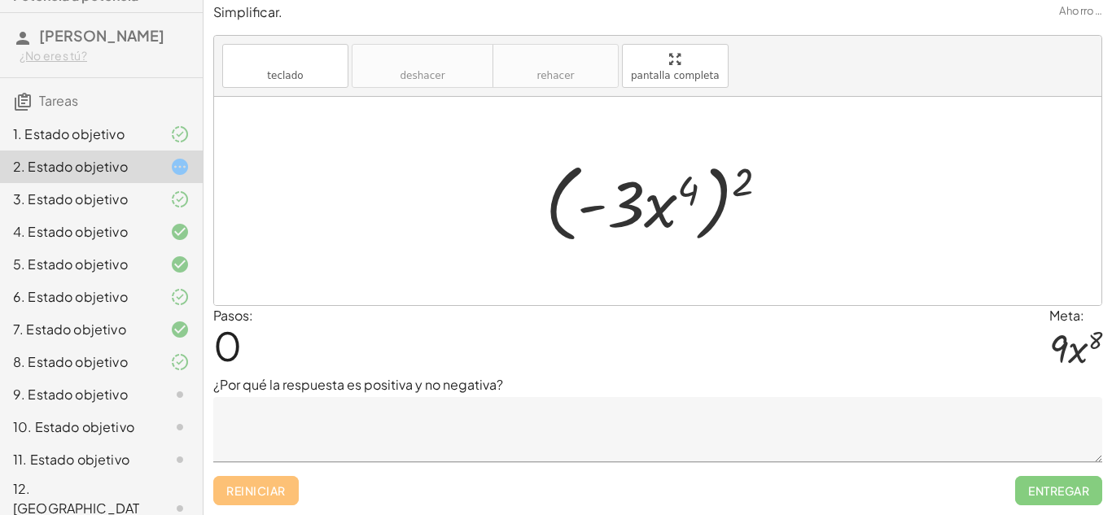
click at [545, 408] on textarea at bounding box center [657, 429] width 889 height 65
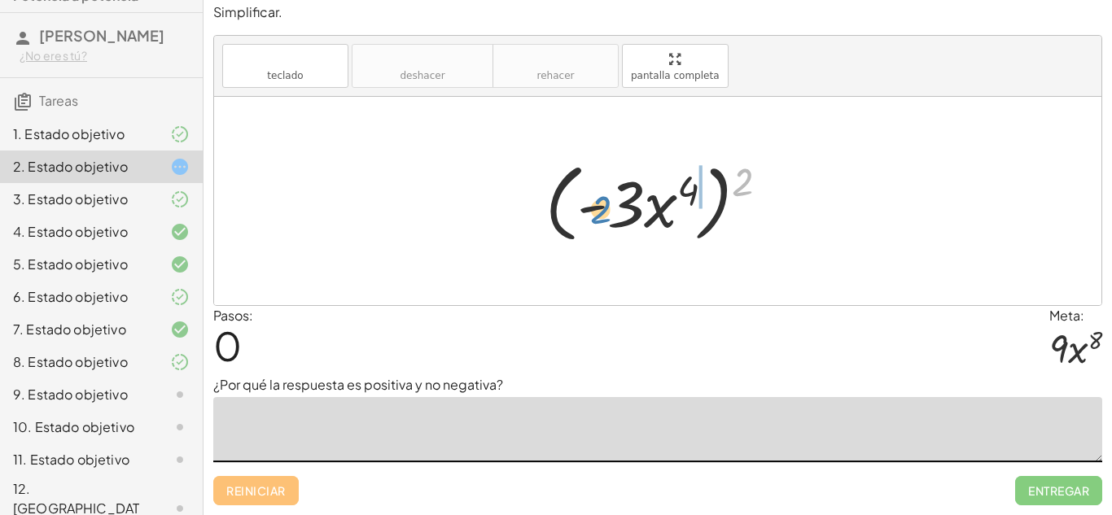
drag, startPoint x: 741, startPoint y: 177, endPoint x: 595, endPoint y: 207, distance: 149.4
click at [595, 207] on div at bounding box center [663, 202] width 252 height 94
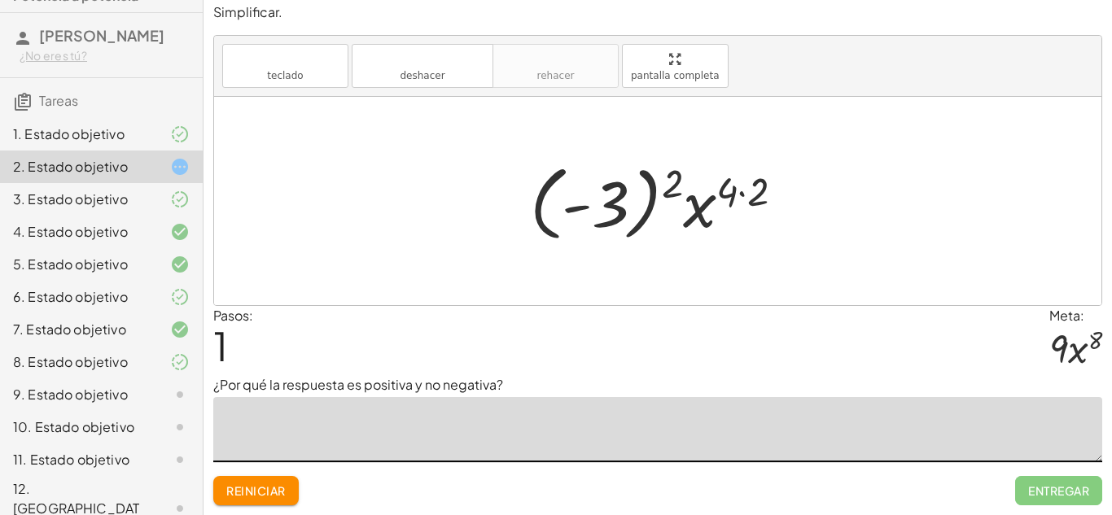
paste textarea "**********"
click at [327, 421] on textarea "**********" at bounding box center [657, 429] width 889 height 65
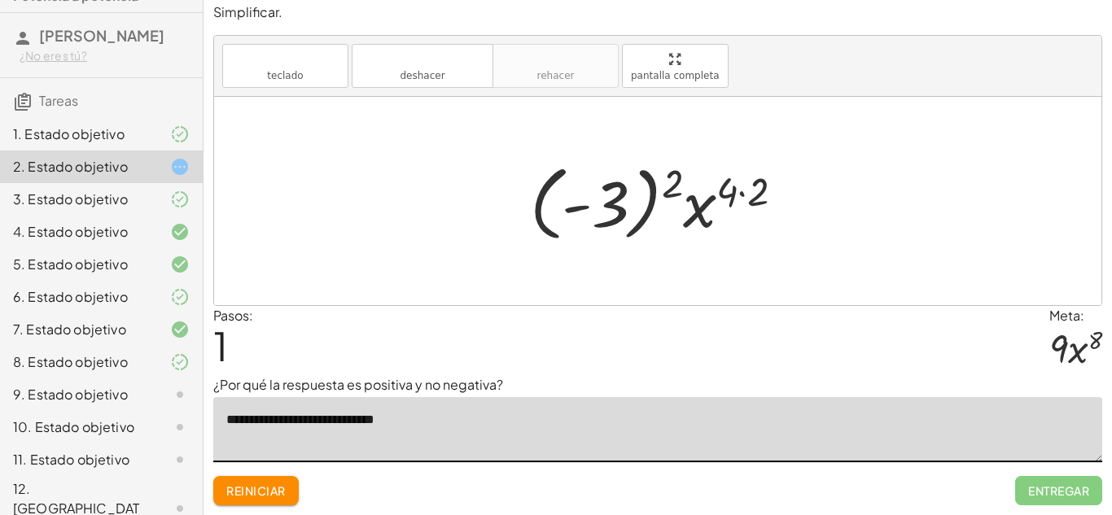
drag, startPoint x: 416, startPoint y: 426, endPoint x: 225, endPoint y: 424, distance: 191.3
click at [225, 424] on textarea "**********" at bounding box center [657, 429] width 889 height 65
paste textarea "**********"
type textarea "**********"
drag, startPoint x: 680, startPoint y: 196, endPoint x: 621, endPoint y: 203, distance: 59.0
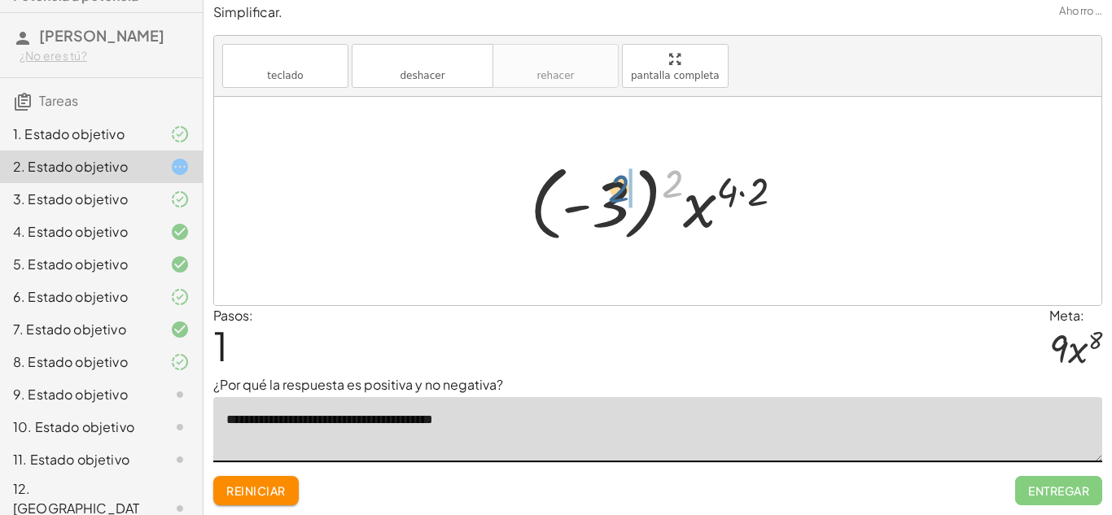
click at [621, 203] on div at bounding box center [663, 201] width 283 height 90
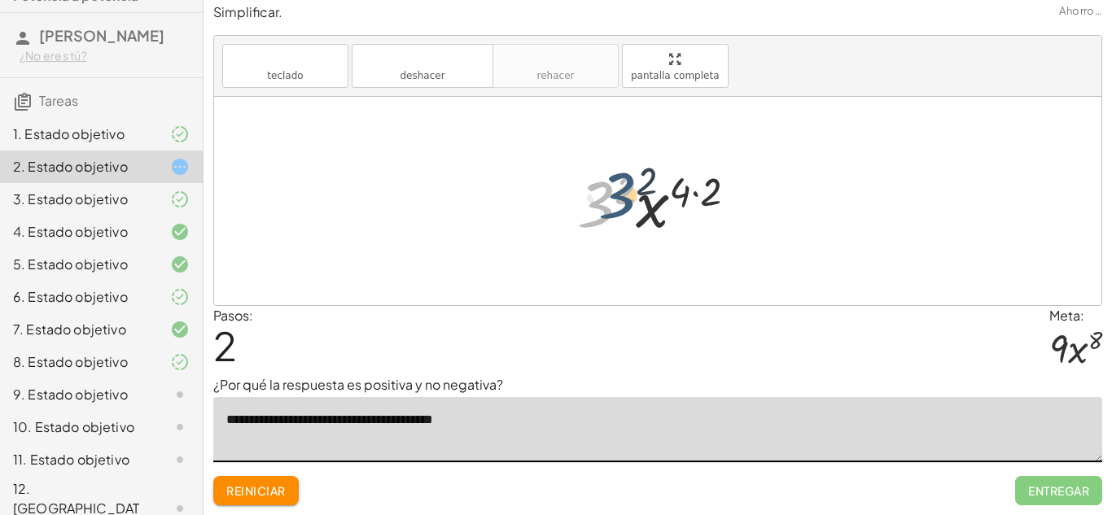
drag, startPoint x: 597, startPoint y: 203, endPoint x: 619, endPoint y: 194, distance: 23.7
click at [619, 194] on div at bounding box center [663, 202] width 189 height 84
click at [678, 189] on div at bounding box center [664, 202] width 162 height 84
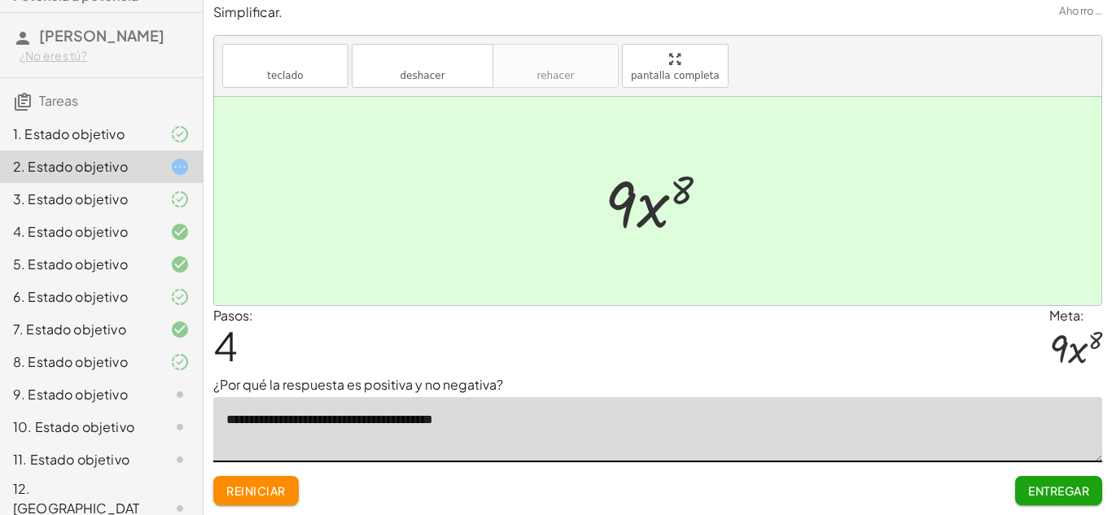
click at [1056, 493] on font "Entregar" at bounding box center [1058, 490] width 61 height 15
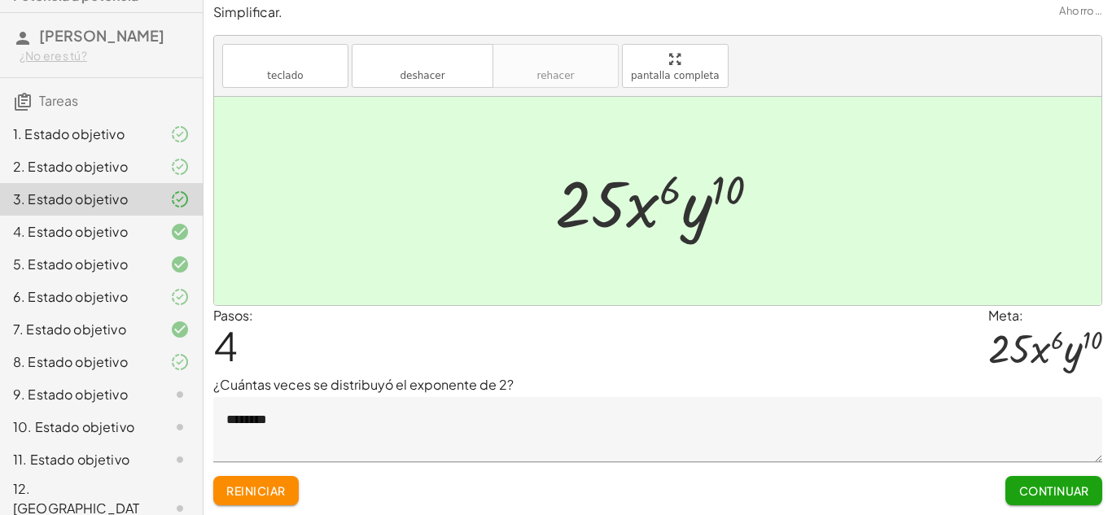
click at [136, 444] on div "9. Estado objetivo" at bounding box center [101, 460] width 203 height 33
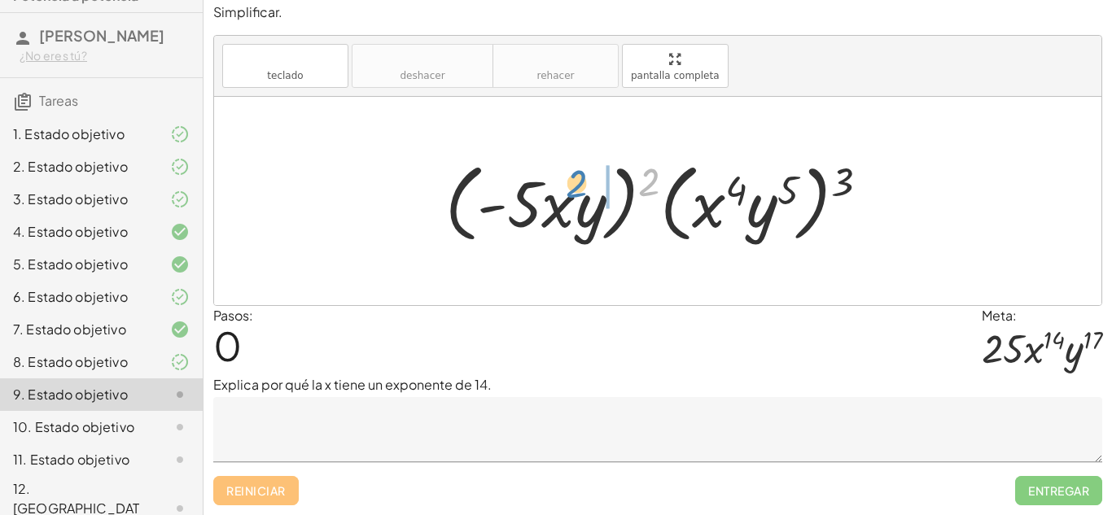
drag, startPoint x: 647, startPoint y: 185, endPoint x: 575, endPoint y: 186, distance: 72.4
click at [575, 186] on div at bounding box center [663, 202] width 452 height 94
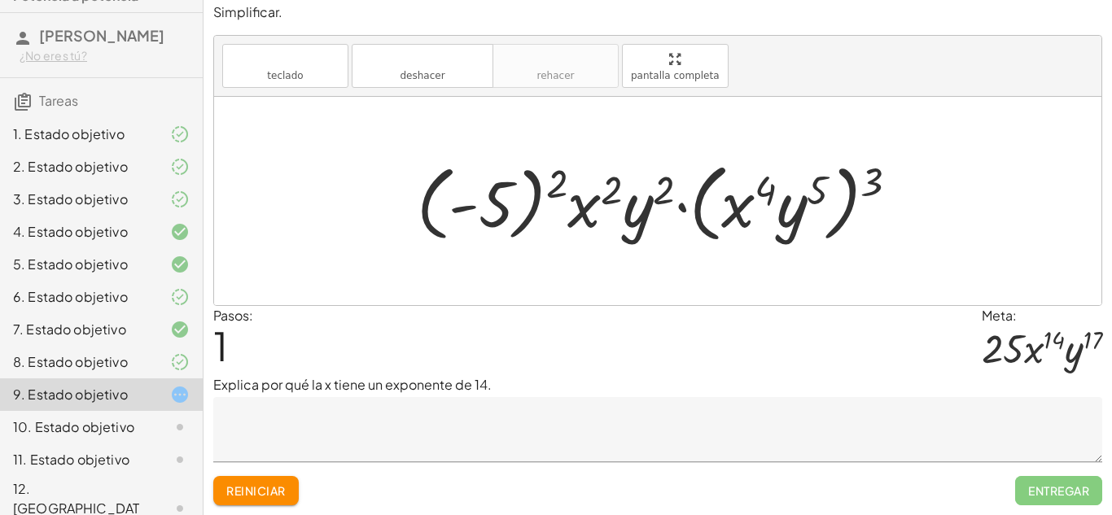
click at [268, 487] on font "Reiniciar" at bounding box center [255, 490] width 59 height 15
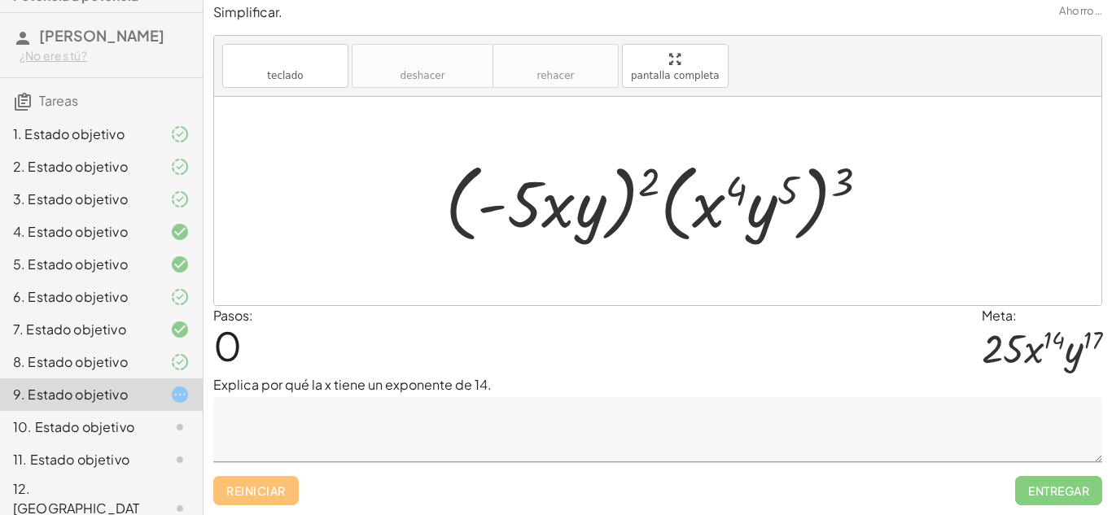
click at [647, 190] on div at bounding box center [663, 202] width 452 height 94
drag, startPoint x: 645, startPoint y: 176, endPoint x: 587, endPoint y: 203, distance: 64.5
click at [587, 203] on div at bounding box center [663, 202] width 452 height 94
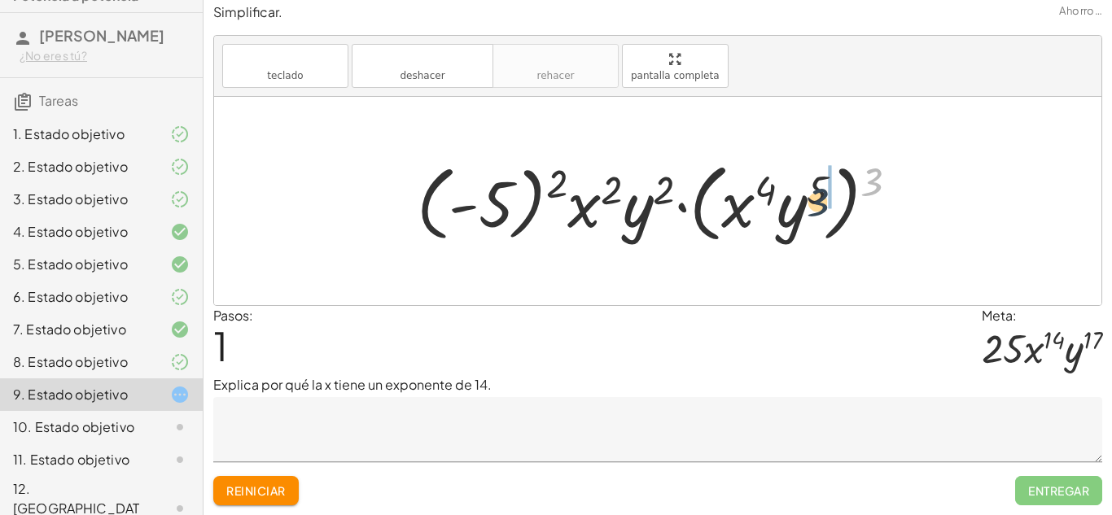
drag, startPoint x: 841, startPoint y: 188, endPoint x: 806, endPoint y: 200, distance: 37.1
click at [806, 200] on div at bounding box center [664, 202] width 511 height 94
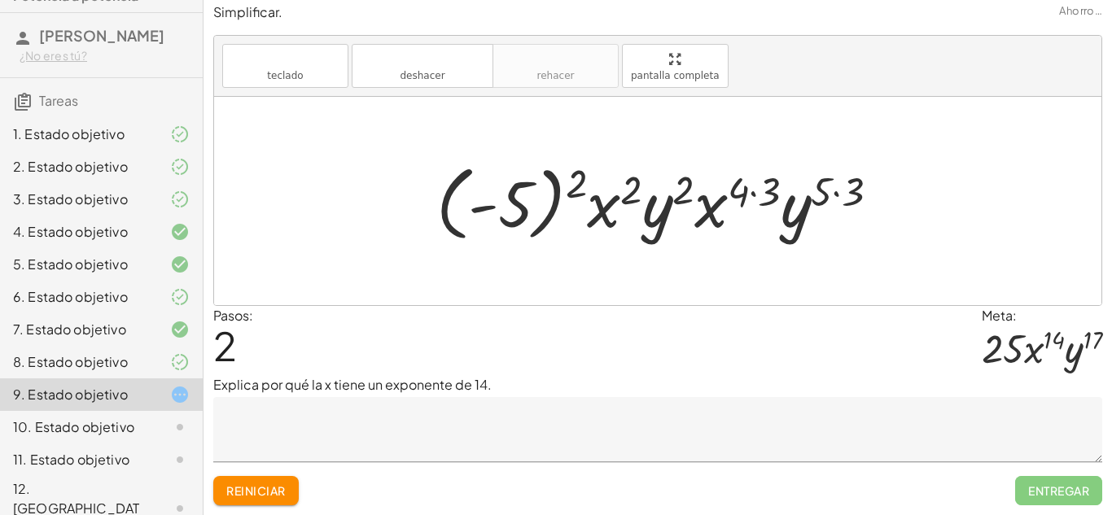
click at [745, 194] on div at bounding box center [664, 201] width 472 height 90
click at [757, 191] on div at bounding box center [664, 201] width 472 height 90
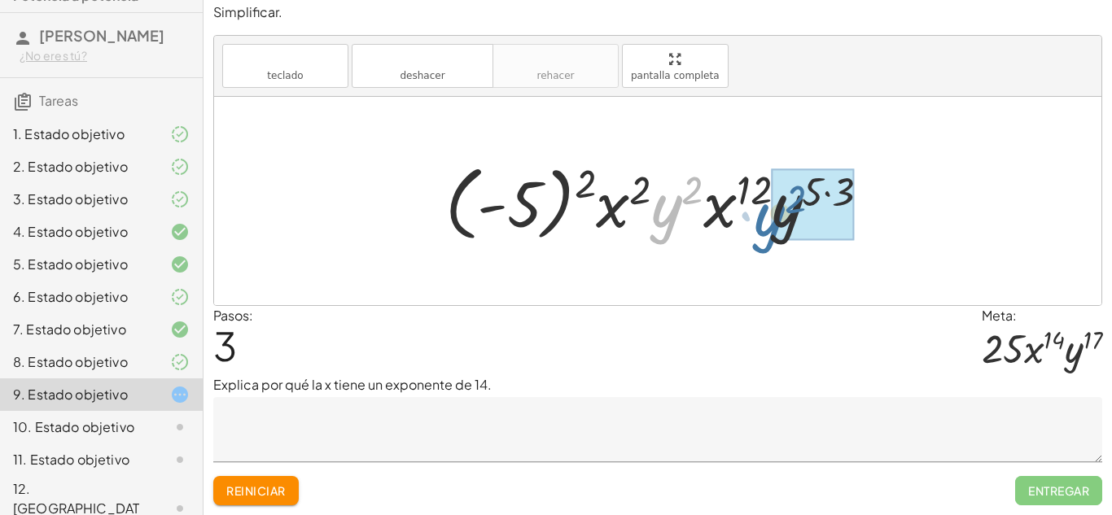
drag, startPoint x: 656, startPoint y: 212, endPoint x: 763, endPoint y: 224, distance: 108.0
click at [763, 224] on div at bounding box center [664, 201] width 454 height 90
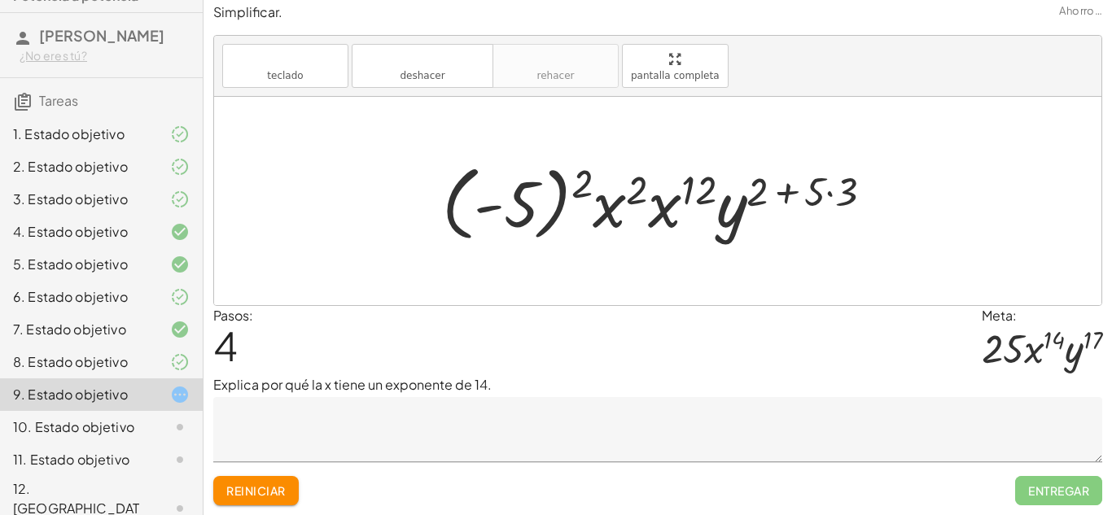
click at [832, 175] on div at bounding box center [664, 201] width 460 height 90
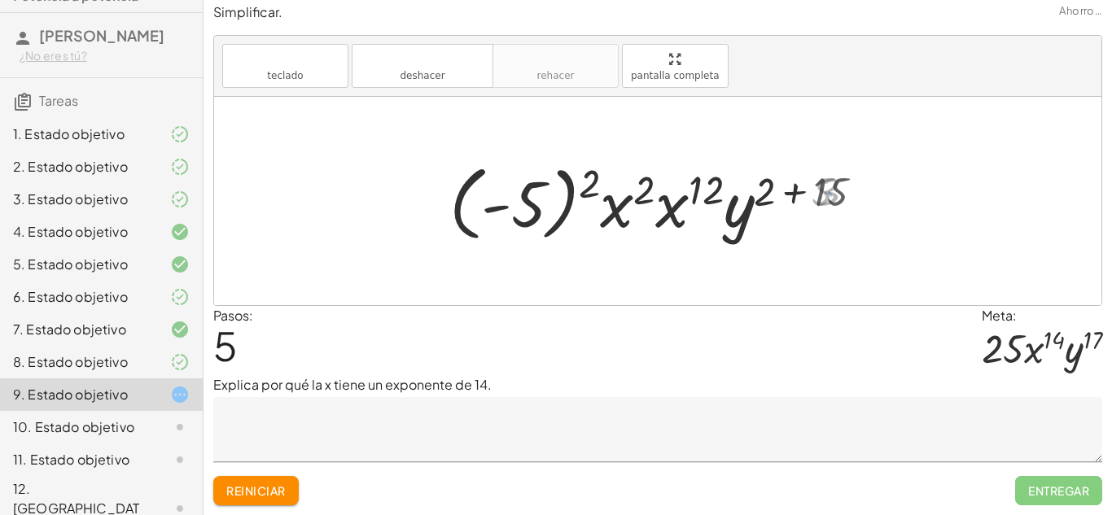
click at [790, 190] on div at bounding box center [664, 201] width 442 height 90
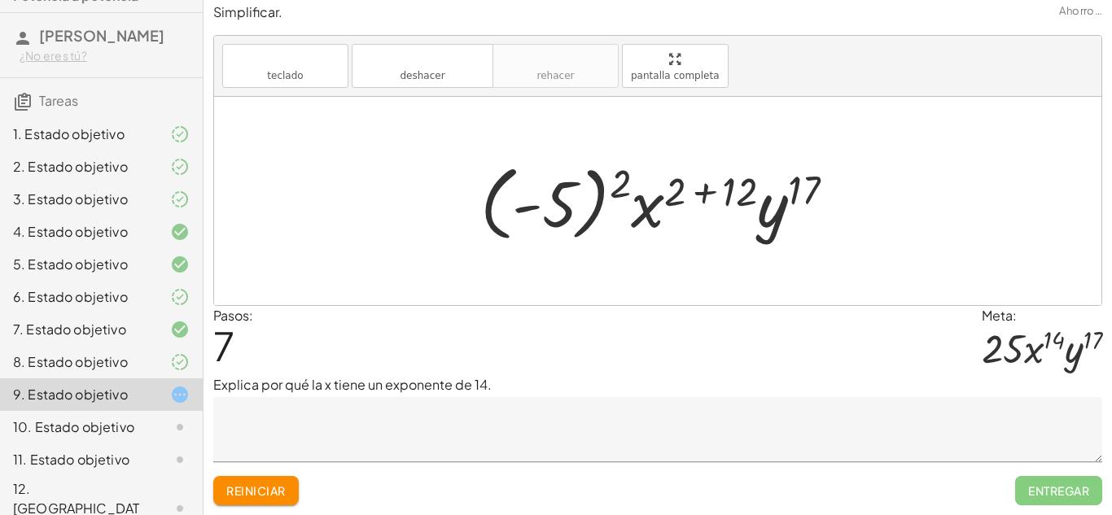
click at [680, 189] on div at bounding box center [664, 201] width 384 height 90
drag, startPoint x: 620, startPoint y: 183, endPoint x: 553, endPoint y: 203, distance: 70.3
click at [553, 203] on div at bounding box center [664, 201] width 384 height 90
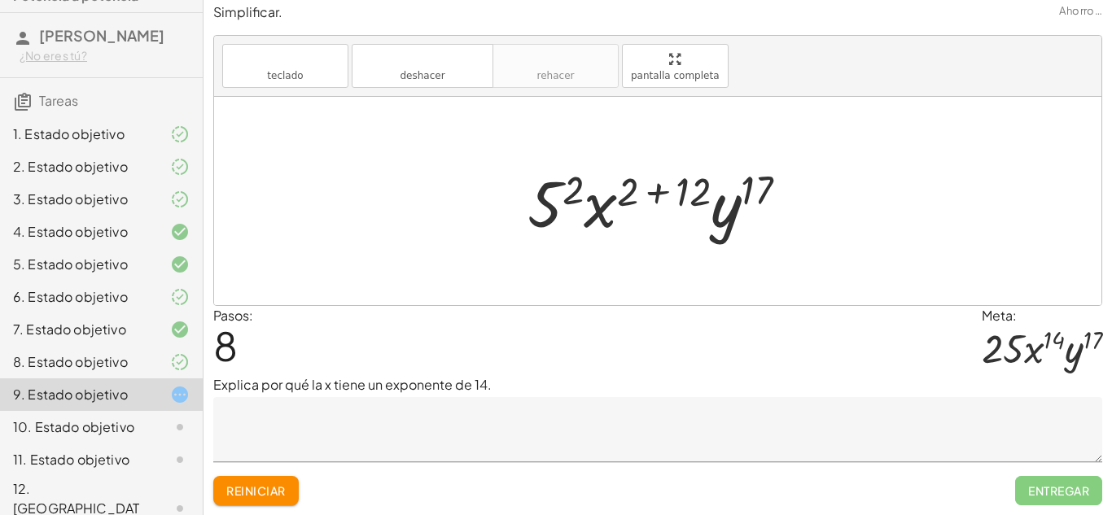
click at [657, 200] on div at bounding box center [664, 202] width 290 height 84
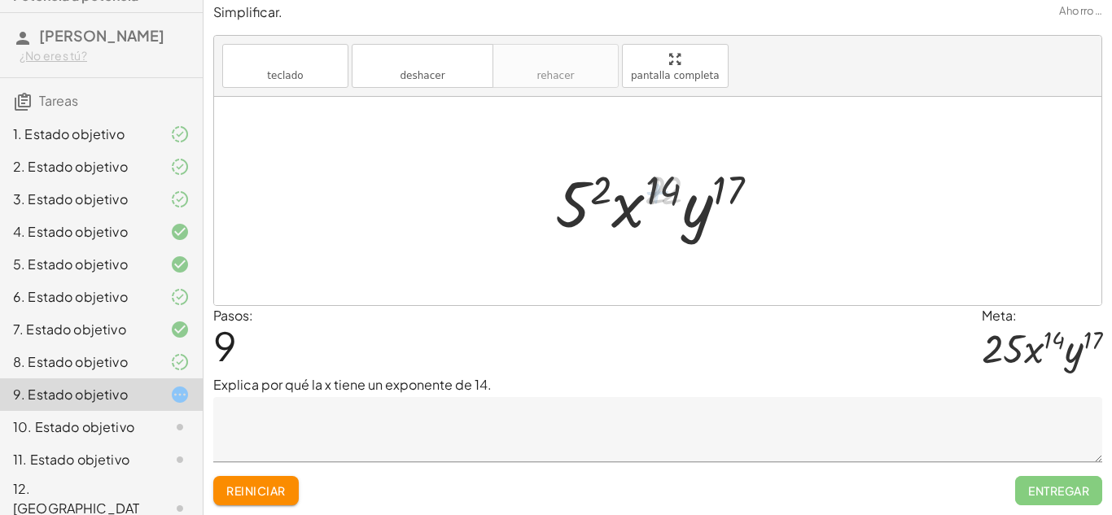
click at [597, 195] on div at bounding box center [664, 202] width 232 height 84
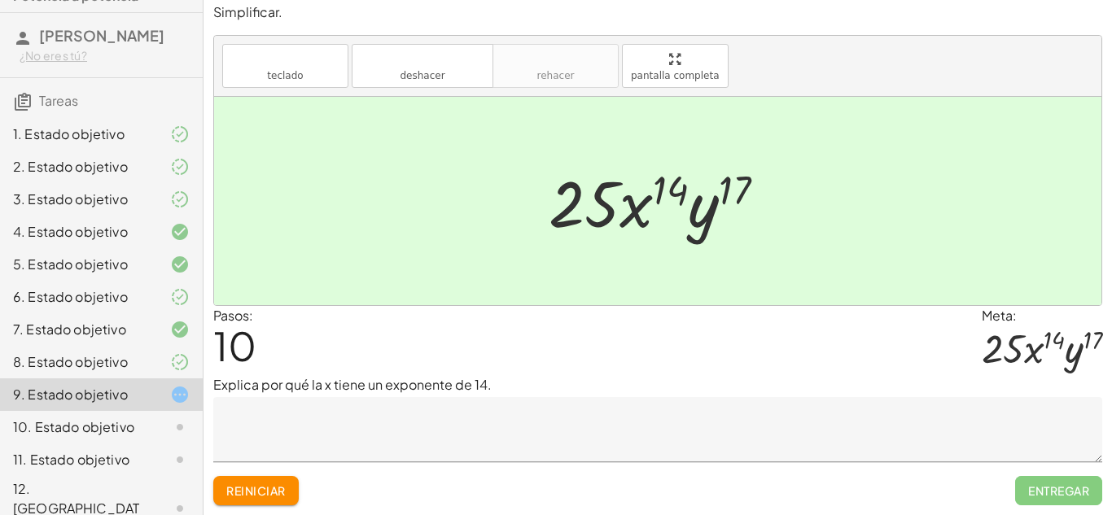
click at [395, 432] on textarea at bounding box center [657, 429] width 889 height 65
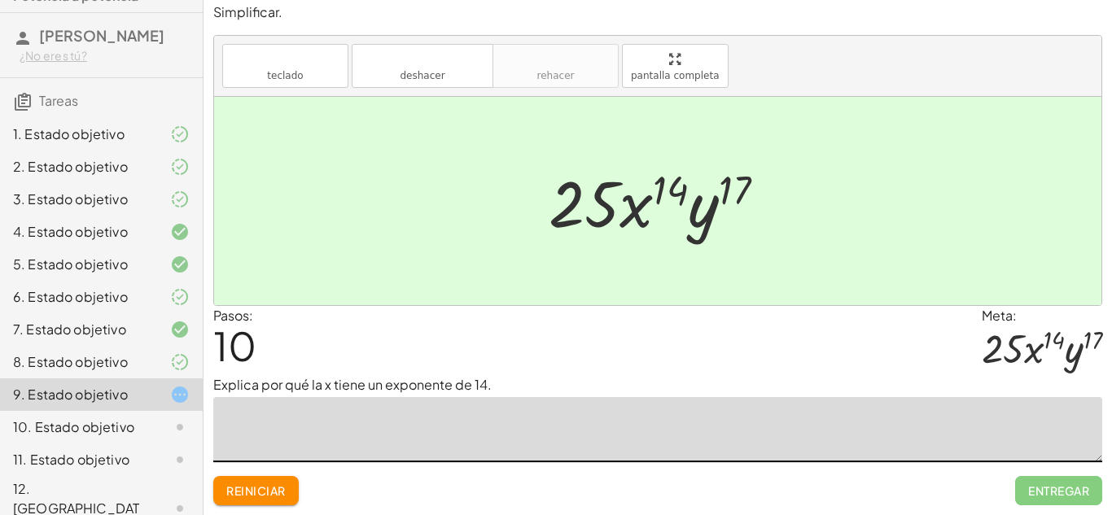
paste textarea "**********"
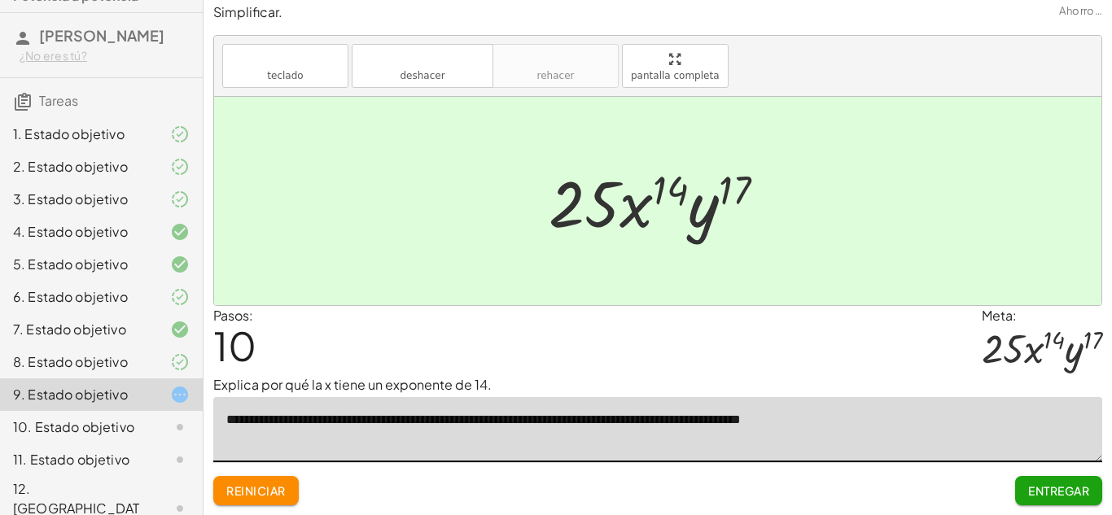
type textarea "**********"
click at [1073, 500] on button "Entregar" at bounding box center [1058, 490] width 87 height 29
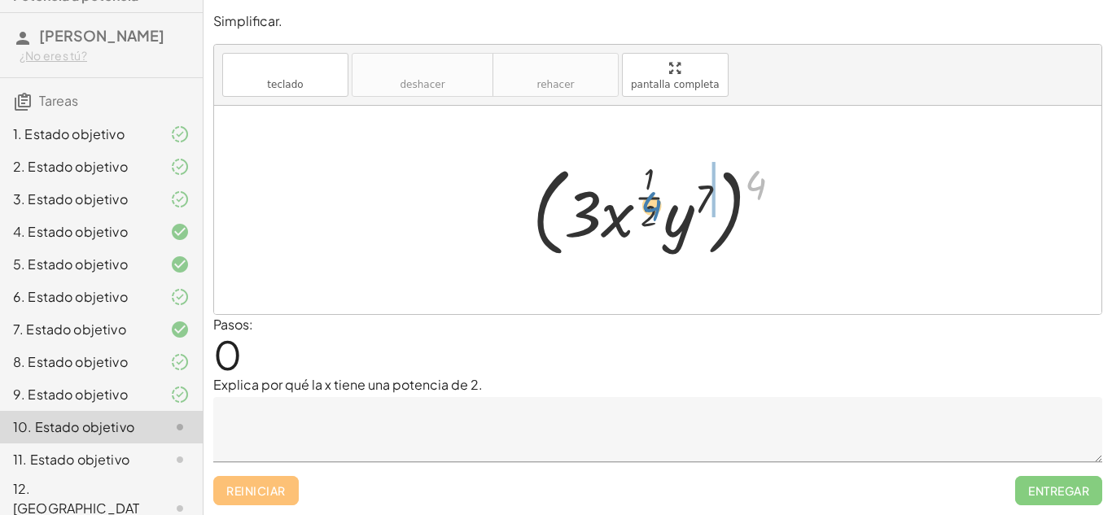
drag, startPoint x: 758, startPoint y: 177, endPoint x: 651, endPoint y: 199, distance: 108.9
click at [651, 199] on div at bounding box center [663, 210] width 278 height 106
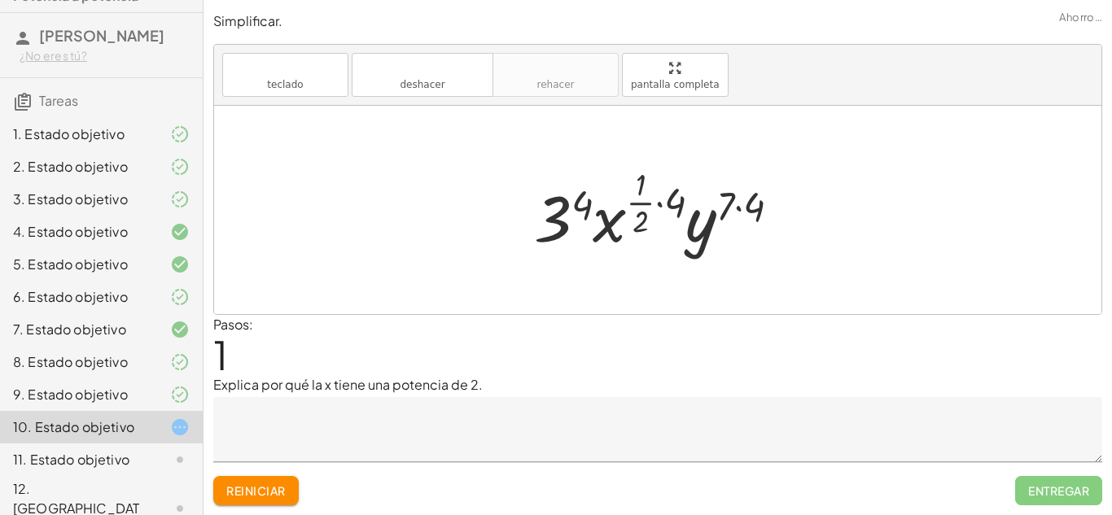
click at [471, 431] on textarea at bounding box center [657, 429] width 889 height 65
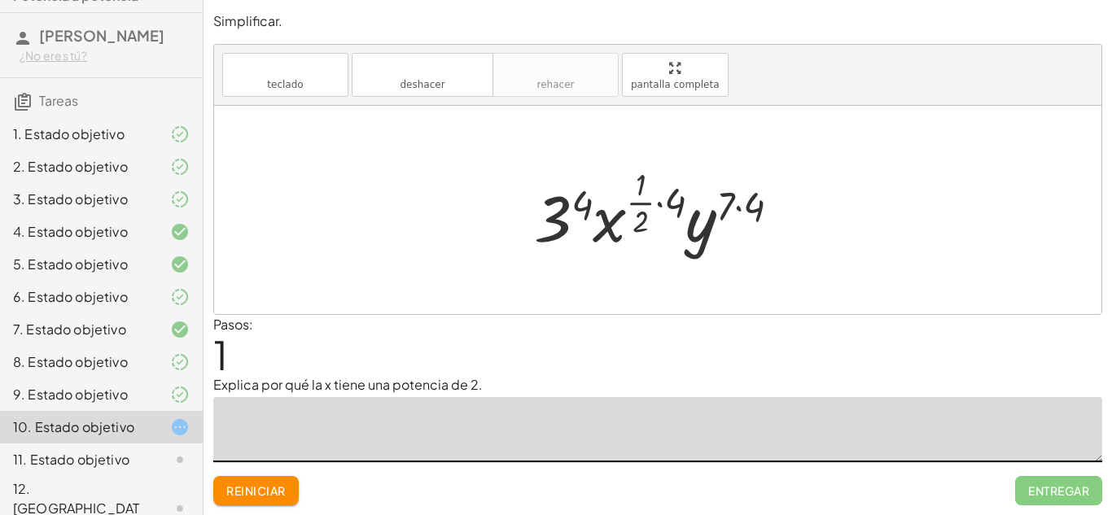
click at [648, 197] on div at bounding box center [664, 210] width 276 height 96
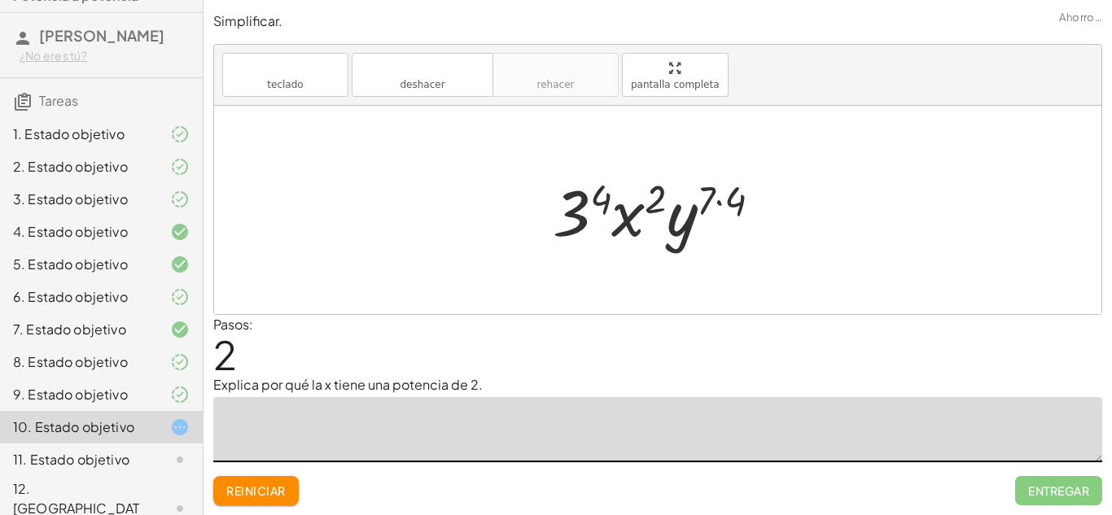
click at [595, 200] on div at bounding box center [663, 210] width 238 height 84
click at [719, 200] on div at bounding box center [664, 210] width 241 height 84
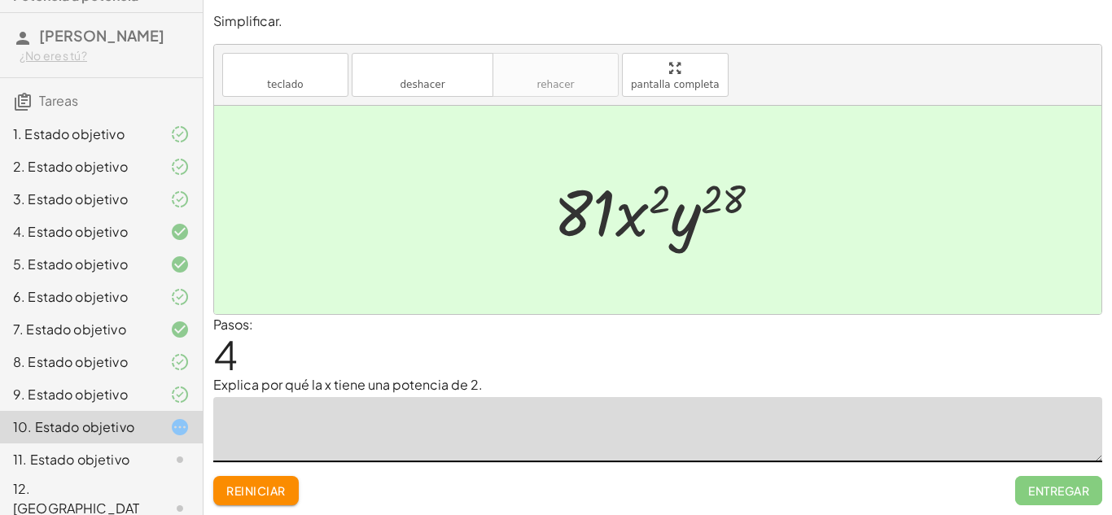
paste textarea "**********"
type textarea "**********"
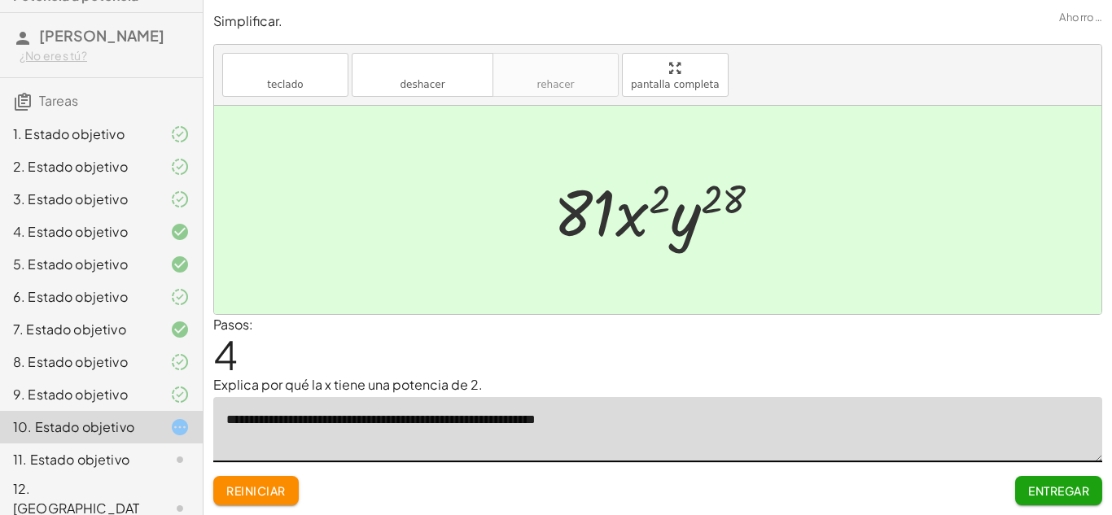
click at [1029, 492] on font "Entregar" at bounding box center [1058, 490] width 61 height 15
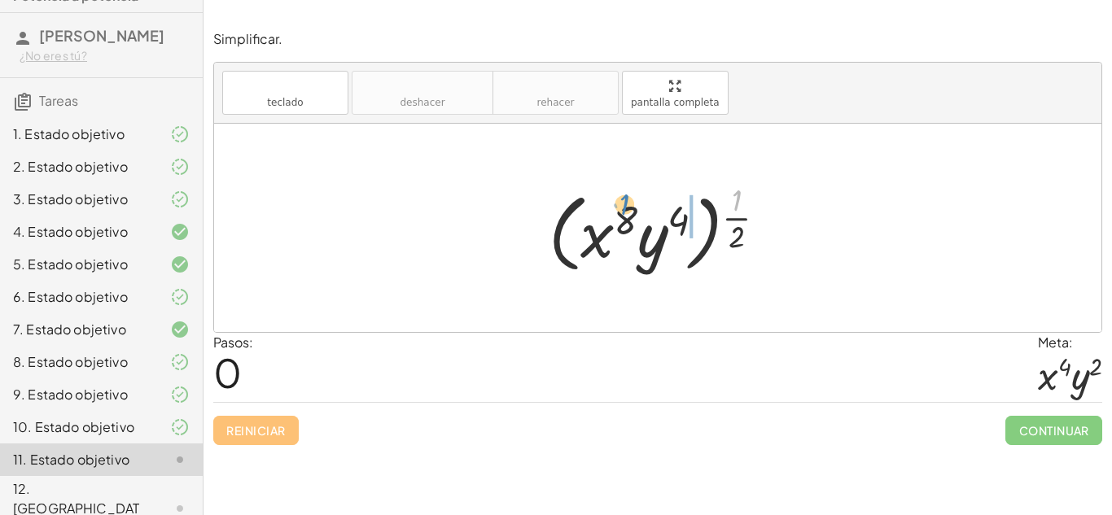
drag, startPoint x: 629, startPoint y: 189, endPoint x: 632, endPoint y: 213, distance: 24.5
click at [632, 213] on div at bounding box center [663, 227] width 247 height 101
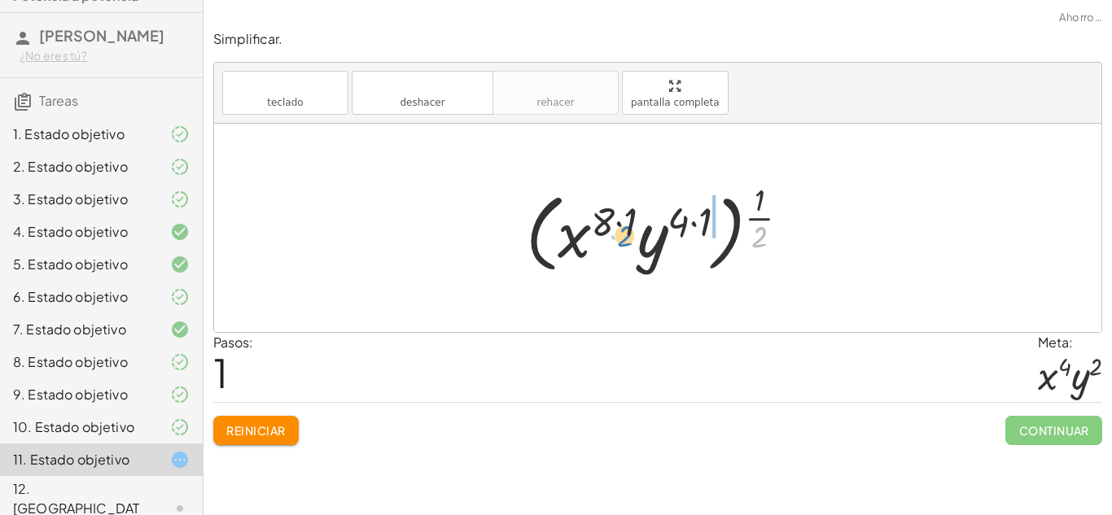
drag, startPoint x: 765, startPoint y: 230, endPoint x: 628, endPoint y: 229, distance: 136.7
click at [628, 229] on div at bounding box center [664, 227] width 292 height 101
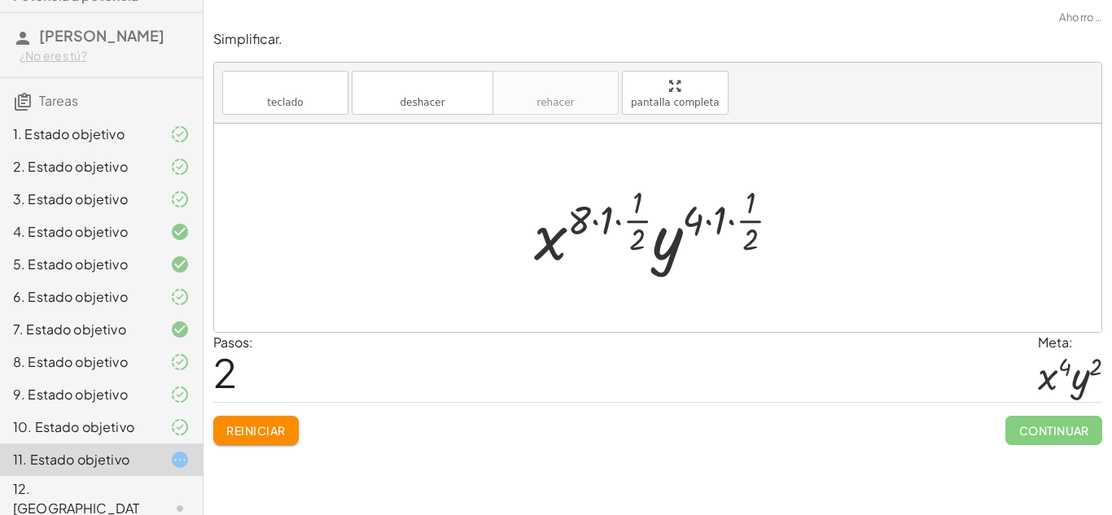
click at [723, 229] on div at bounding box center [663, 228] width 275 height 96
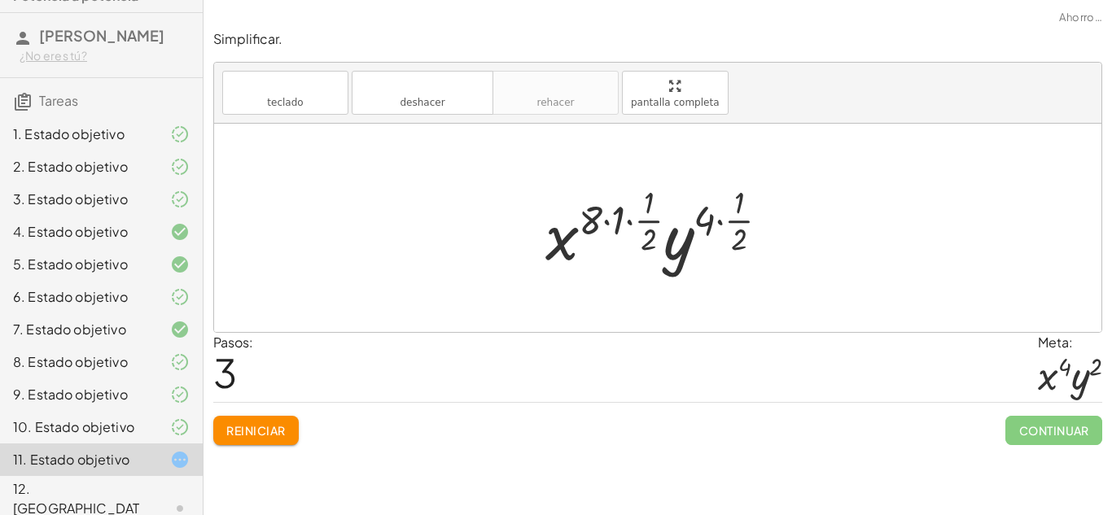
click at [723, 229] on div at bounding box center [663, 228] width 252 height 96
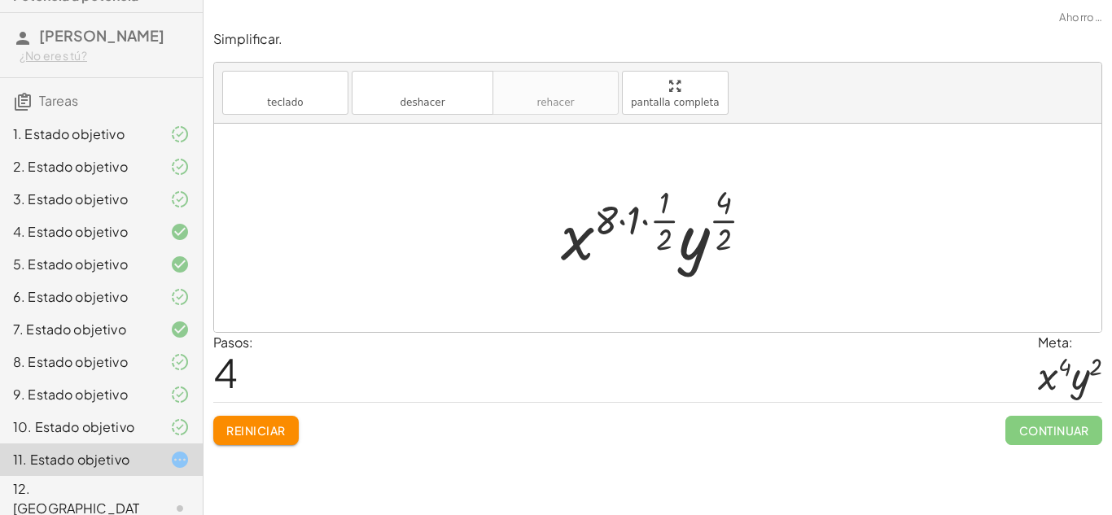
click at [669, 221] on div at bounding box center [664, 228] width 222 height 96
click at [653, 219] on div at bounding box center [664, 228] width 222 height 96
drag, startPoint x: 639, startPoint y: 218, endPoint x: 665, endPoint y: 219, distance: 26.1
click at [665, 219] on div at bounding box center [664, 228] width 222 height 96
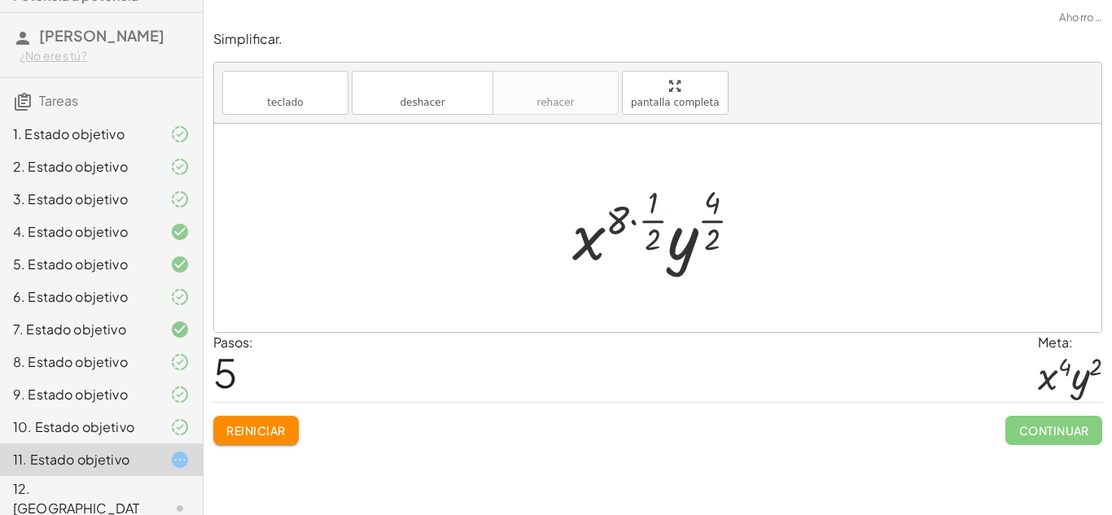
click at [637, 217] on div at bounding box center [663, 228] width 199 height 96
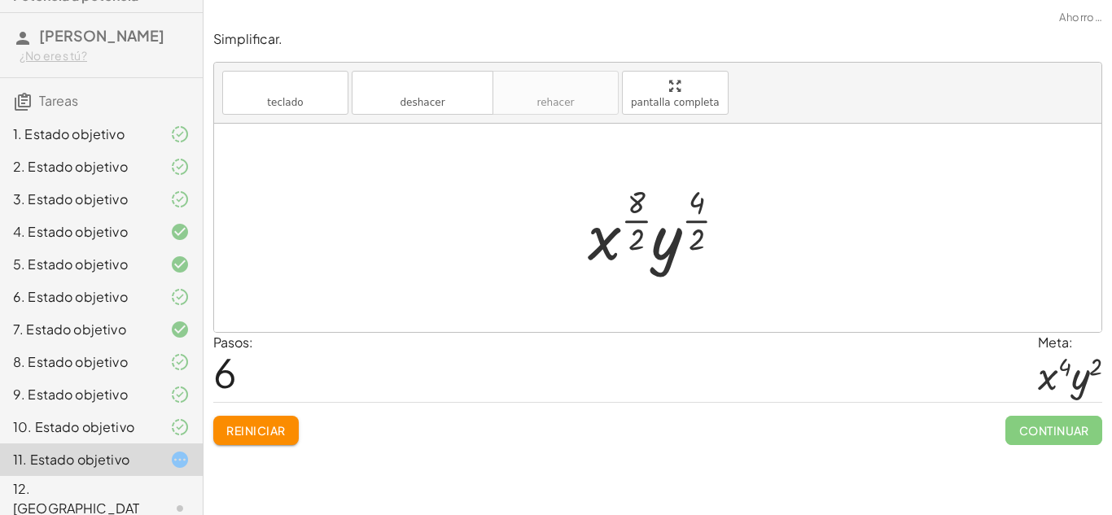
click at [703, 207] on div at bounding box center [663, 228] width 168 height 96
drag, startPoint x: 703, startPoint y: 207, endPoint x: 698, endPoint y: 232, distance: 25.7
drag, startPoint x: 643, startPoint y: 202, endPoint x: 640, endPoint y: 243, distance: 40.8
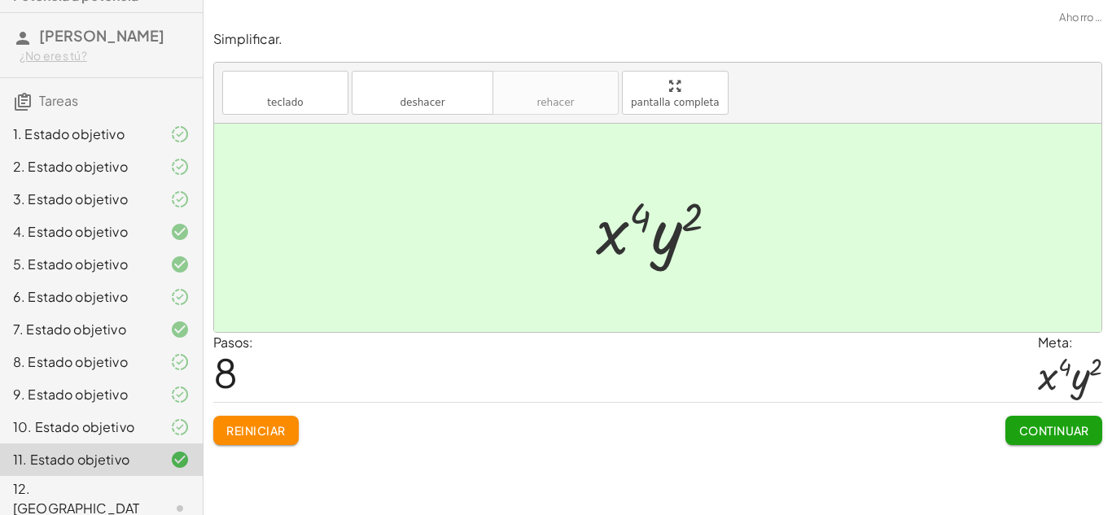
click at [1034, 413] on div "Continuar" at bounding box center [1053, 424] width 97 height 42
click at [1028, 425] on font "Continuar" at bounding box center [1054, 430] width 70 height 15
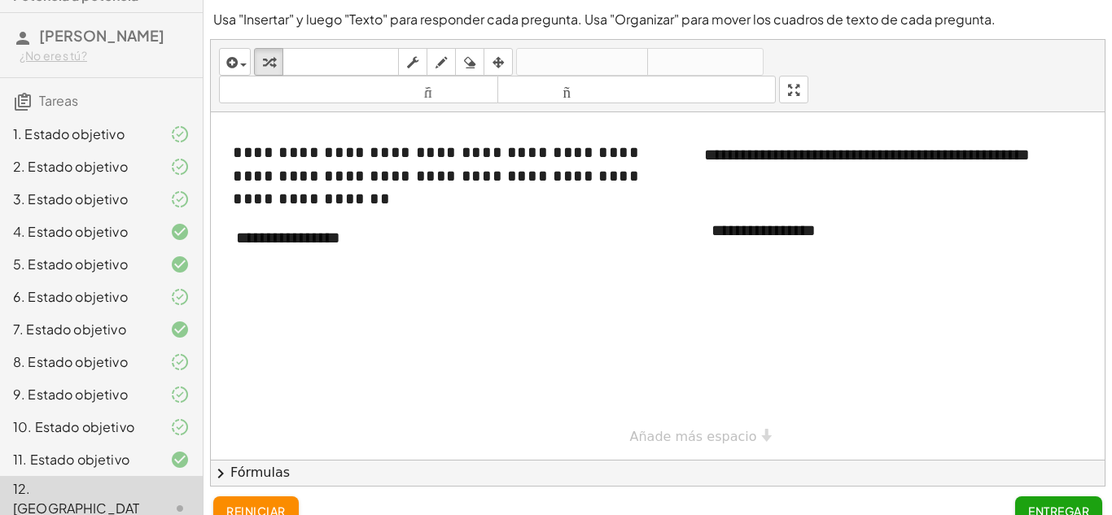
click at [900, 370] on div at bounding box center [677, 286] width 933 height 348
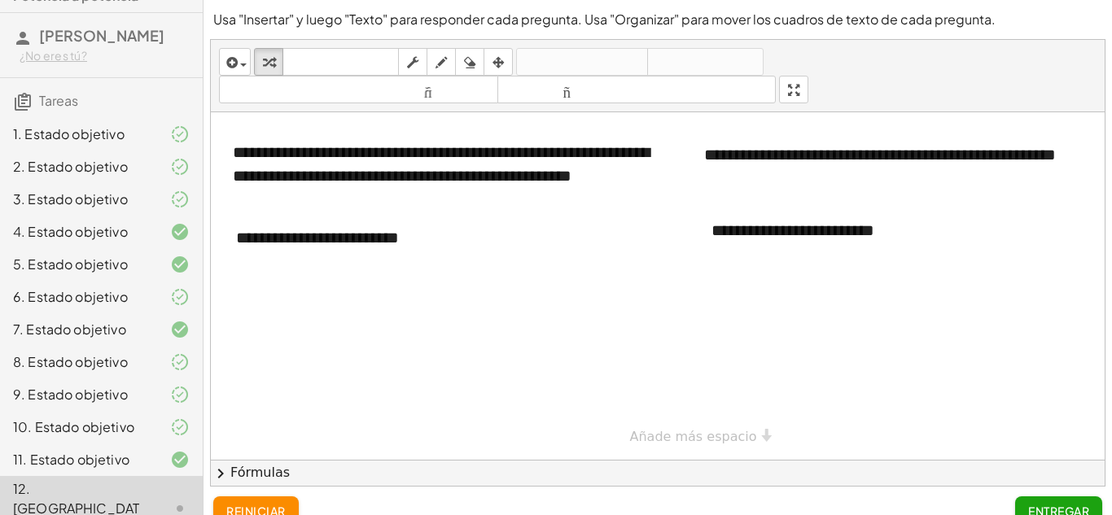
click at [55, 313] on div "5. Estado objetivo" at bounding box center [101, 329] width 203 height 33
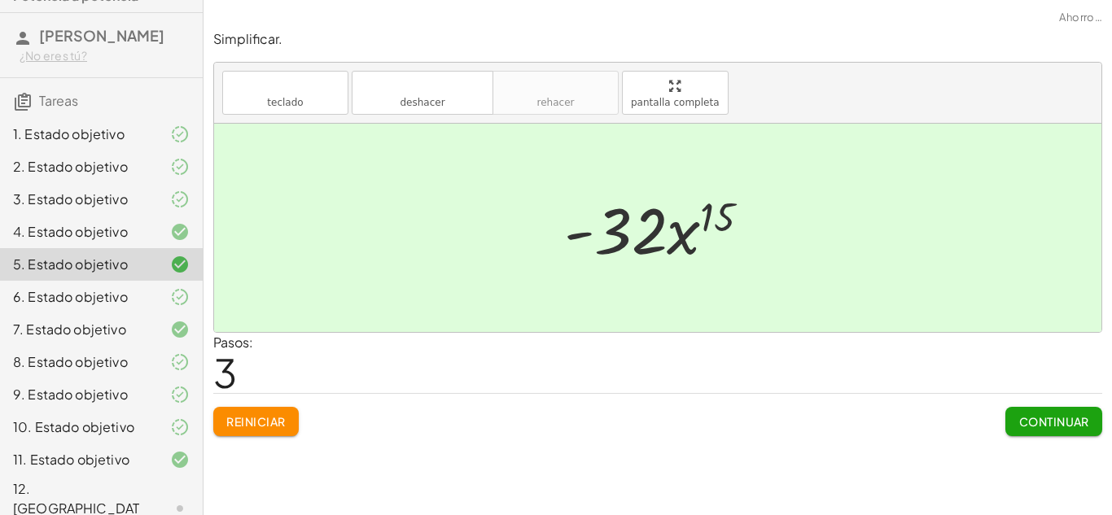
click at [717, 224] on div at bounding box center [664, 228] width 216 height 84
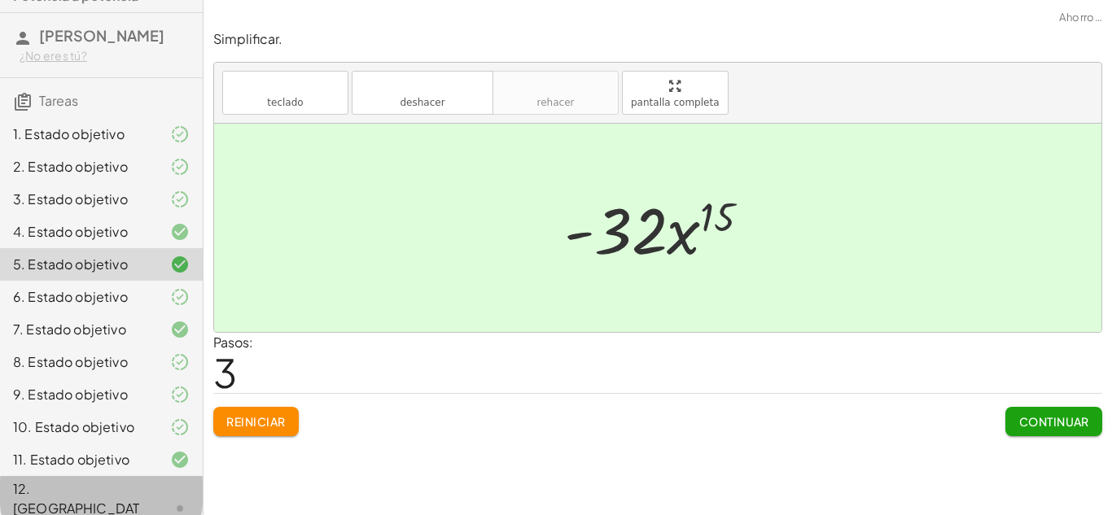
click at [72, 493] on font "12. [GEOGRAPHIC_DATA]" at bounding box center [76, 508] width 126 height 56
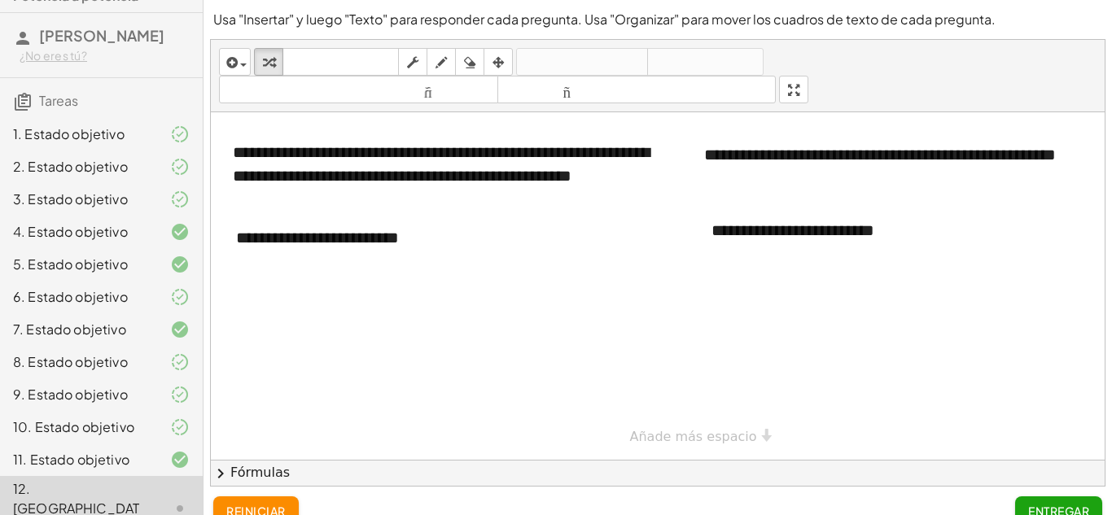
click at [90, 272] on font "5. Estado objetivo" at bounding box center [70, 264] width 115 height 17
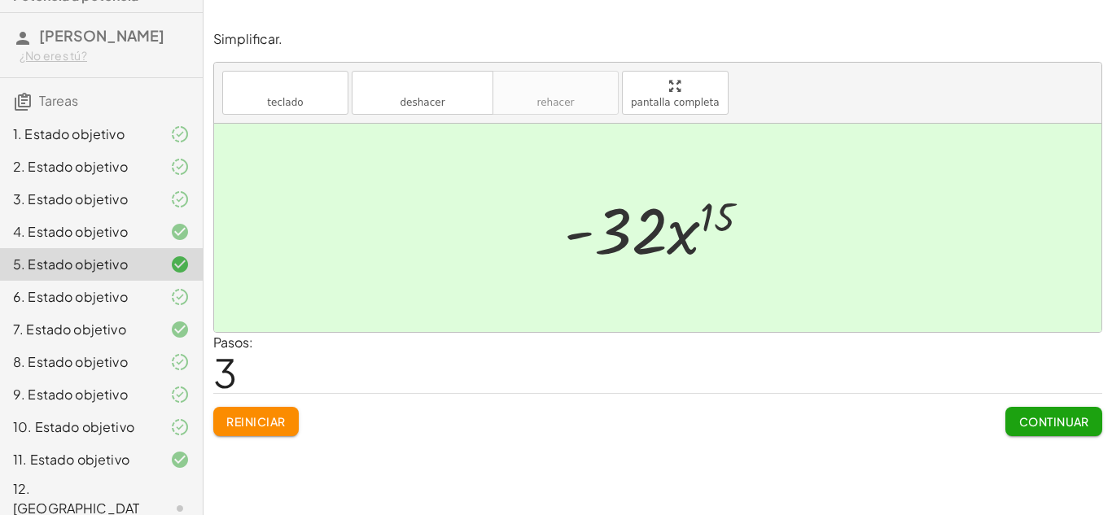
click at [117, 497] on div "12. [GEOGRAPHIC_DATA]" at bounding box center [78, 508] width 131 height 59
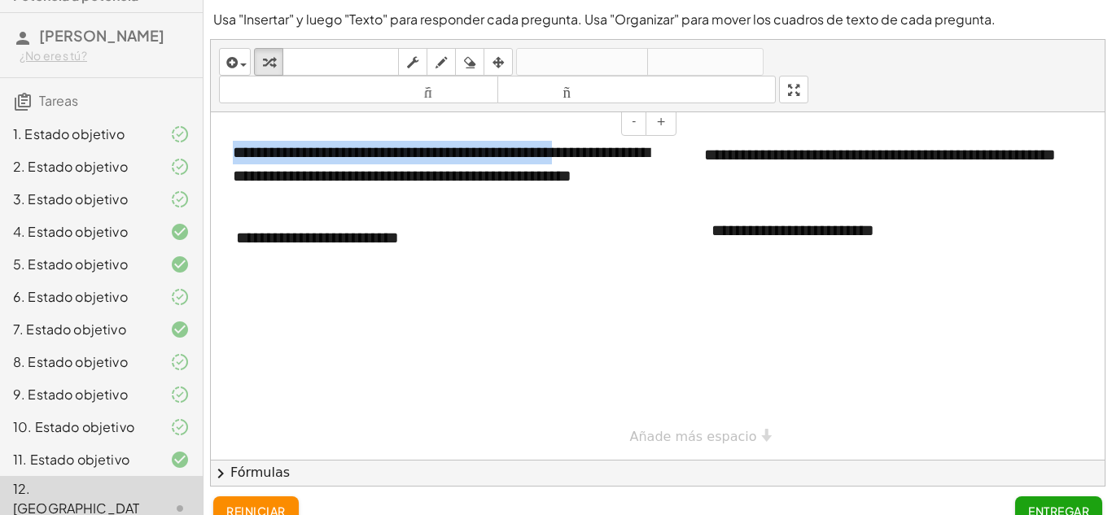
drag, startPoint x: 234, startPoint y: 153, endPoint x: 640, endPoint y: 146, distance: 406.1
click at [640, 146] on div "**********" at bounding box center [448, 164] width 431 height 46
copy font "**********"
click at [391, 326] on div at bounding box center [677, 286] width 933 height 348
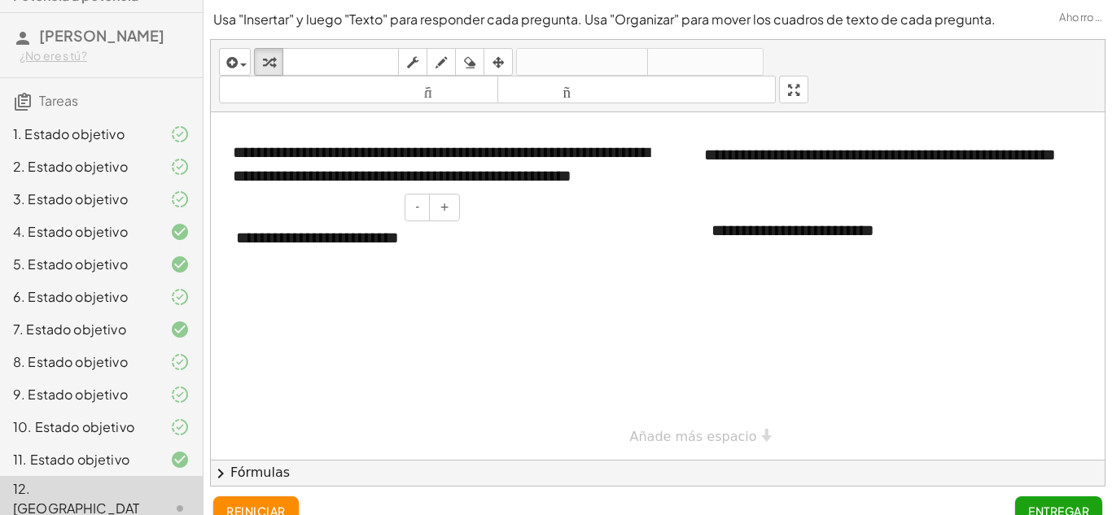
click at [440, 248] on div "**********" at bounding box center [342, 238] width 244 height 56
click at [430, 309] on div at bounding box center [677, 286] width 933 height 348
click at [389, 229] on font "**********" at bounding box center [317, 237] width 163 height 16
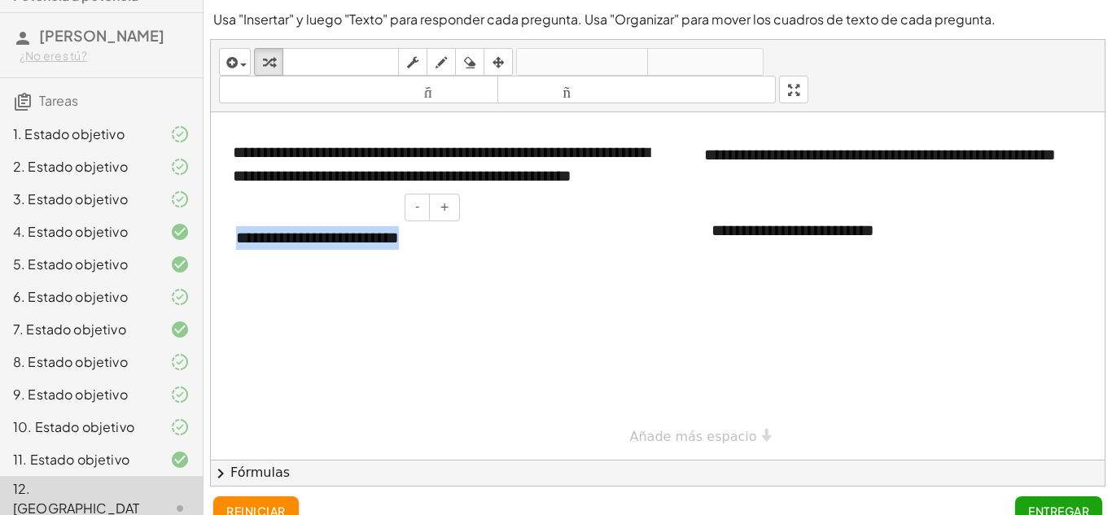
click at [389, 229] on font "**********" at bounding box center [317, 237] width 163 height 16
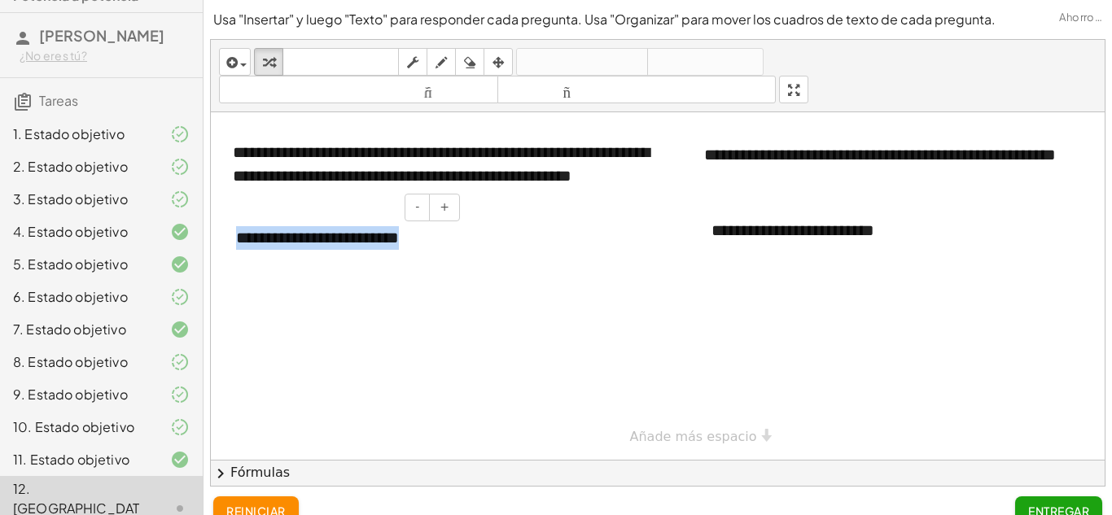
paste div
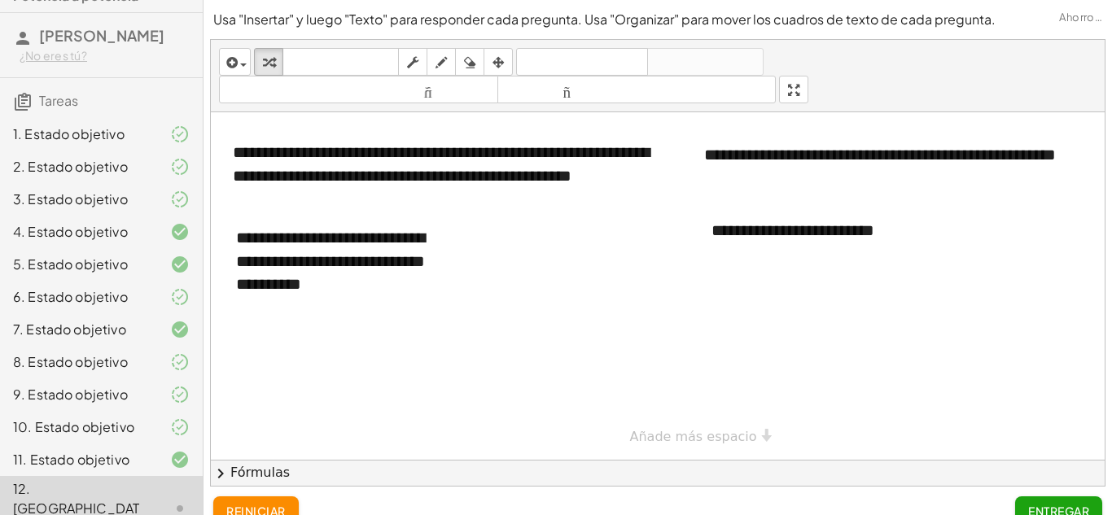
click at [524, 299] on div at bounding box center [677, 286] width 933 height 348
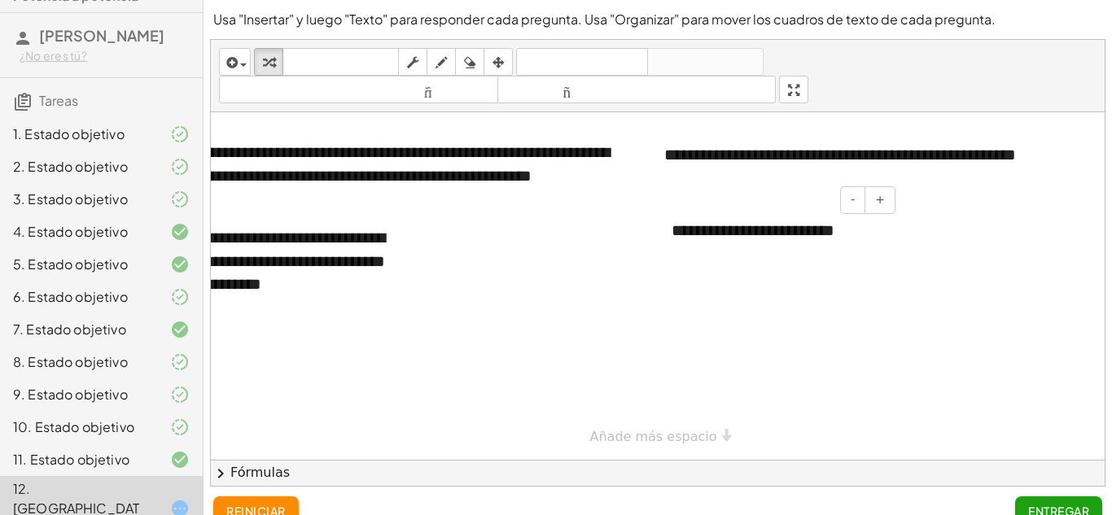
click at [834, 228] on font "**********" at bounding box center [752, 230] width 163 height 16
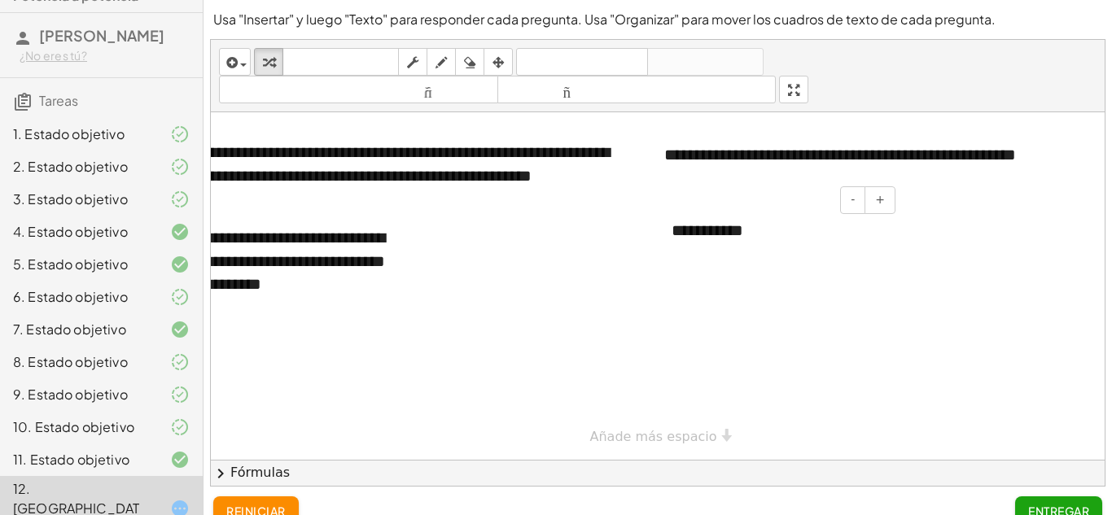
click at [776, 229] on div "**********" at bounding box center [777, 231] width 244 height 56
click at [765, 232] on font "**********" at bounding box center [720, 230] width 98 height 16
click at [719, 231] on font "**********" at bounding box center [720, 230] width 98 height 16
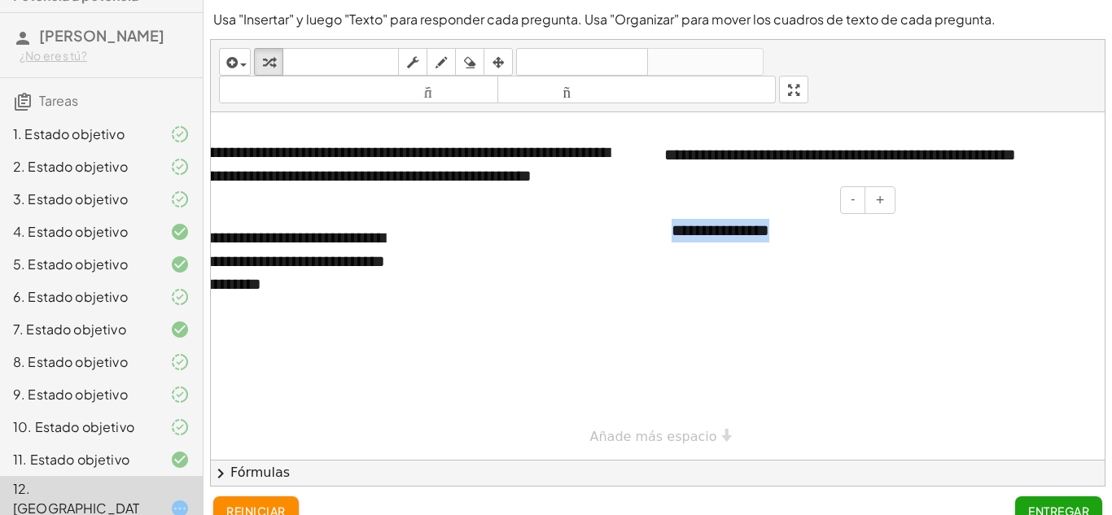
click at [719, 231] on font "**********" at bounding box center [720, 230] width 98 height 16
click at [1056, 504] on font "Entregar" at bounding box center [1058, 511] width 61 height 15
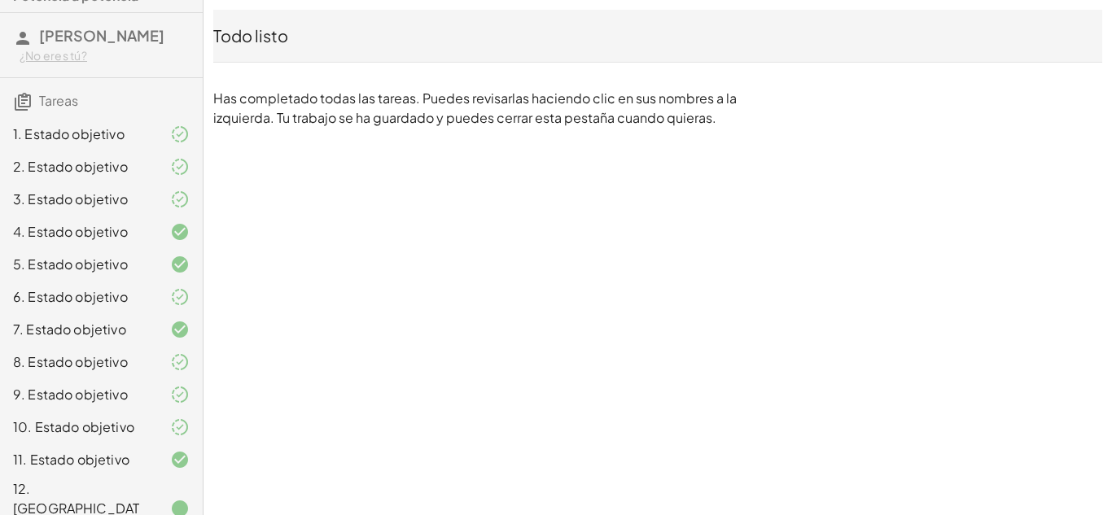
click at [150, 499] on div at bounding box center [167, 509] width 46 height 20
click at [177, 454] on icon at bounding box center [180, 460] width 20 height 20
click at [137, 445] on div "11. Estado objetivo" at bounding box center [101, 460] width 203 height 33
click at [137, 432] on div "10. Estado objetivo" at bounding box center [78, 427] width 131 height 20
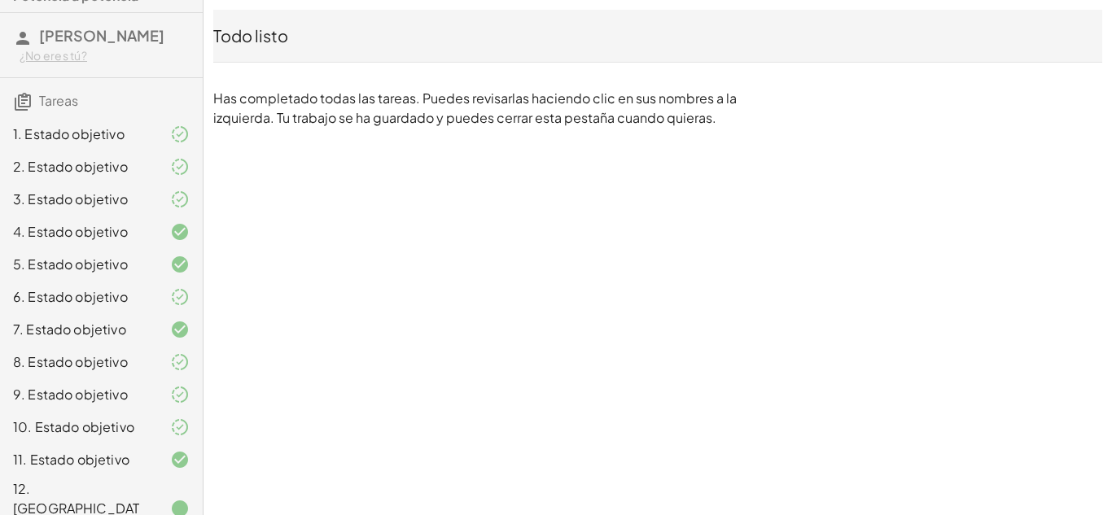
click at [137, 432] on div "10. Estado objetivo" at bounding box center [78, 427] width 131 height 20
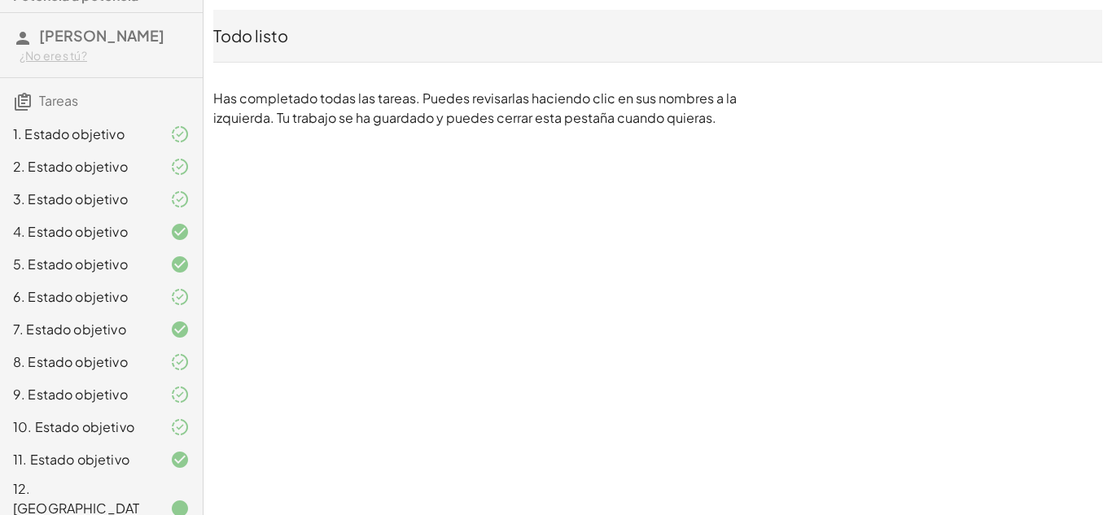
click at [137, 432] on div "10. Estado objetivo" at bounding box center [78, 427] width 131 height 20
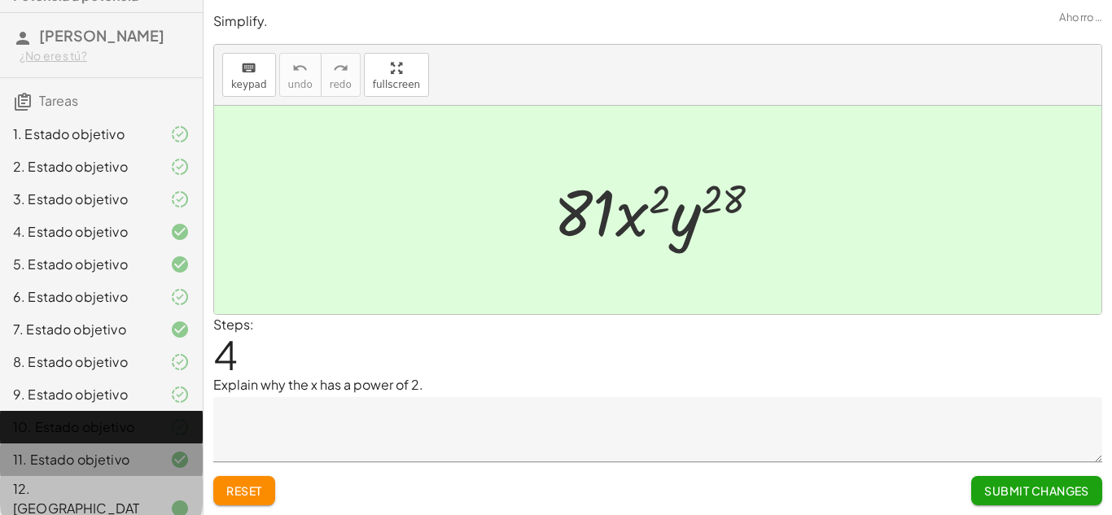
click at [137, 432] on div "10. Estado objetivo" at bounding box center [78, 427] width 131 height 20
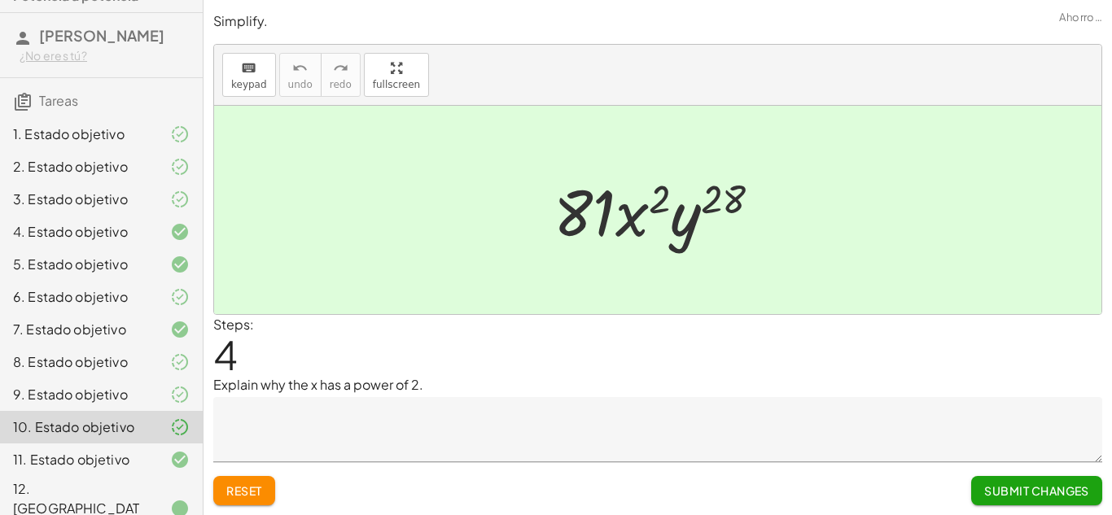
click at [100, 486] on div "12. [GEOGRAPHIC_DATA]" at bounding box center [78, 508] width 131 height 59
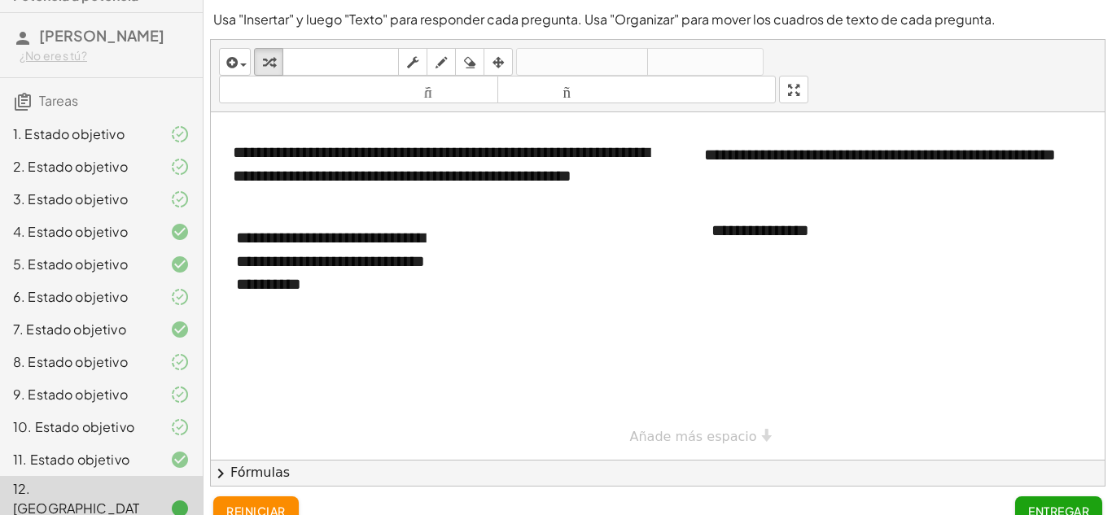
click at [1028, 505] on font "Entregar" at bounding box center [1058, 511] width 61 height 15
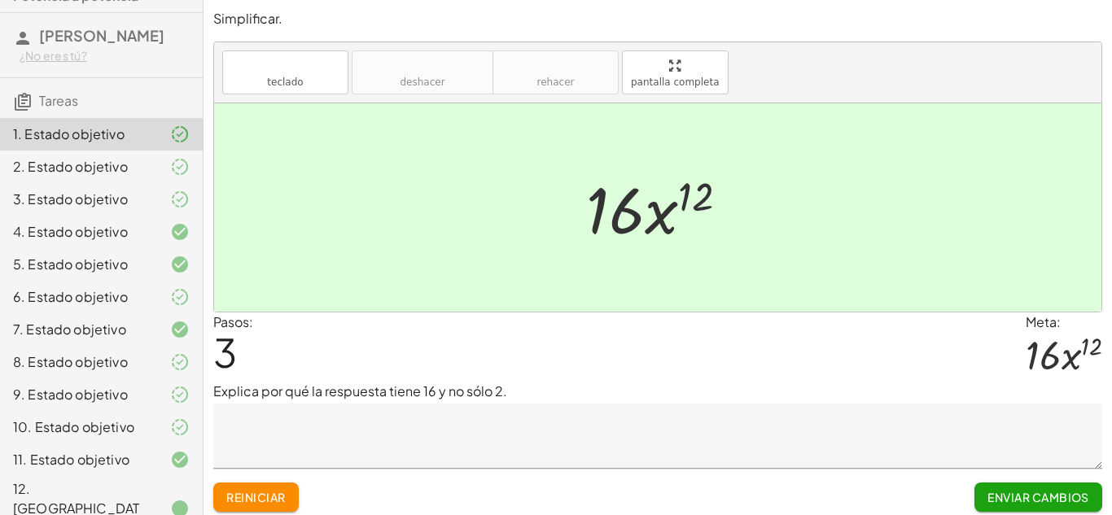
click at [610, 328] on div "Pasos: 3 Meta: · 16 · x 12" at bounding box center [657, 348] width 889 height 70
